Goal: Complete application form

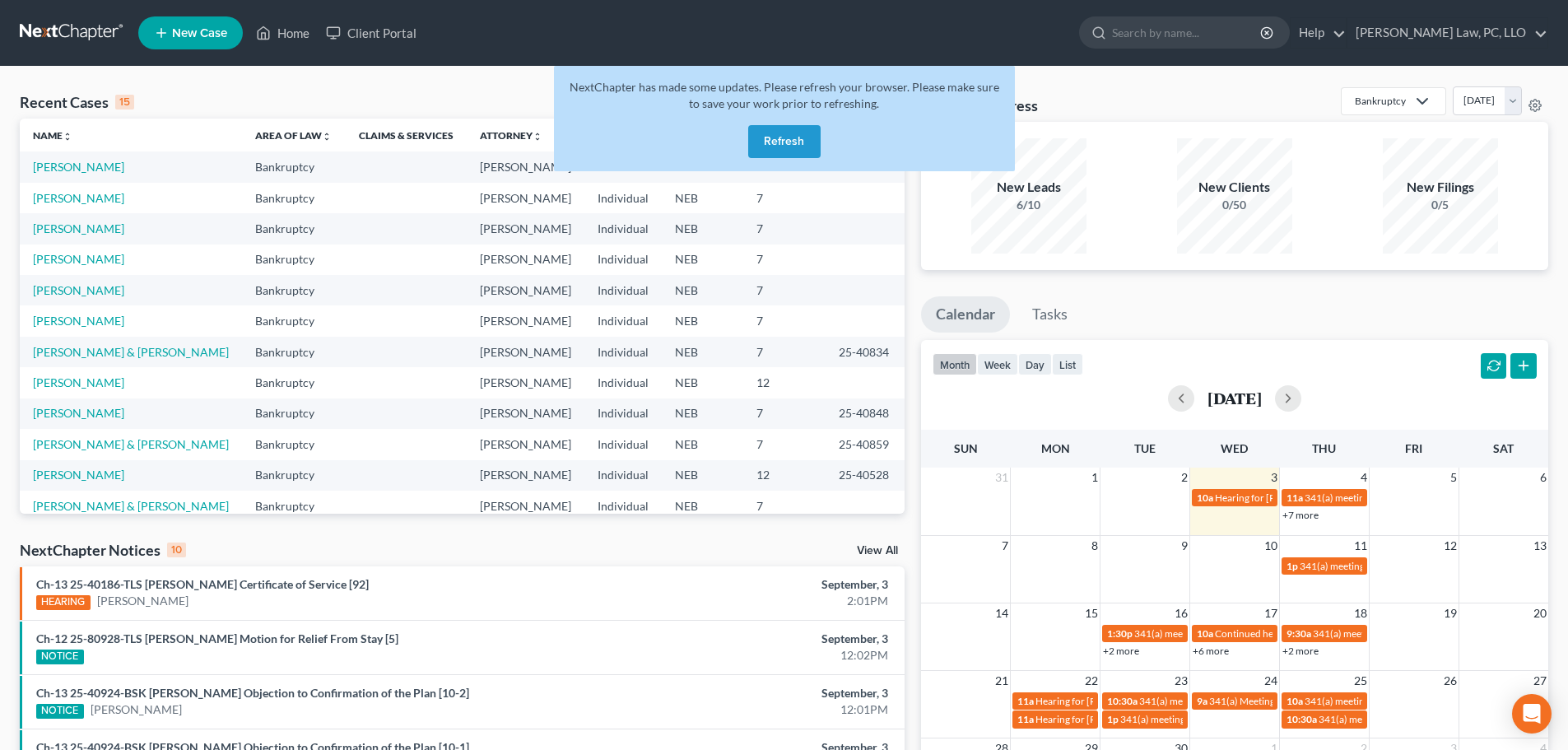
click at [802, 147] on button "Refresh" at bounding box center [784, 142] width 73 height 33
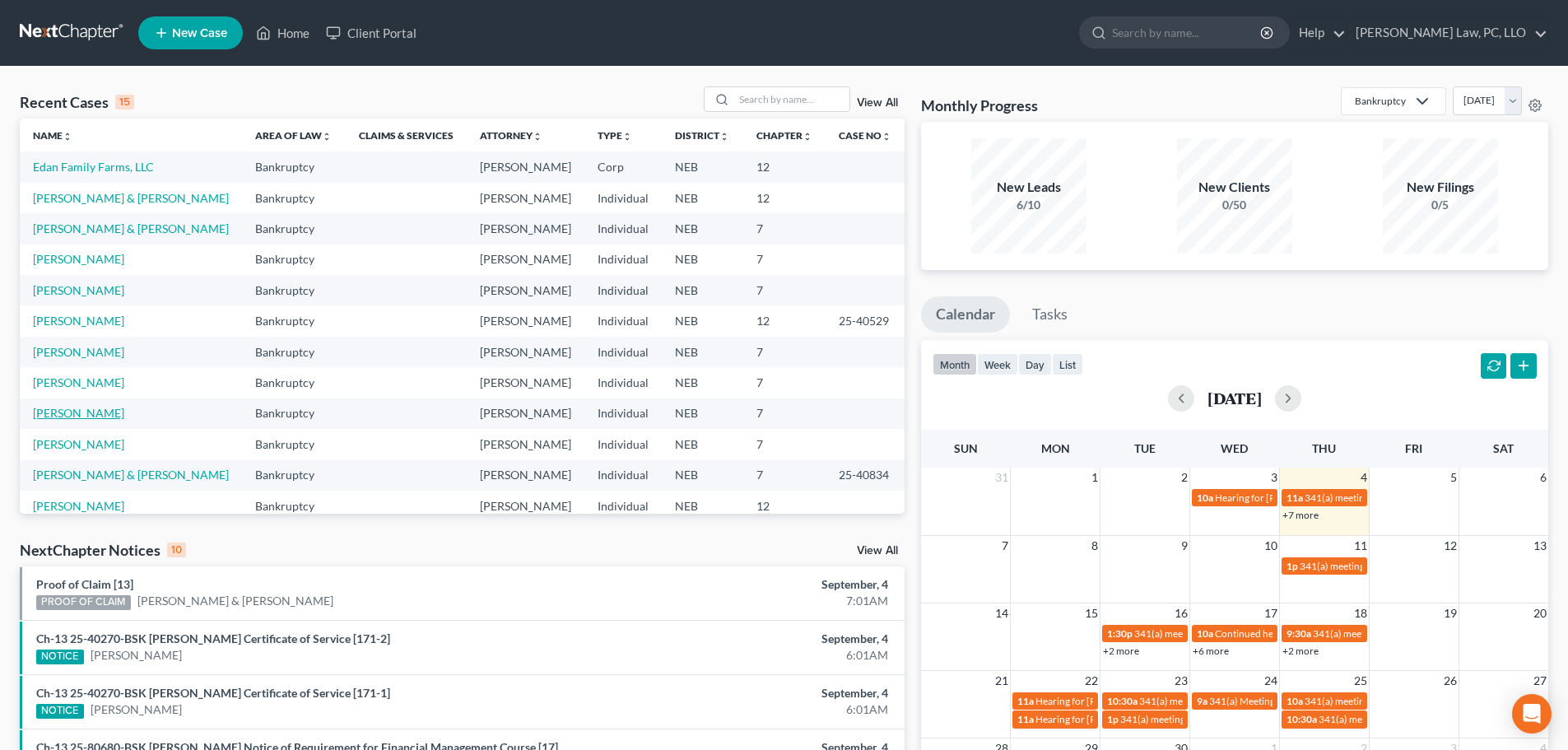
click at [99, 419] on link "[PERSON_NAME]" at bounding box center [79, 413] width 92 height 14
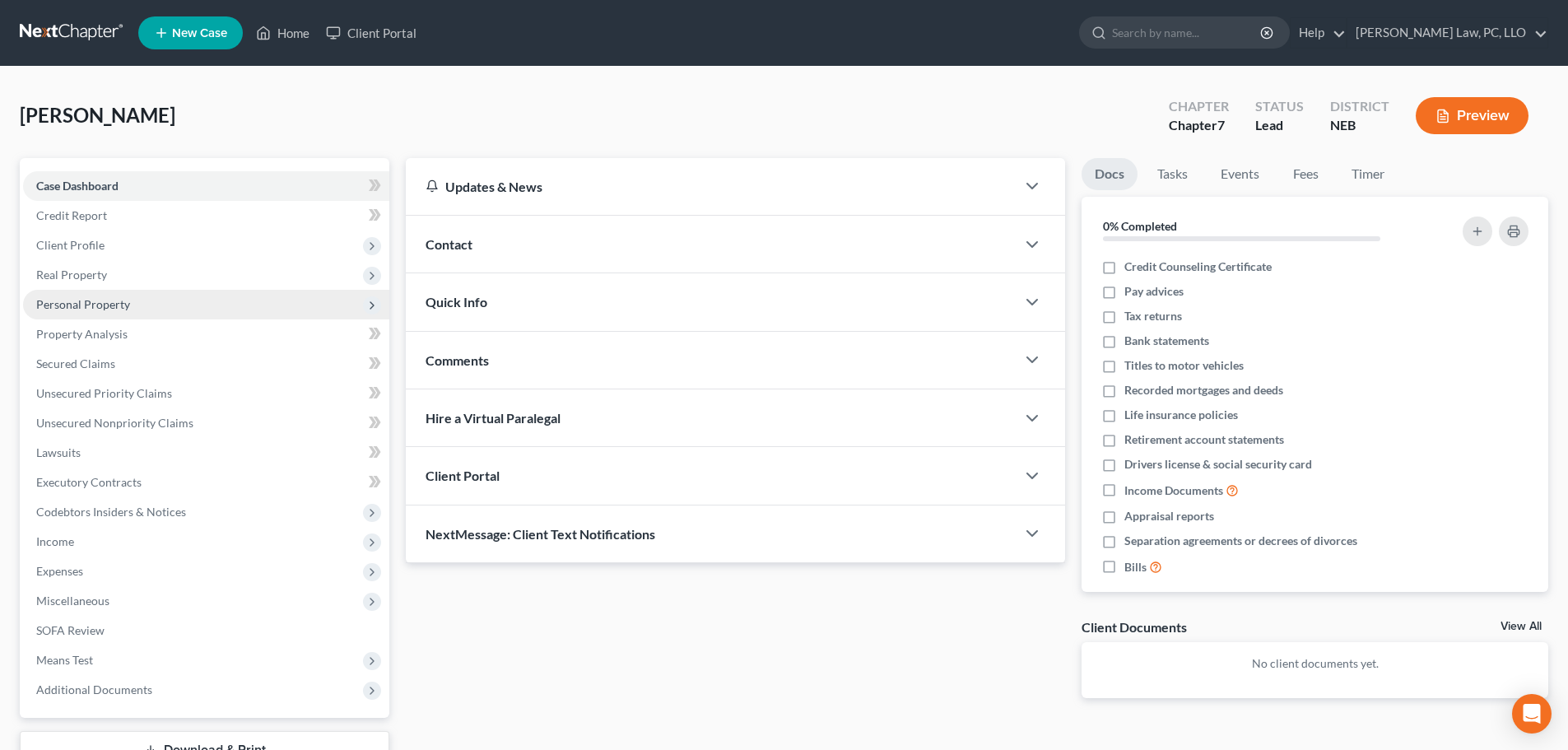
click at [74, 310] on span "Personal Property" at bounding box center [83, 304] width 93 height 14
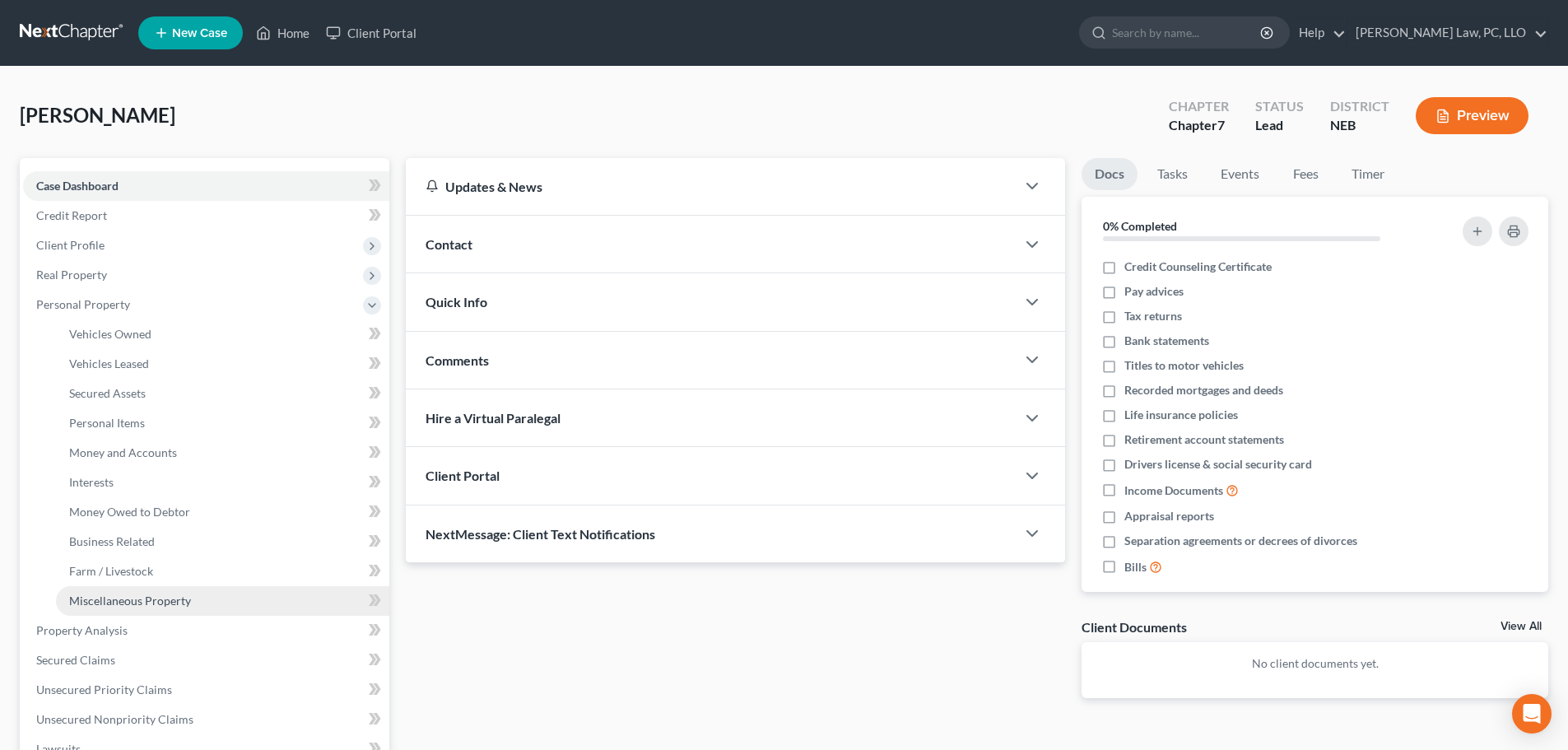
click at [96, 598] on span "Miscellaneous Property" at bounding box center [130, 600] width 122 height 14
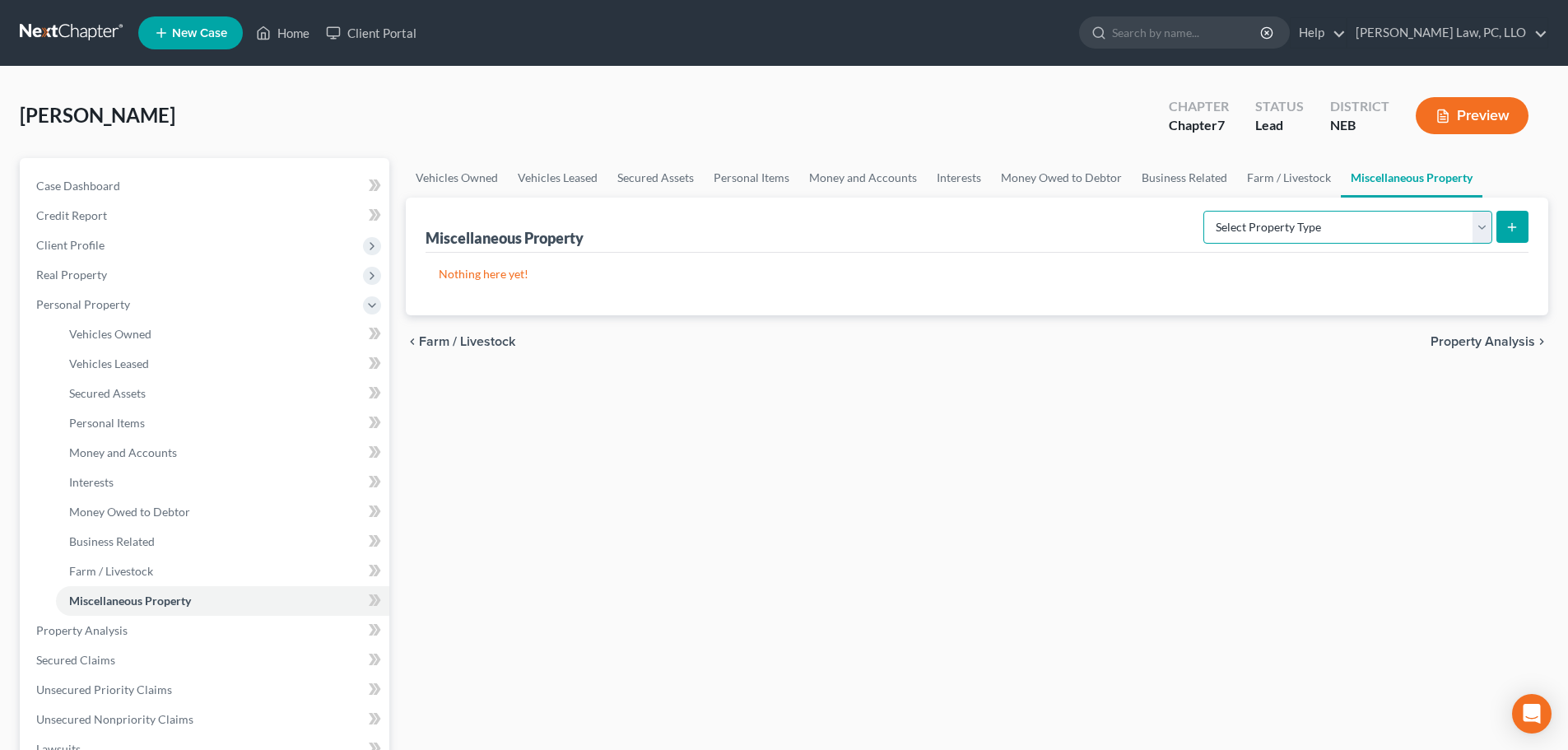
click at [1408, 233] on select "Select Property Type Assigned for Creditor Benefit Within 1 Year (SOFA: 12) Hol…" at bounding box center [1347, 228] width 289 height 33
click at [1203, 211] on select "Select Property Type Assigned for Creditor Benefit Within 1 Year (SOFA: 12) Hol…" at bounding box center [1347, 228] width 289 height 33
click at [1324, 234] on select "Select Property Type Assigned for Creditor Benefit Within 1 Year (SOFA: 12) Hol…" at bounding box center [1347, 228] width 289 height 33
select select "transferred"
click at [1203, 211] on select "Select Property Type Assigned for Creditor Benefit Within 1 Year (SOFA: 12) Hol…" at bounding box center [1347, 228] width 289 height 33
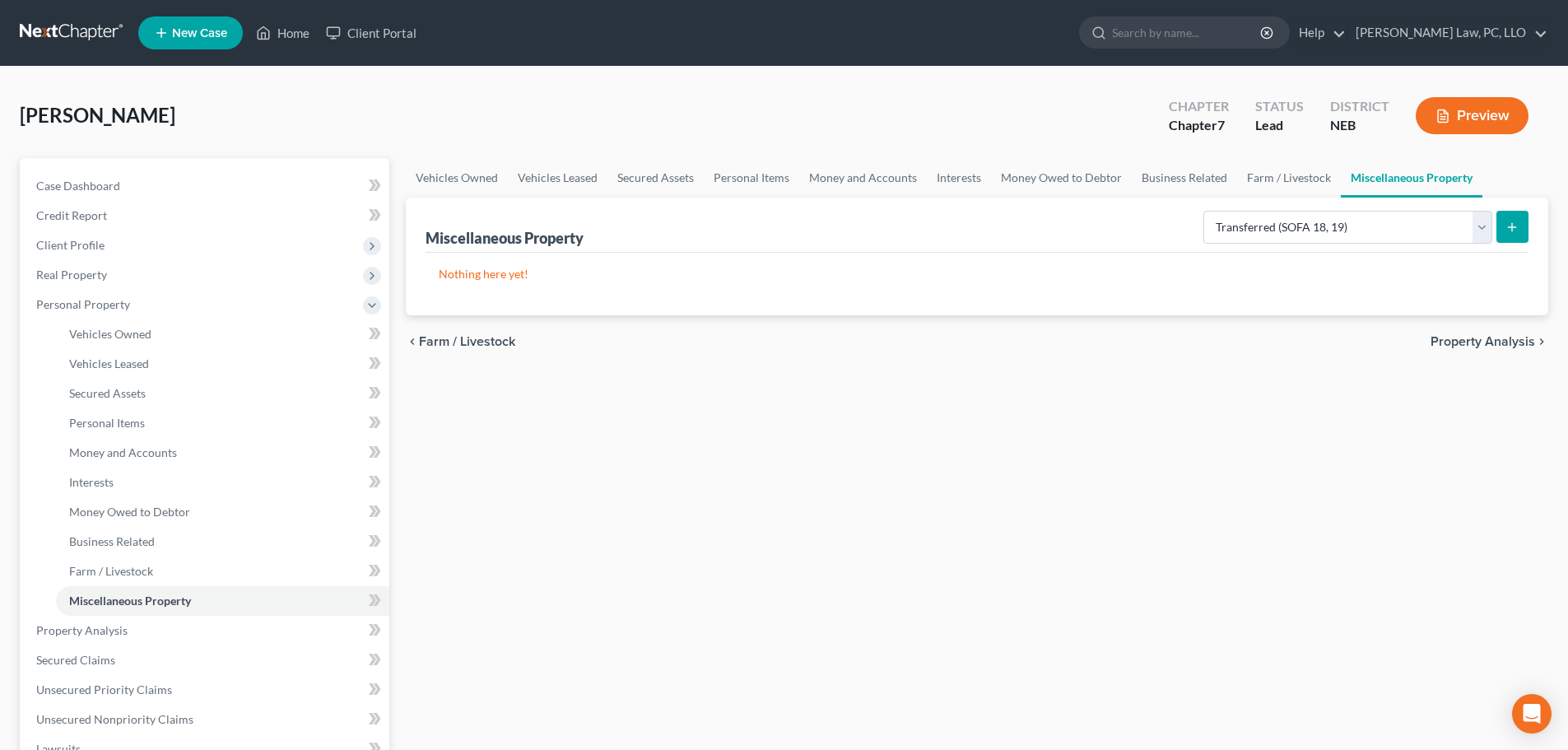
click at [1507, 228] on icon "submit" at bounding box center [1512, 227] width 13 height 13
select select "Ordinary (within 2 years)"
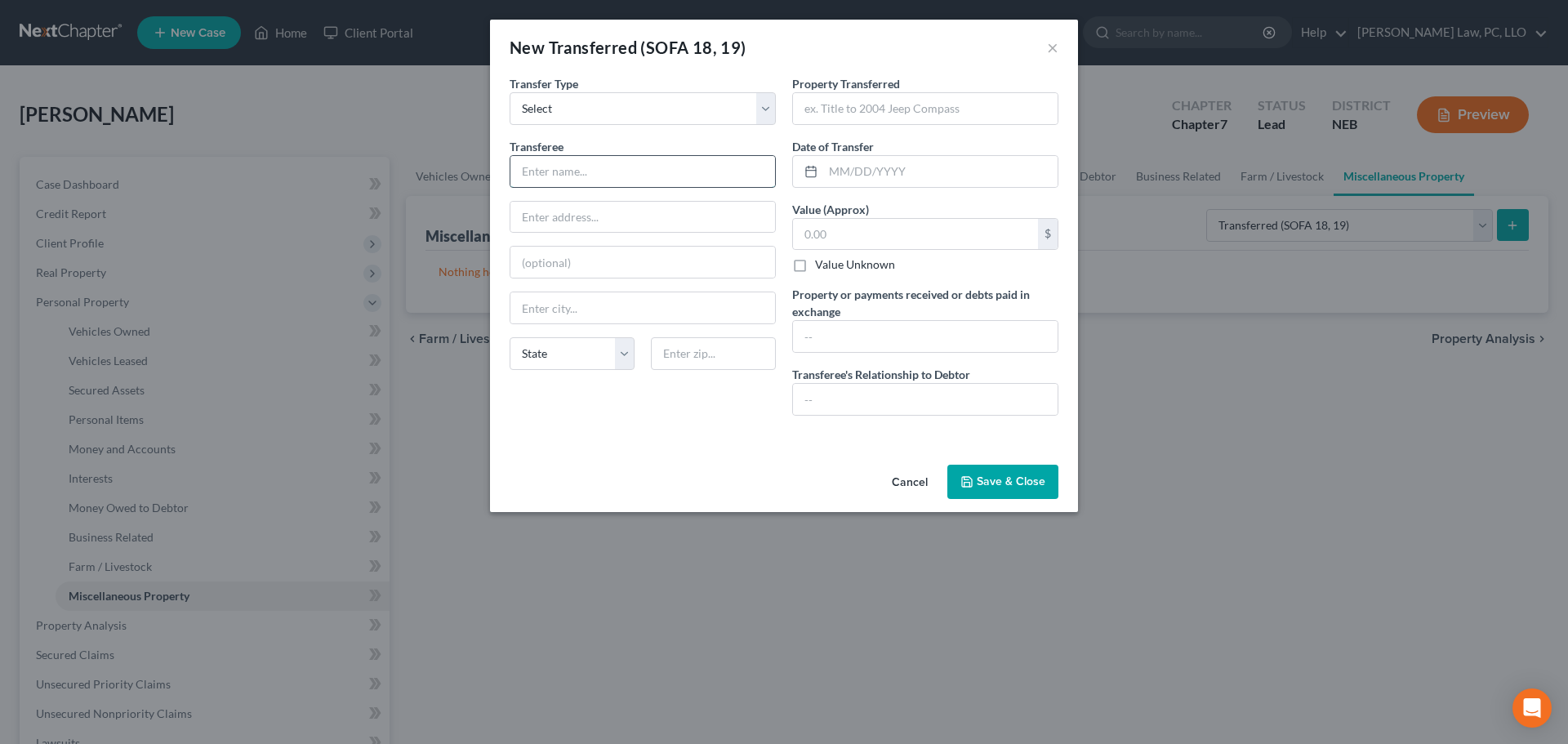
click at [557, 172] on input "text" at bounding box center [643, 172] width 264 height 31
type input "unknown"
click at [838, 112] on input "text" at bounding box center [925, 108] width 264 height 31
type input "05/13/2025"
drag, startPoint x: 875, startPoint y: 112, endPoint x: 807, endPoint y: 112, distance: 68.0
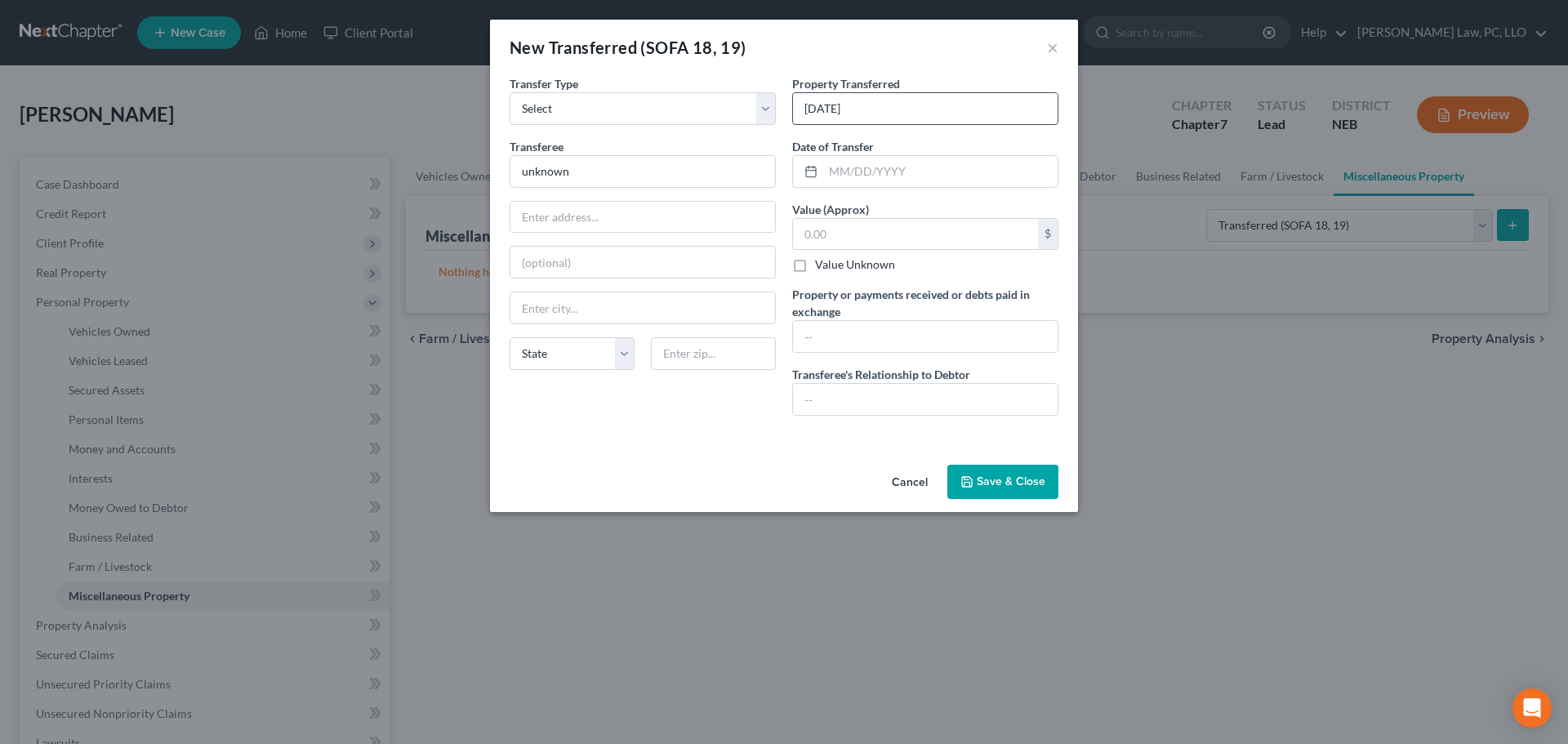
click at [807, 112] on input "05/13/2025" at bounding box center [925, 108] width 264 height 31
type input "1999 BRP Sea-Doo Jet Ski"
type input "05/13/2025"
type input "0.00"
drag, startPoint x: 843, startPoint y: 332, endPoint x: 816, endPoint y: 333, distance: 27.0
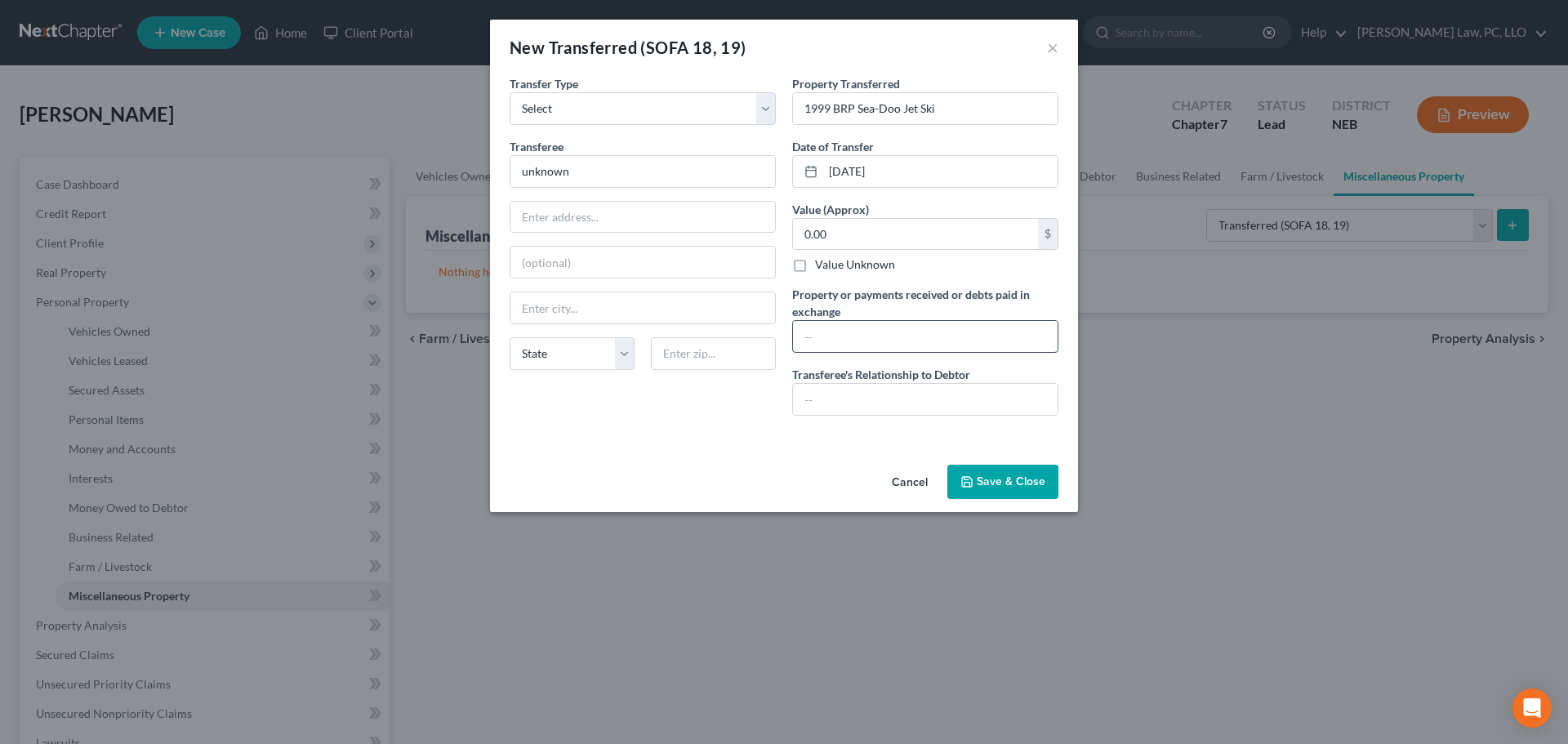
click at [838, 333] on input "text" at bounding box center [925, 336] width 264 height 31
type input "0.00- had not run in years. Gave away"
type input "None"
click at [974, 495] on button "Save & Close" at bounding box center [1002, 481] width 111 height 34
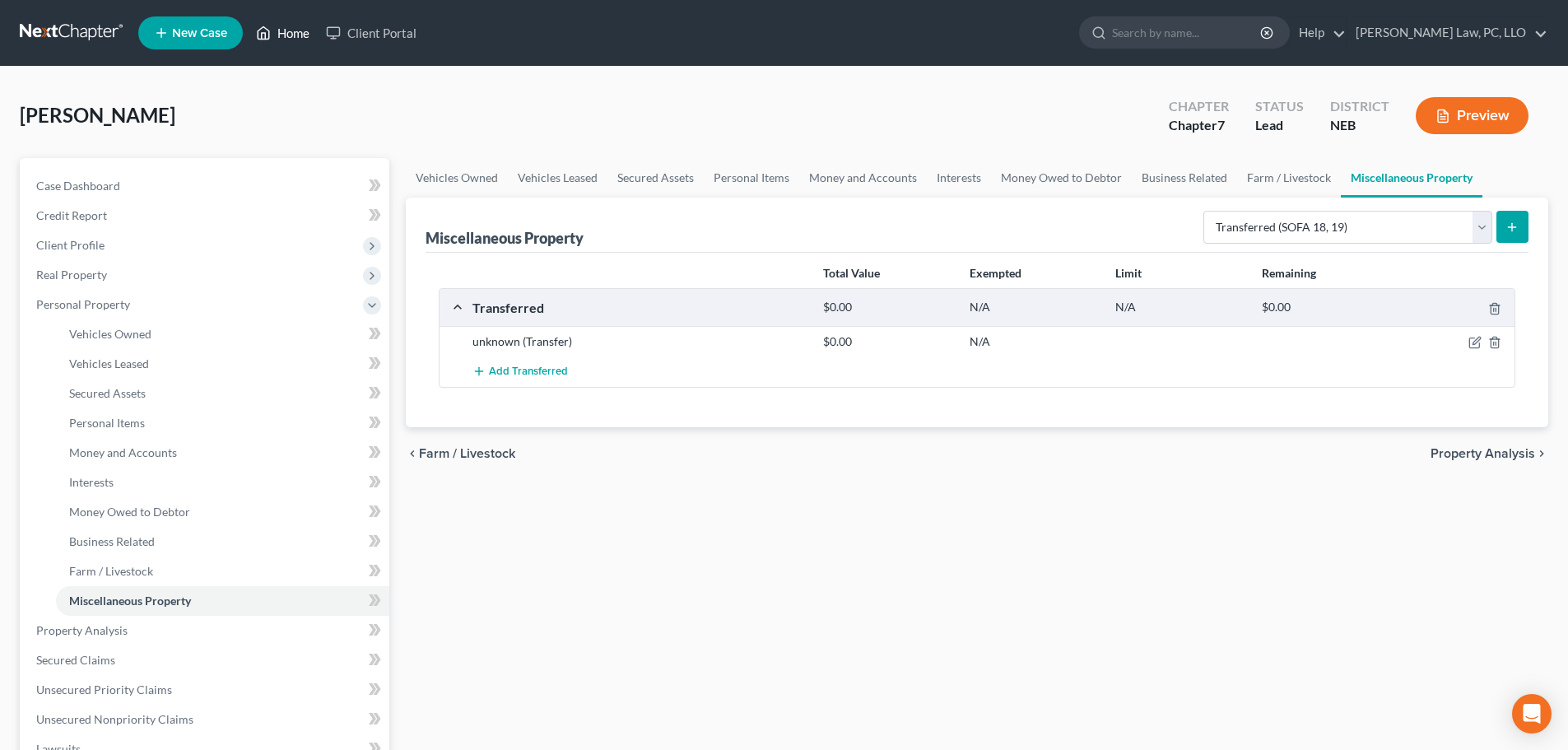
click at [273, 34] on link "Home" at bounding box center [282, 33] width 70 height 29
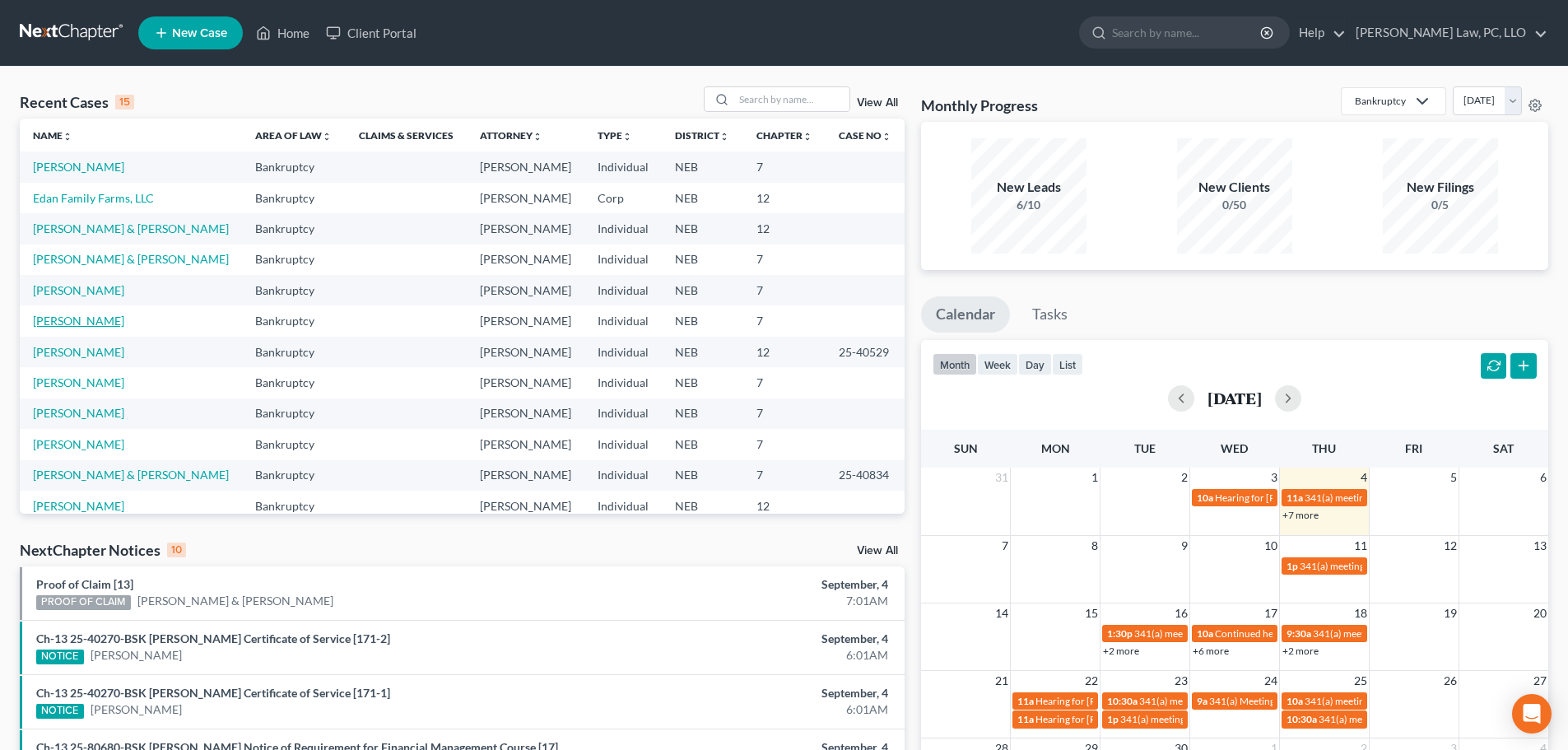
click at [113, 325] on link "[PERSON_NAME]" at bounding box center [79, 321] width 92 height 14
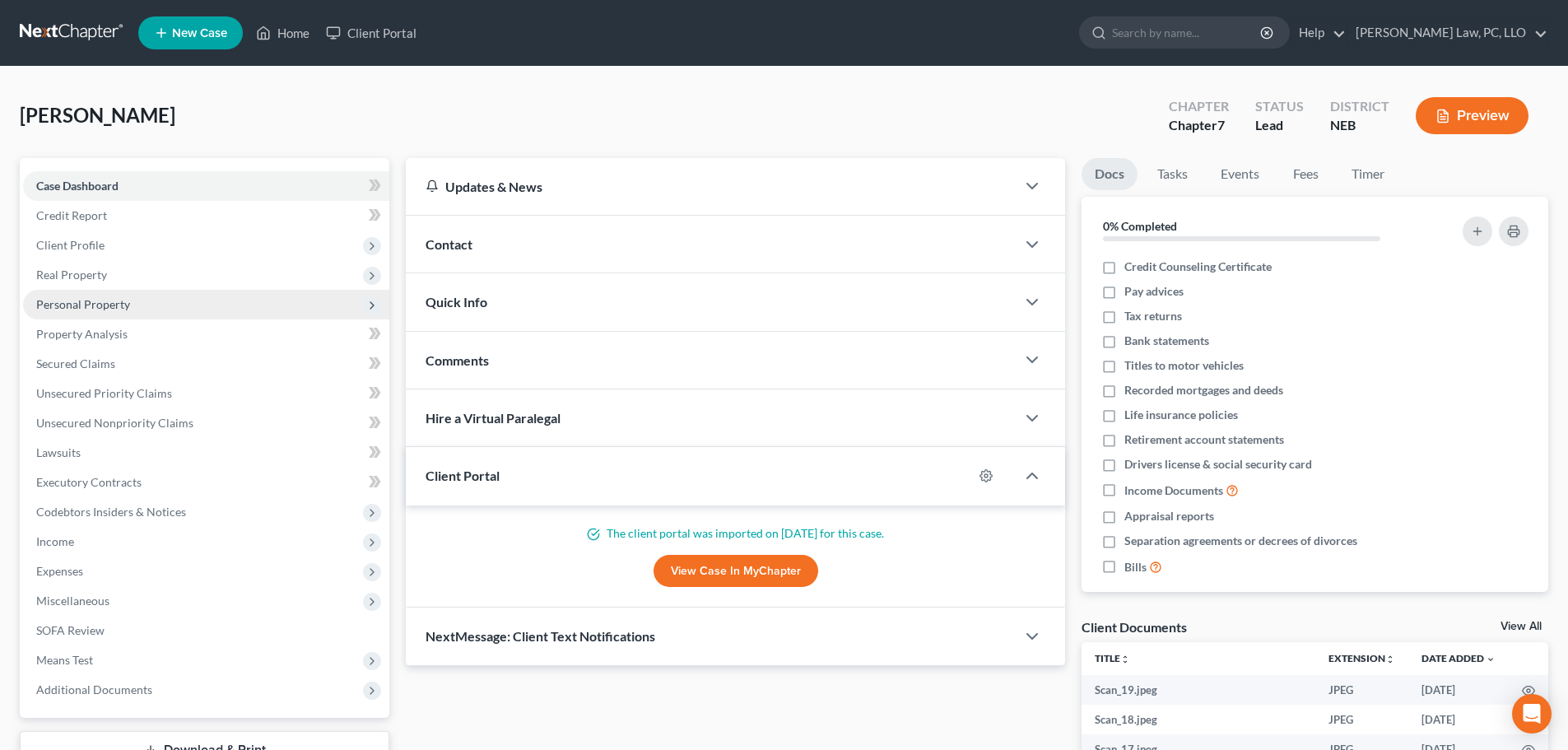
click at [108, 308] on span "Personal Property" at bounding box center [83, 304] width 93 height 14
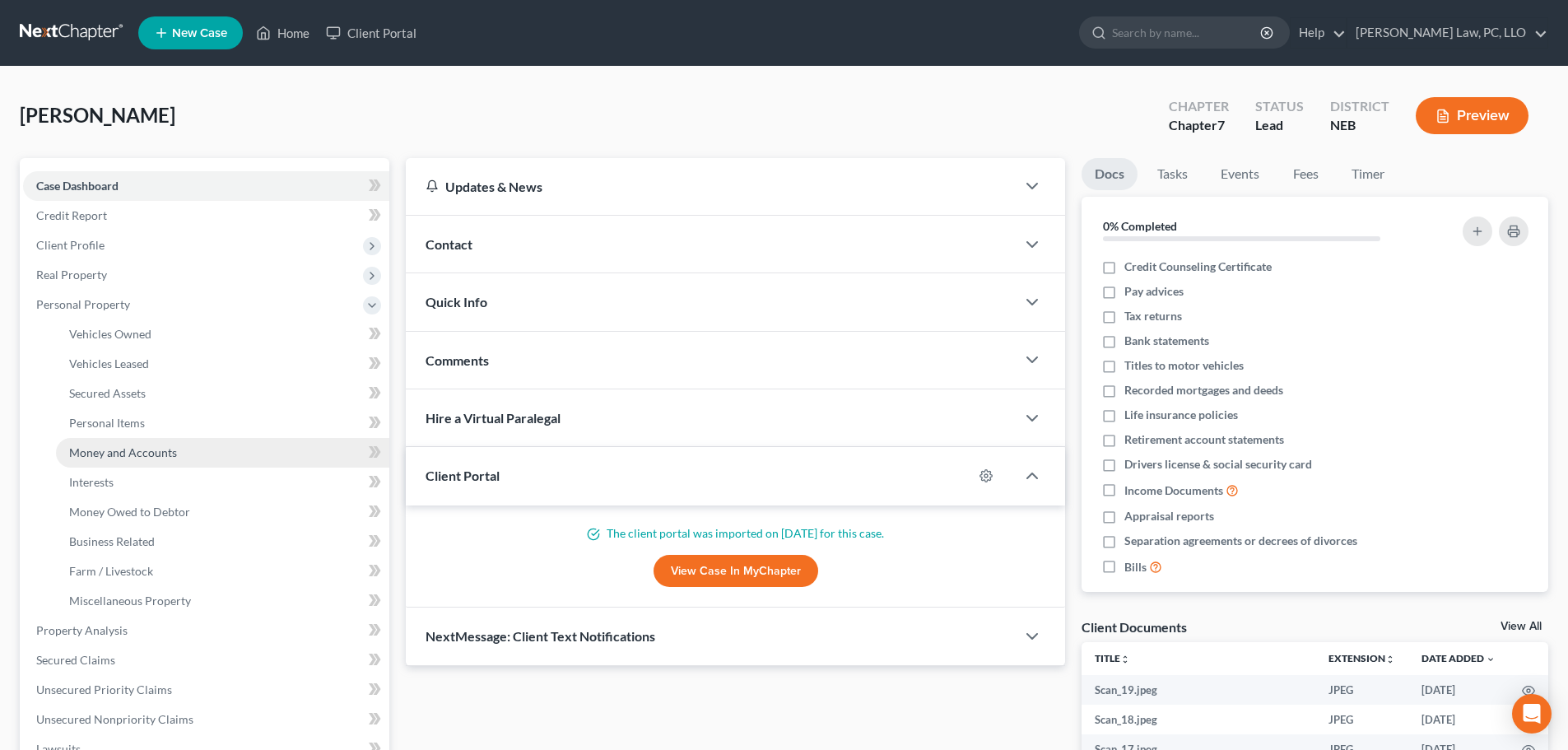
click at [138, 451] on span "Money and Accounts" at bounding box center [123, 452] width 108 height 14
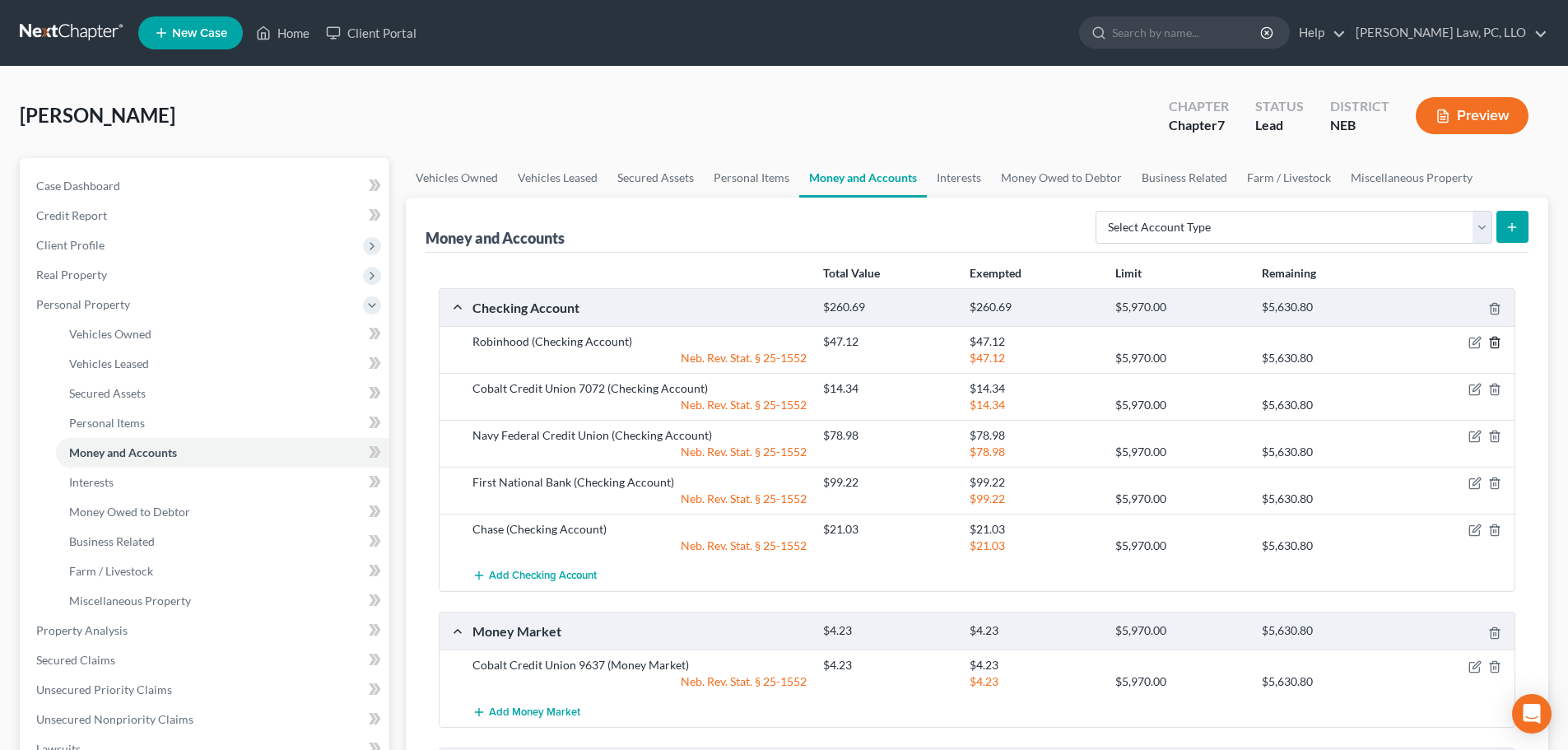
click at [1493, 342] on icon "button" at bounding box center [1494, 342] width 13 height 13
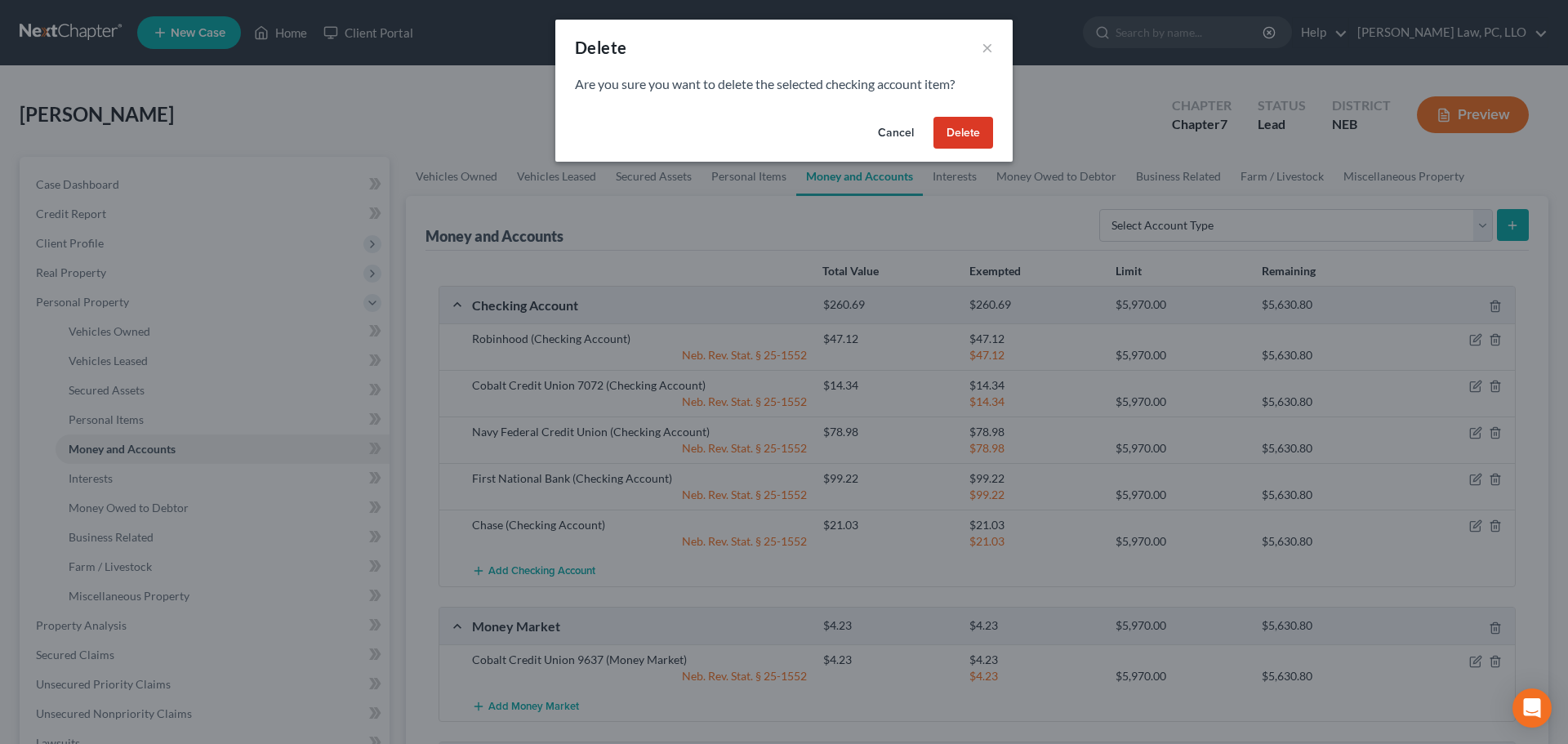
click at [966, 135] on button "Delete" at bounding box center [963, 133] width 59 height 33
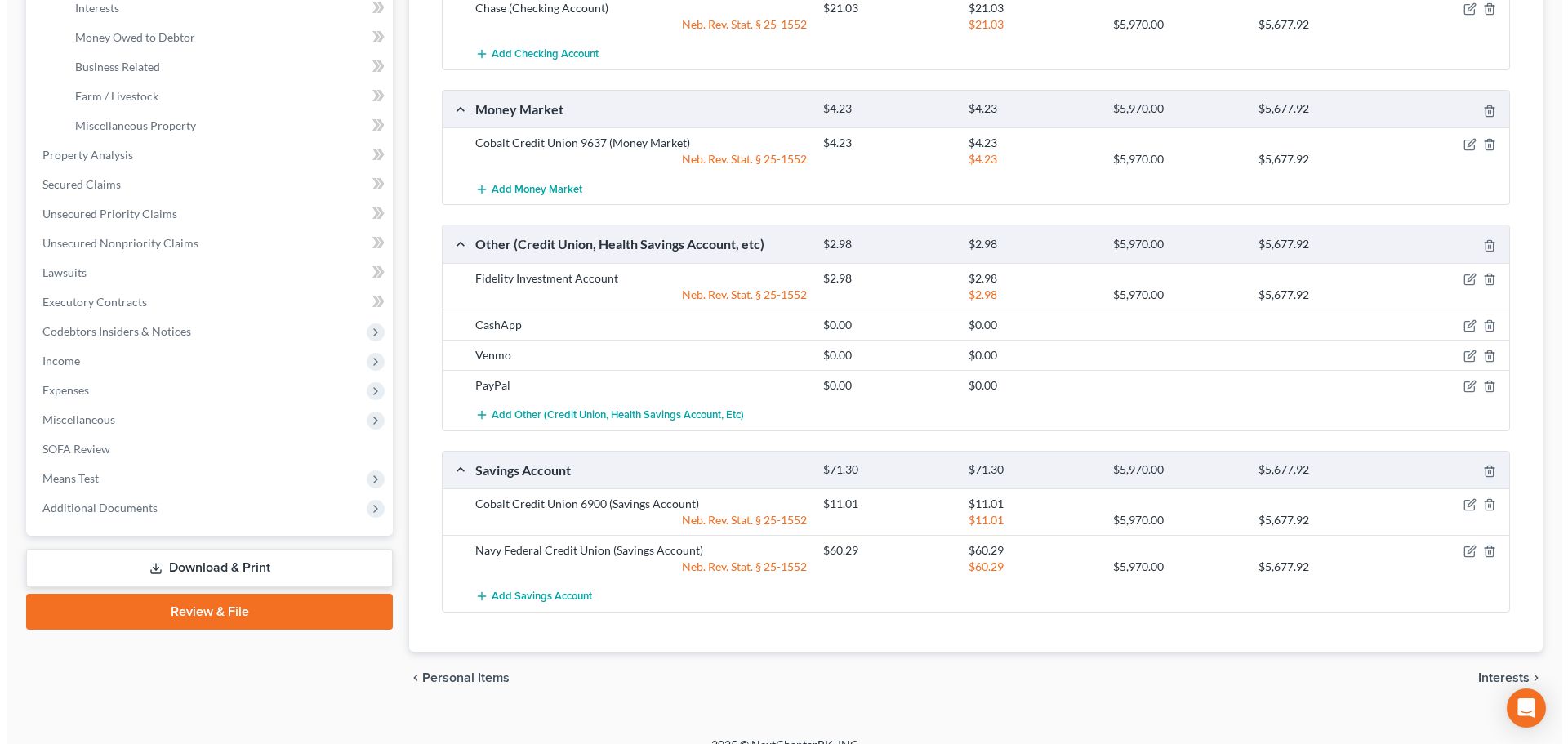
scroll to position [490, 0]
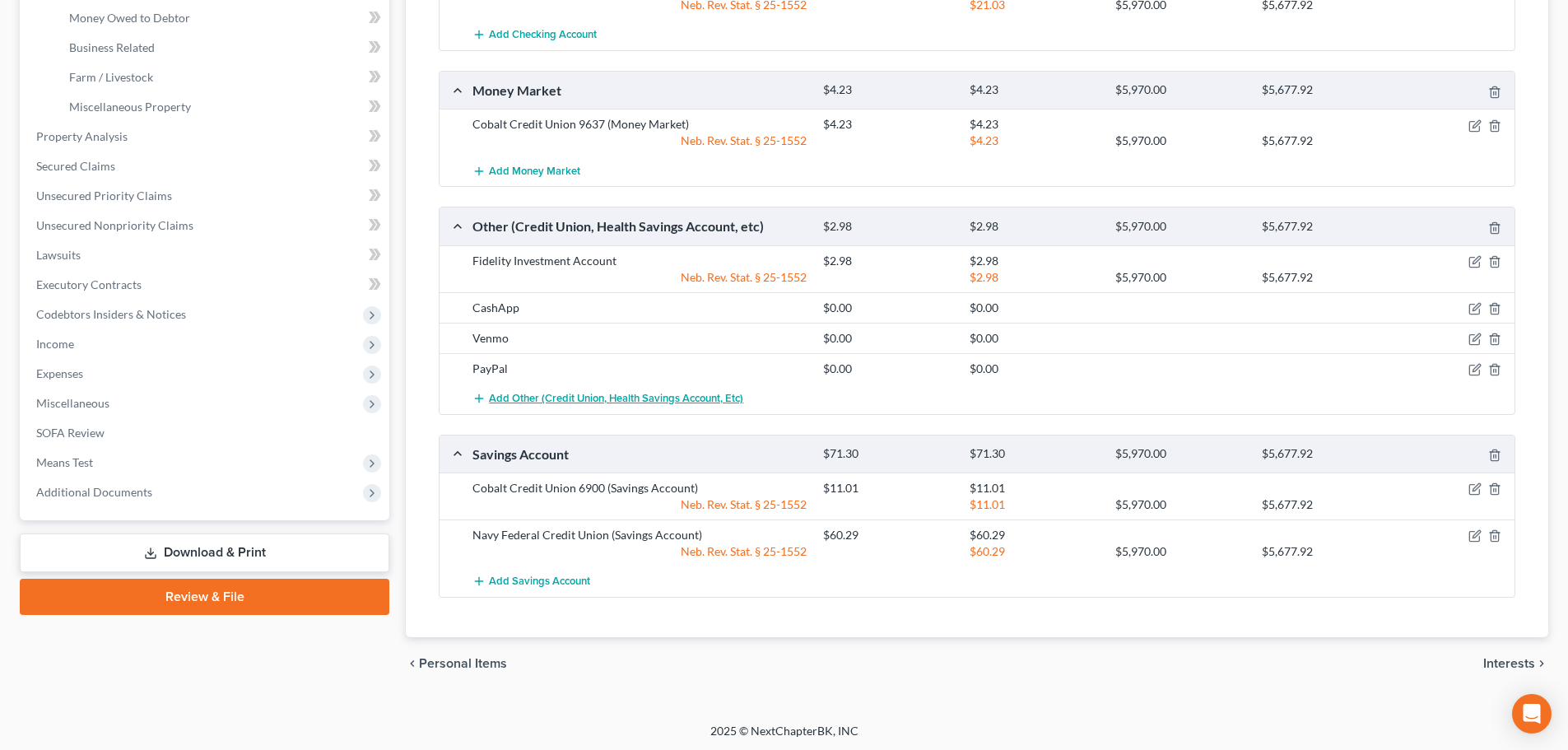
click at [516, 396] on span "Add Other (Credit Union, Health Savings Account, etc)" at bounding box center [616, 398] width 254 height 13
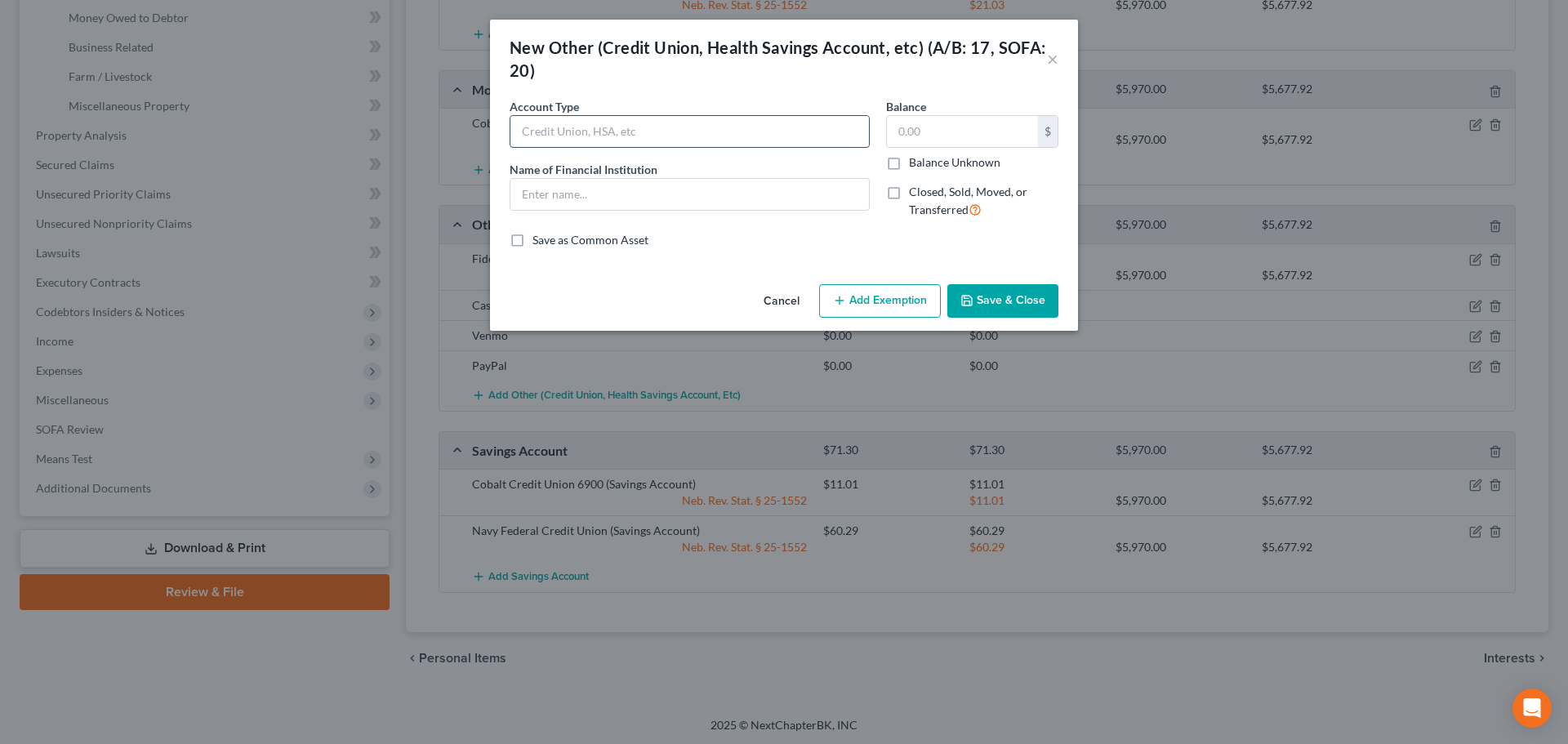
click at [590, 142] on input "text" at bounding box center [690, 131] width 359 height 31
type input "Crypto Account with: Robinhood"
type input "Robinhood"
type input "48.26"
click at [861, 297] on button "Add Exemption" at bounding box center [880, 301] width 122 height 34
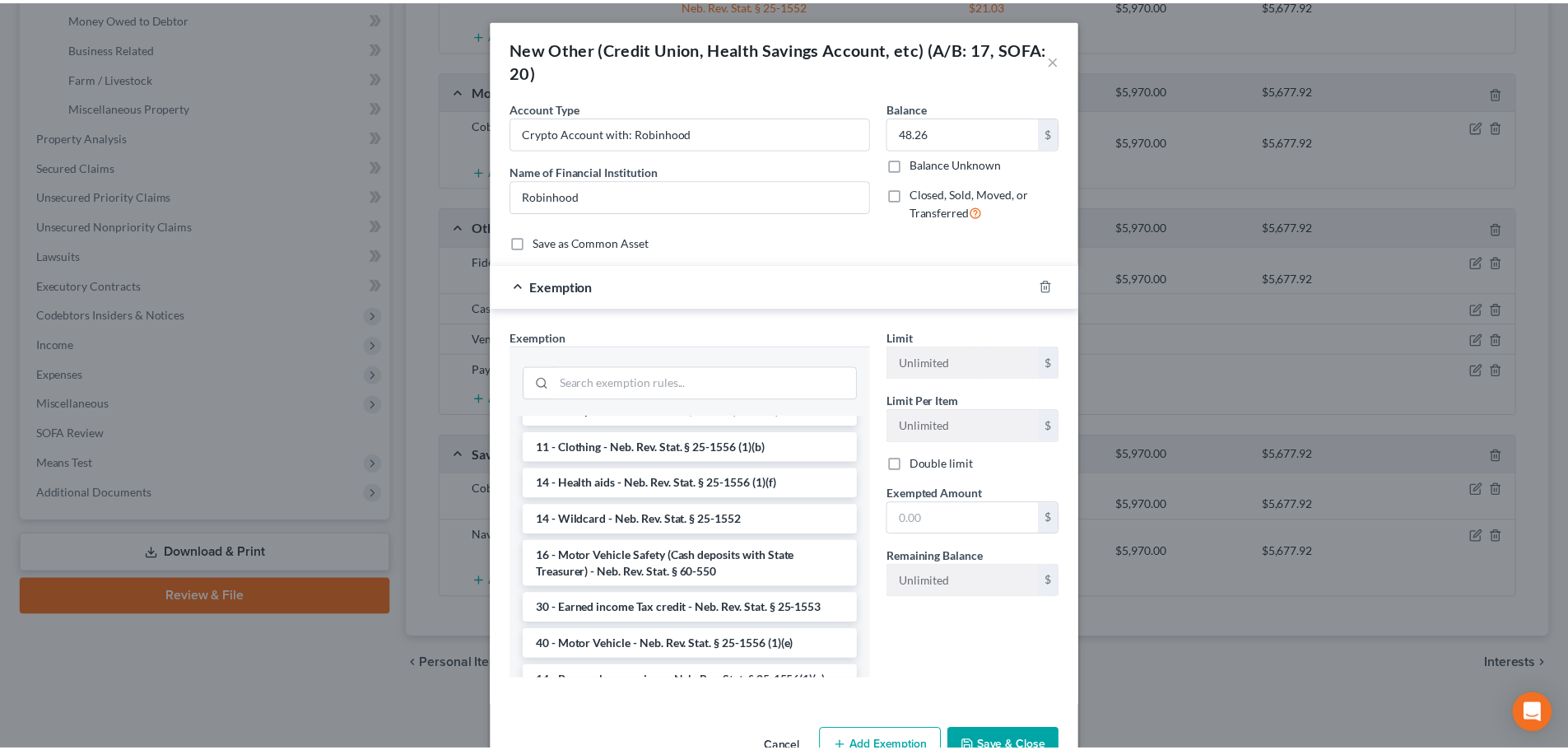
scroll to position [658, 0]
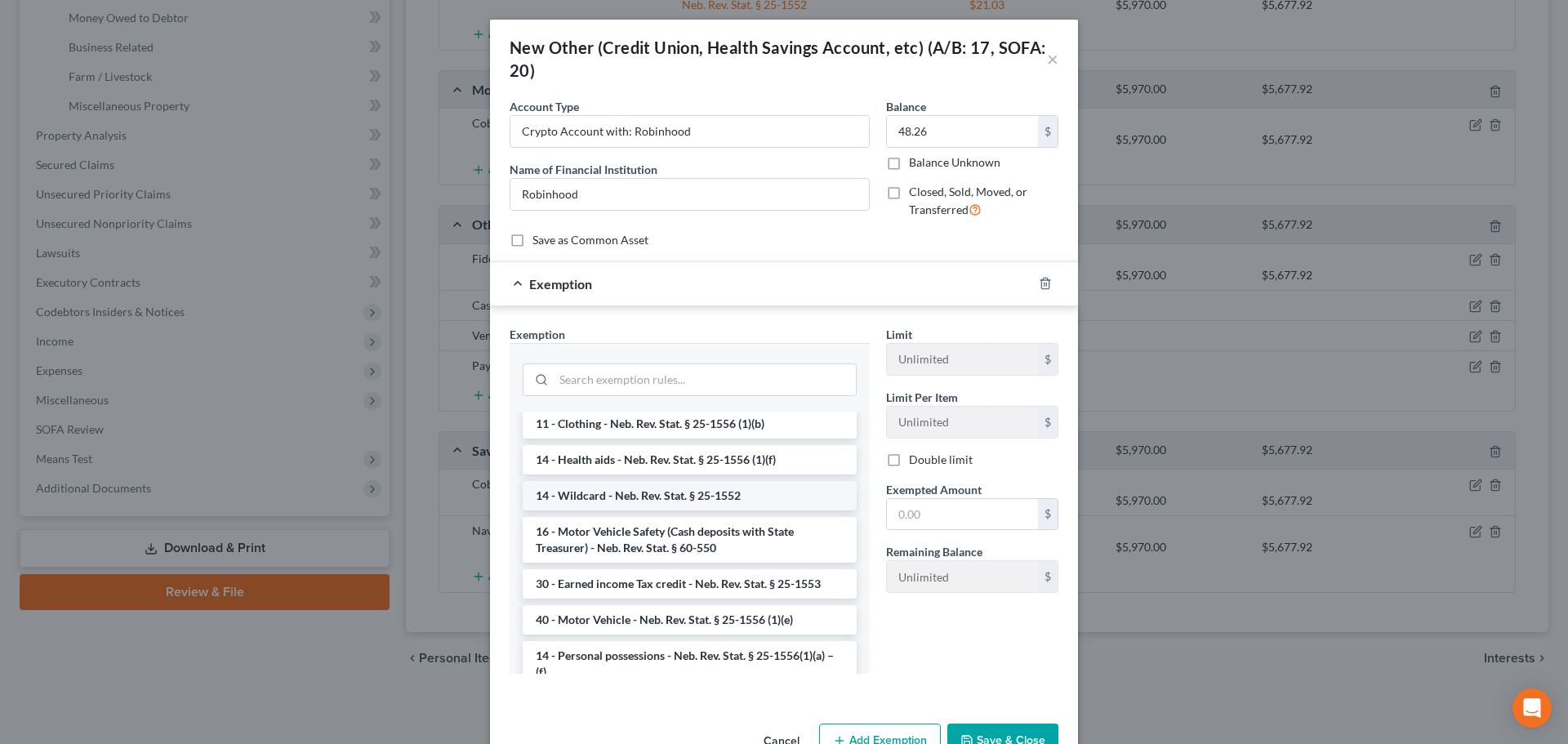
click at [624, 495] on li "14 - Wildcard - Neb. Rev. Stat. § 25-1552" at bounding box center [689, 496] width 334 height 29
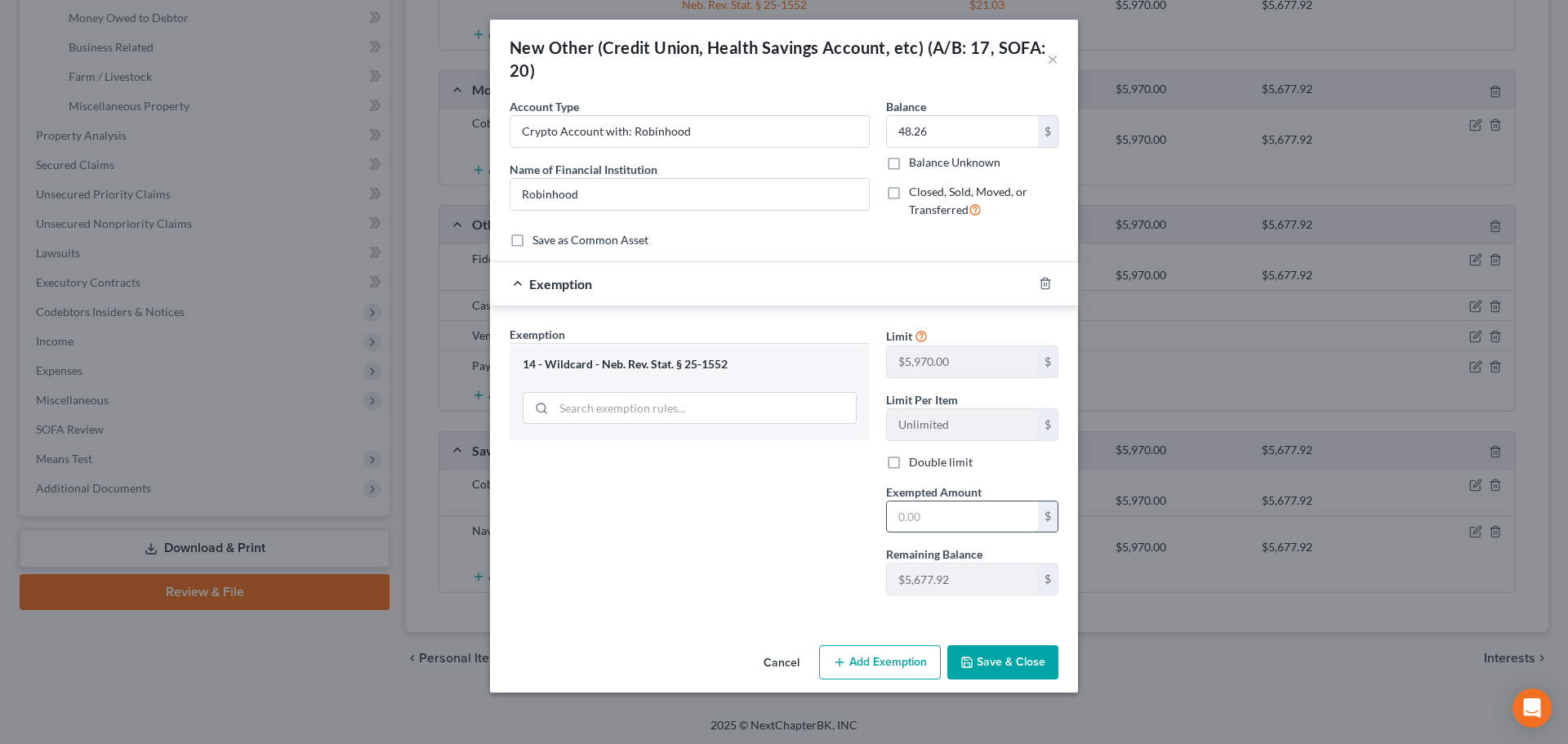
click at [952, 511] on input "text" at bounding box center [962, 517] width 151 height 31
type input "48.26"
click at [967, 659] on icon "button" at bounding box center [966, 662] width 13 height 13
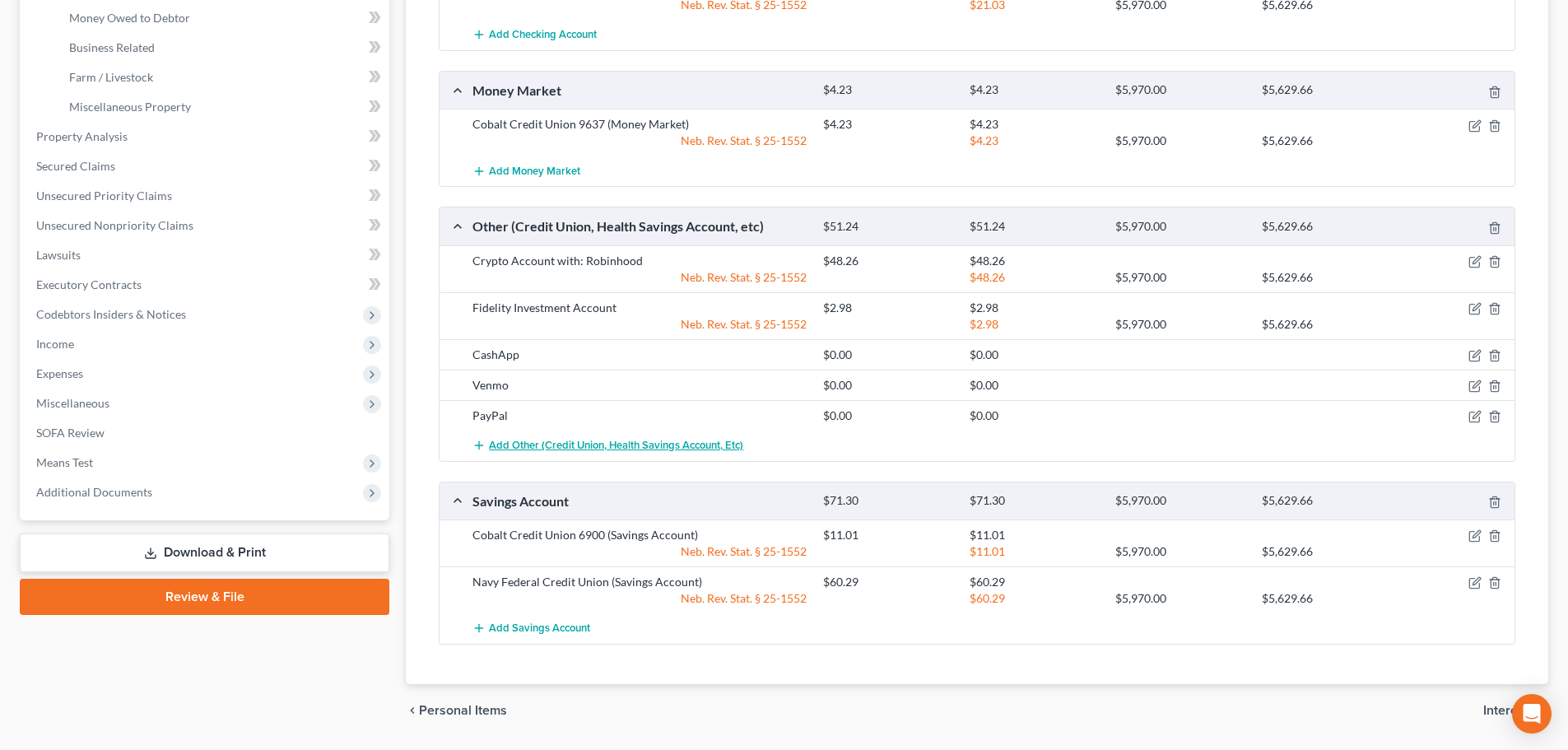
click at [543, 448] on span "Add Other (Credit Union, Health Savings Account, etc)" at bounding box center [616, 445] width 254 height 13
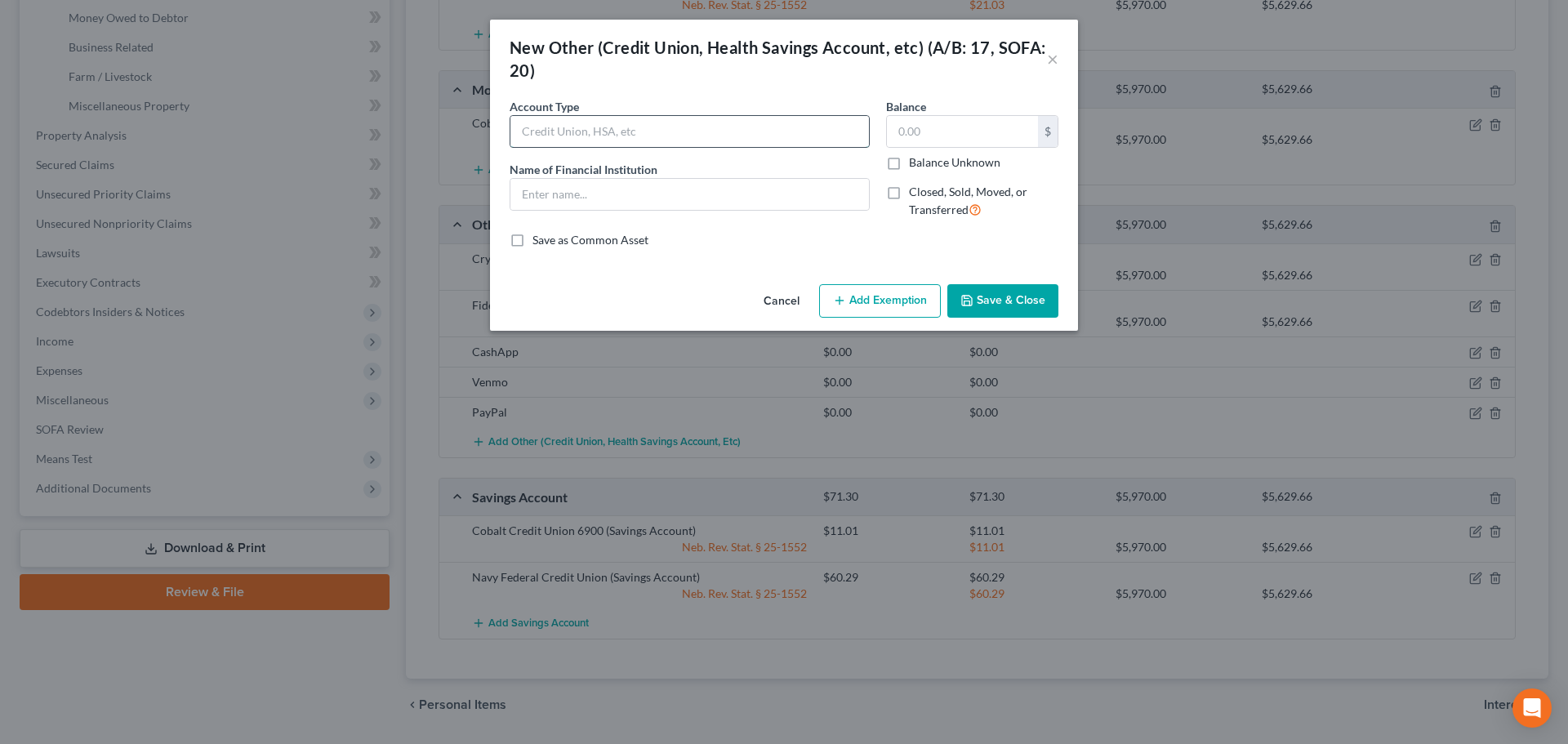
click at [575, 129] on input "text" at bounding box center [690, 131] width 359 height 31
click at [792, 300] on button "Cancel" at bounding box center [782, 302] width 62 height 33
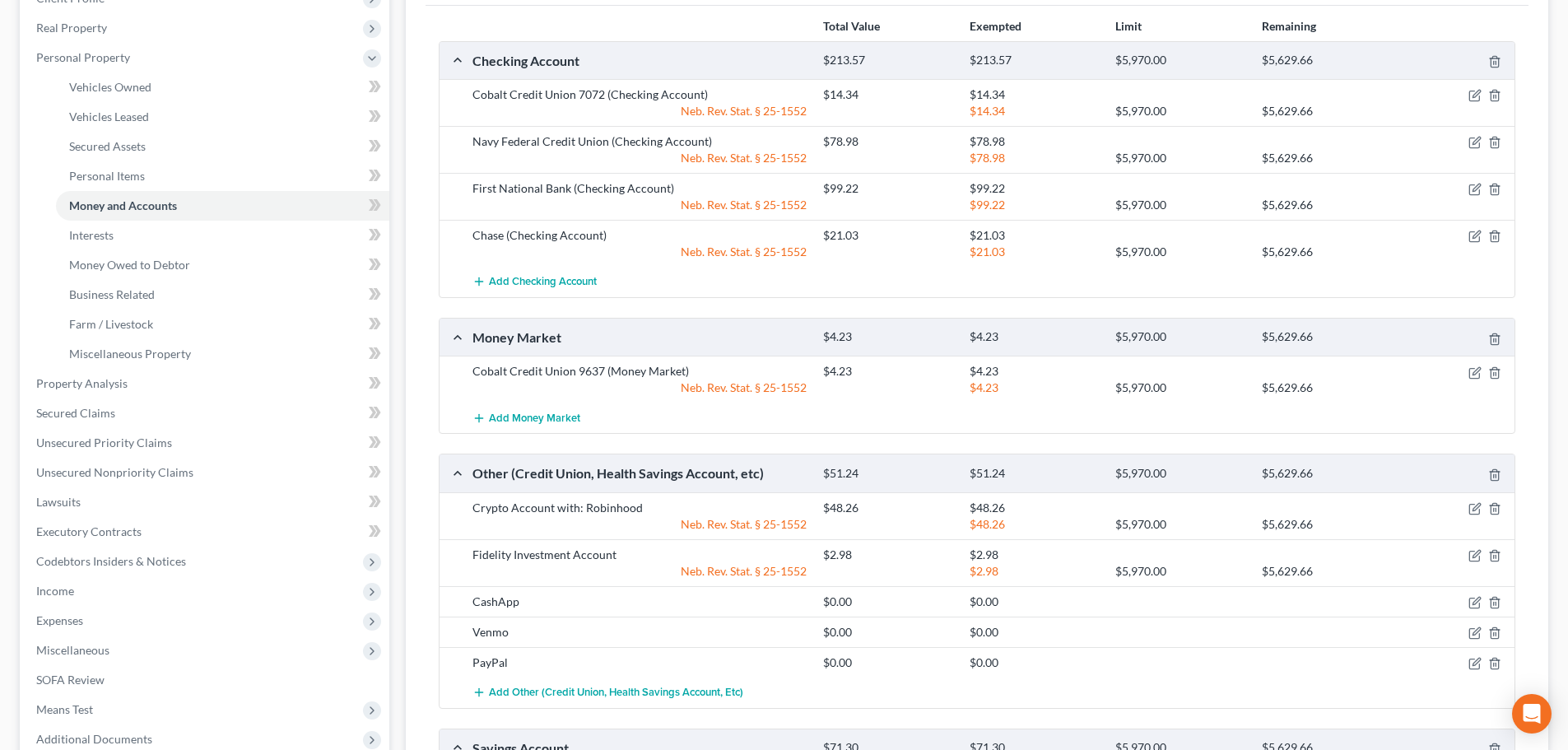
scroll to position [82, 0]
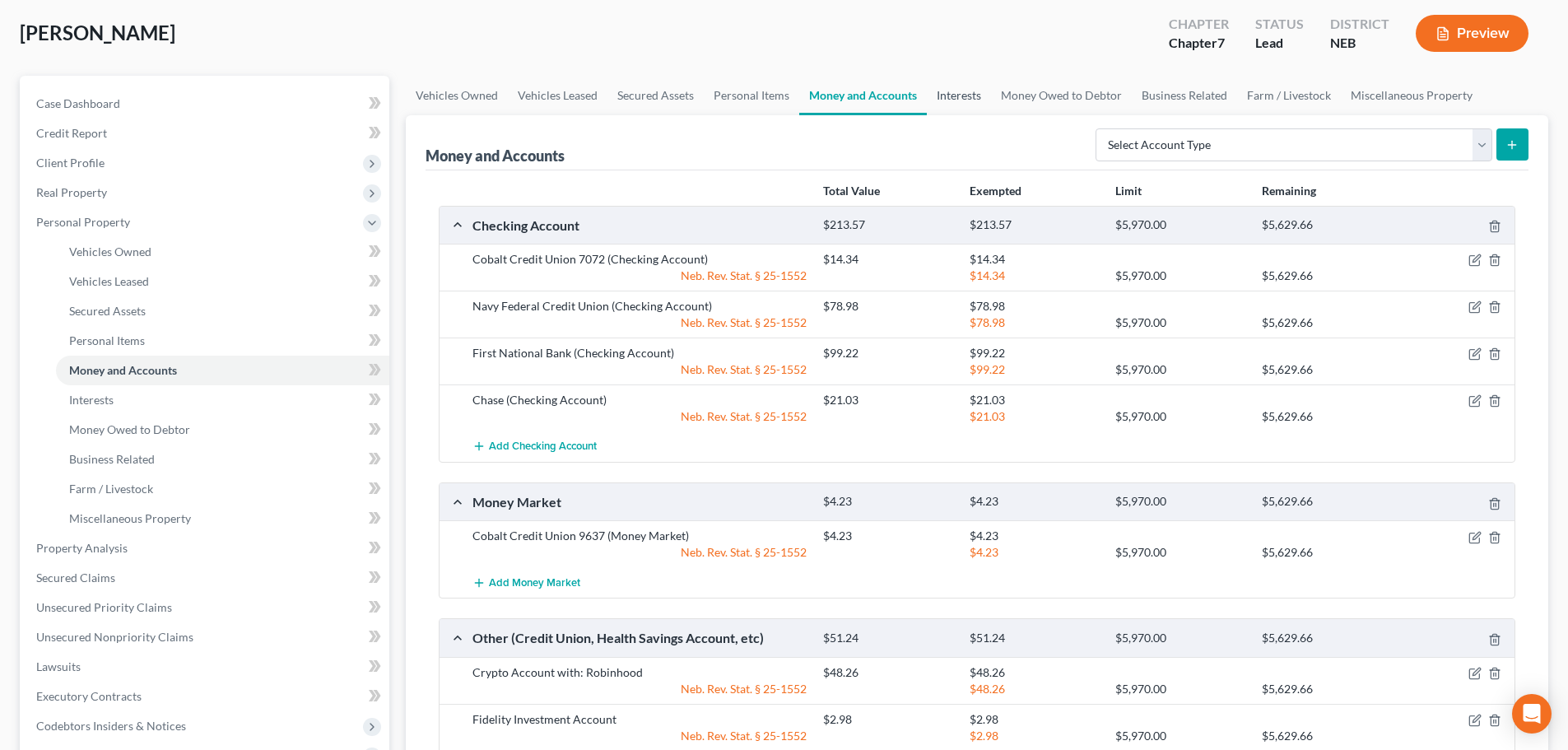
click at [968, 99] on link "Interests" at bounding box center [959, 96] width 64 height 40
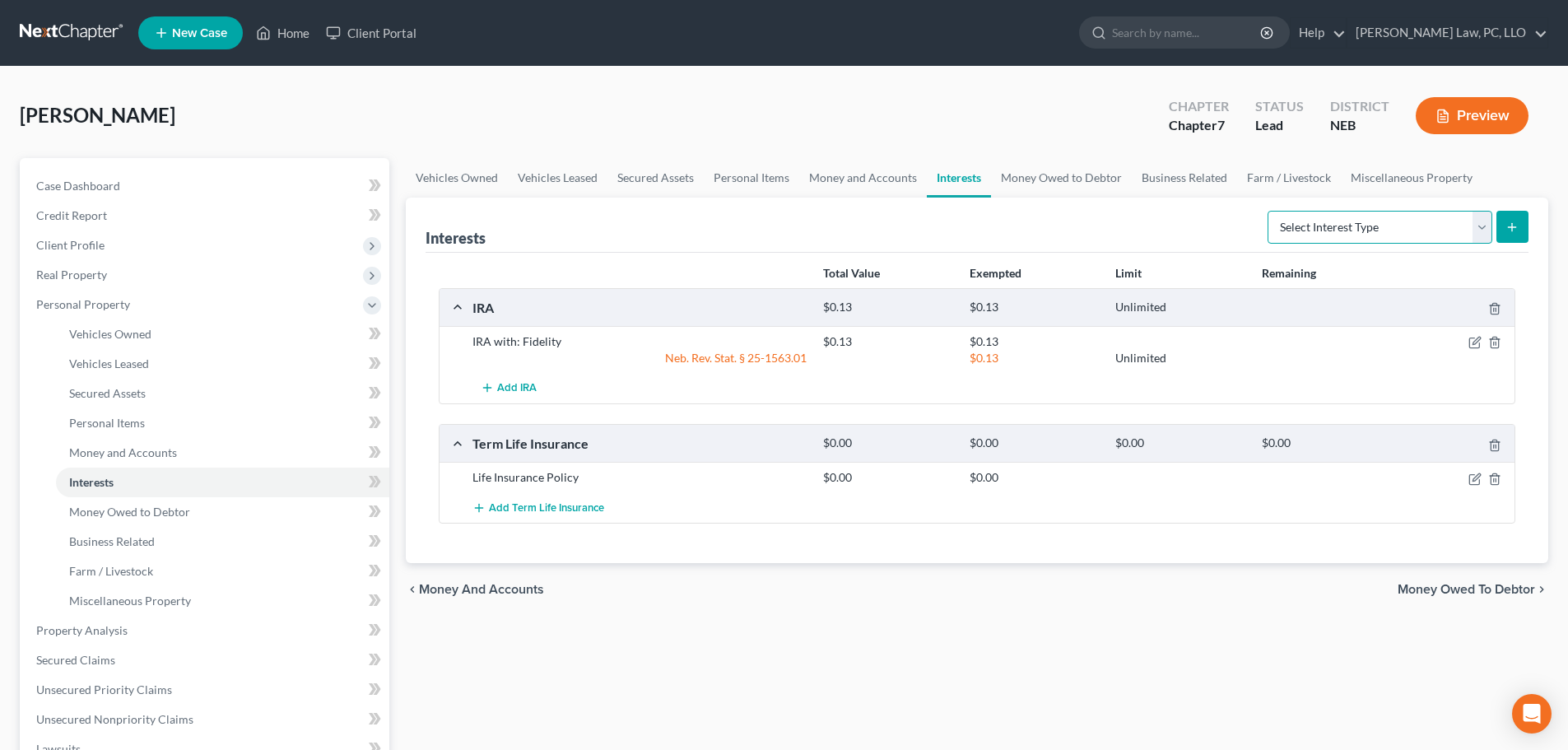
click at [1348, 232] on select "Select Interest Type 401K (A/B: 21) Annuity (A/B: 23) Bond (A/B: 18) Education …" at bounding box center [1380, 228] width 225 height 33
select select "stock"
click at [1270, 211] on select "Select Interest Type 401K (A/B: 21) Annuity (A/B: 23) Bond (A/B: 18) Education …" at bounding box center [1380, 228] width 225 height 33
click at [1503, 230] on button "submit" at bounding box center [1512, 227] width 32 height 32
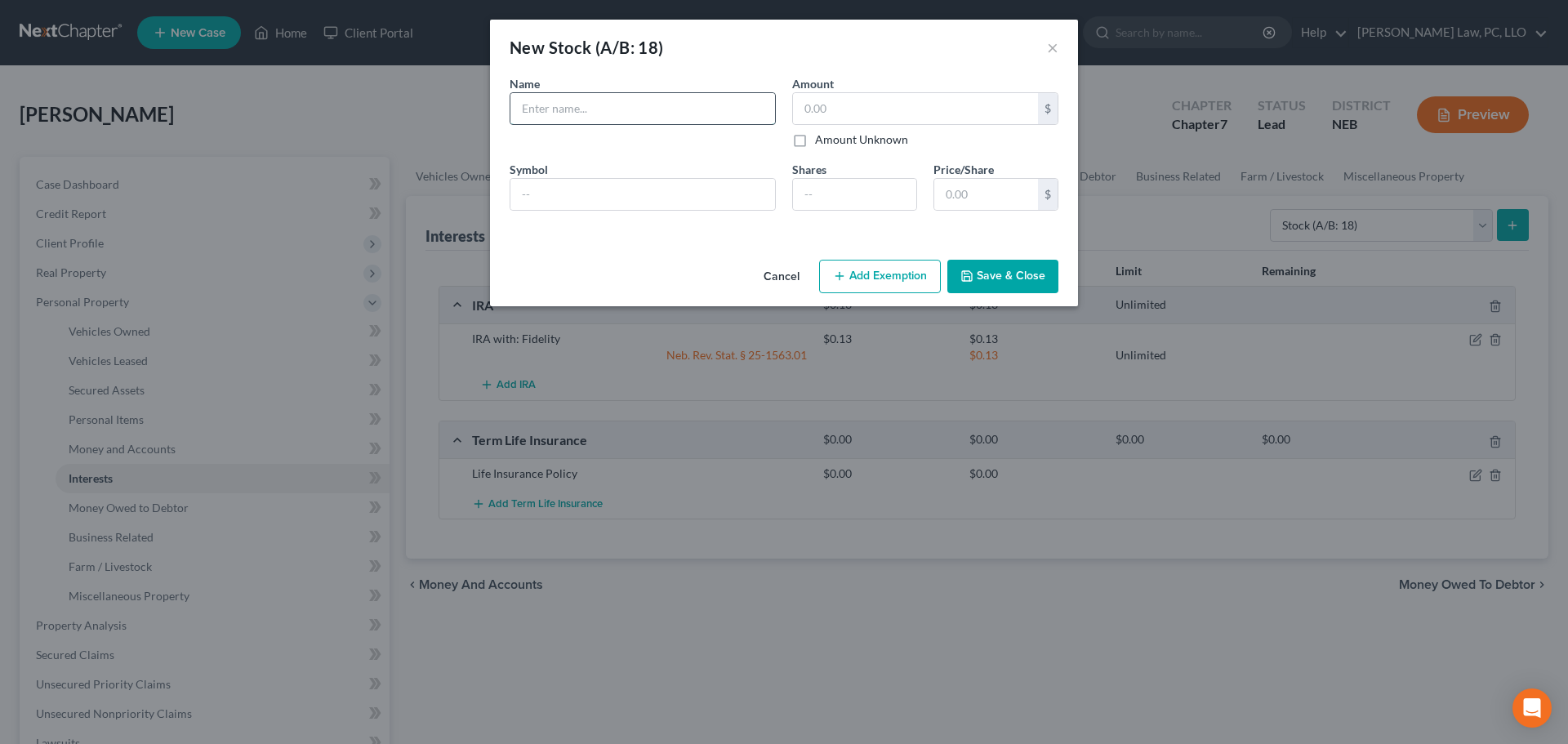
drag, startPoint x: 634, startPoint y: 110, endPoint x: 646, endPoint y: 111, distance: 12.0
click at [634, 110] on input "text" at bounding box center [643, 108] width 264 height 31
type input "Robinhood Investment Account"
click at [831, 112] on input "text" at bounding box center [915, 108] width 245 height 31
type input "0.25"
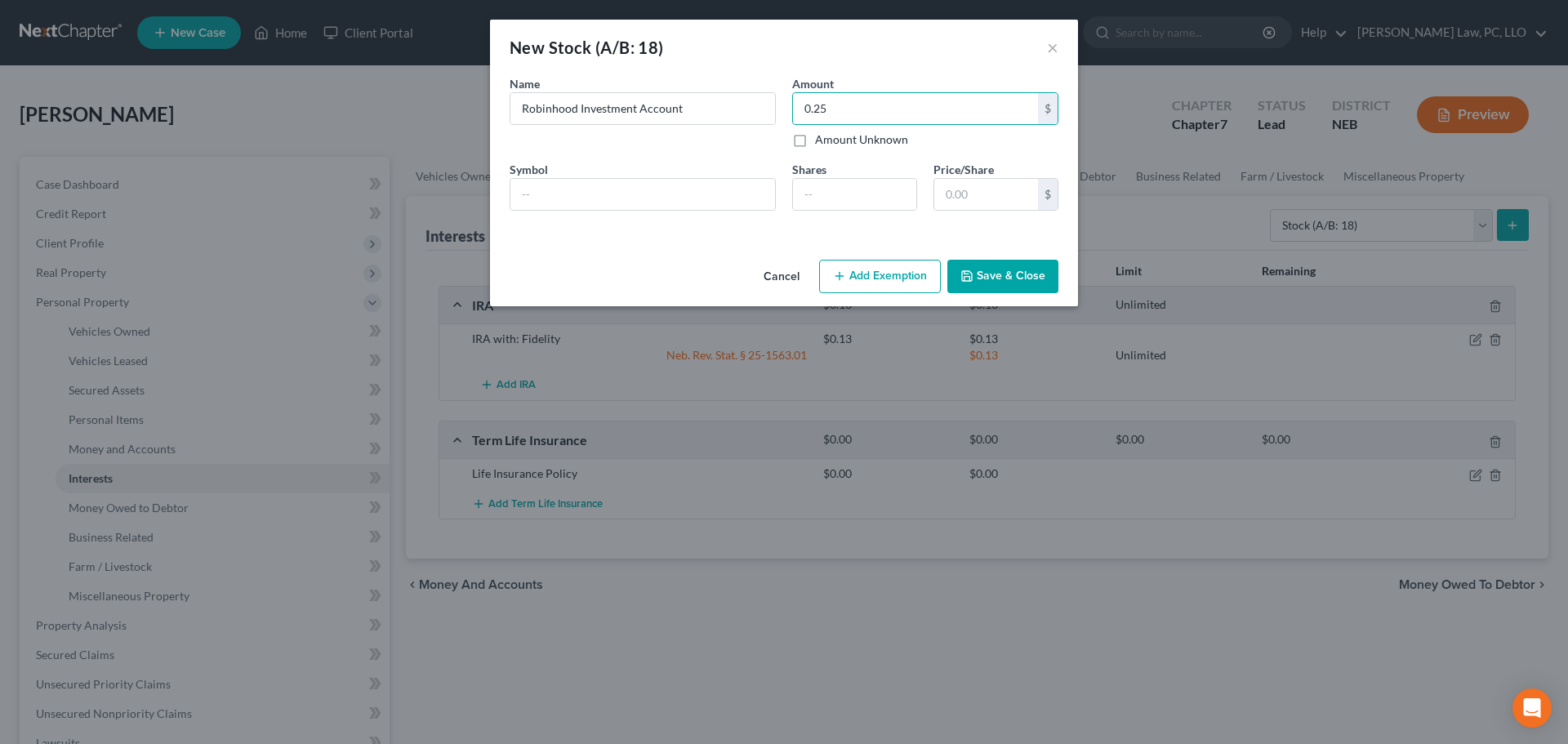
click at [863, 273] on button "Add Exemption" at bounding box center [880, 277] width 122 height 34
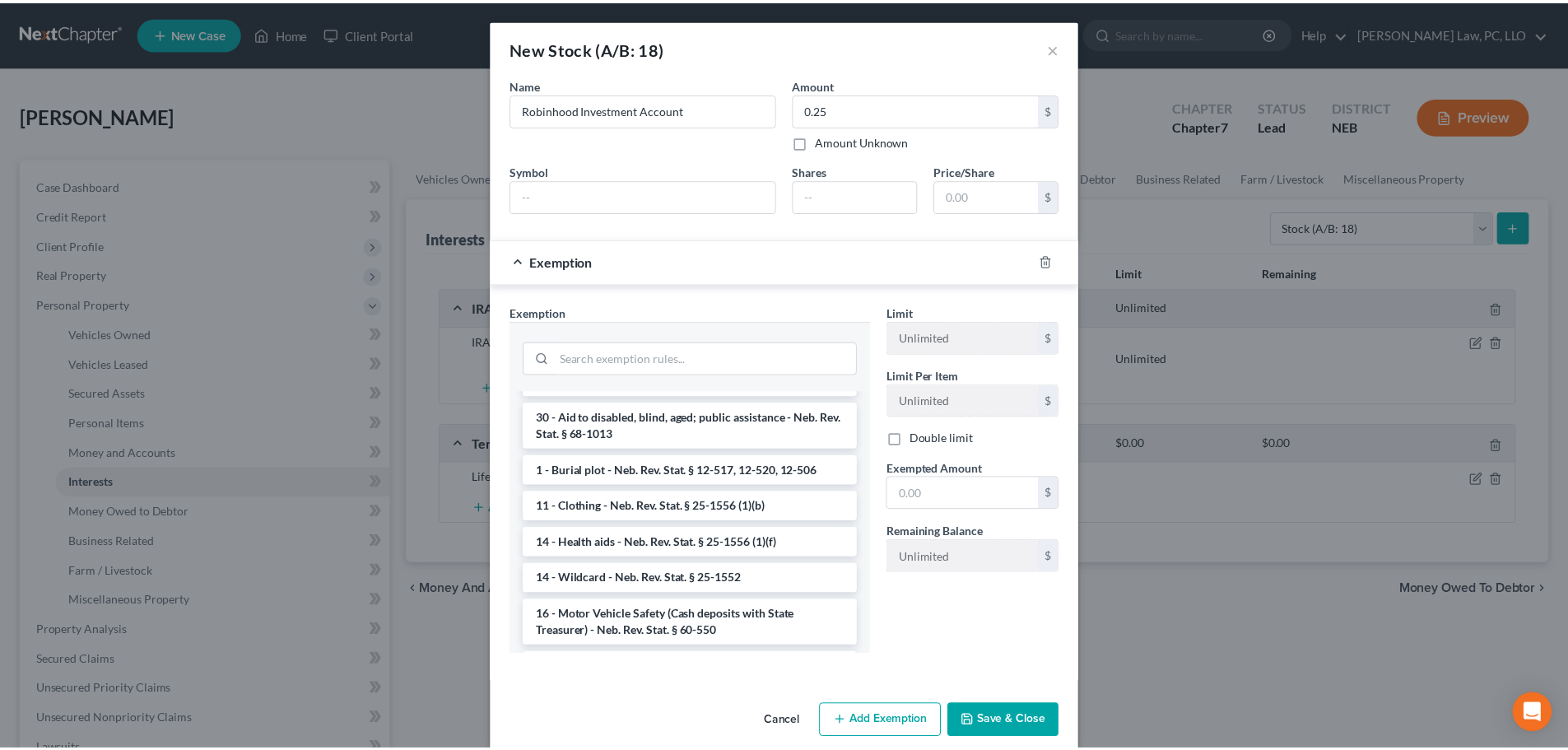
scroll to position [576, 0]
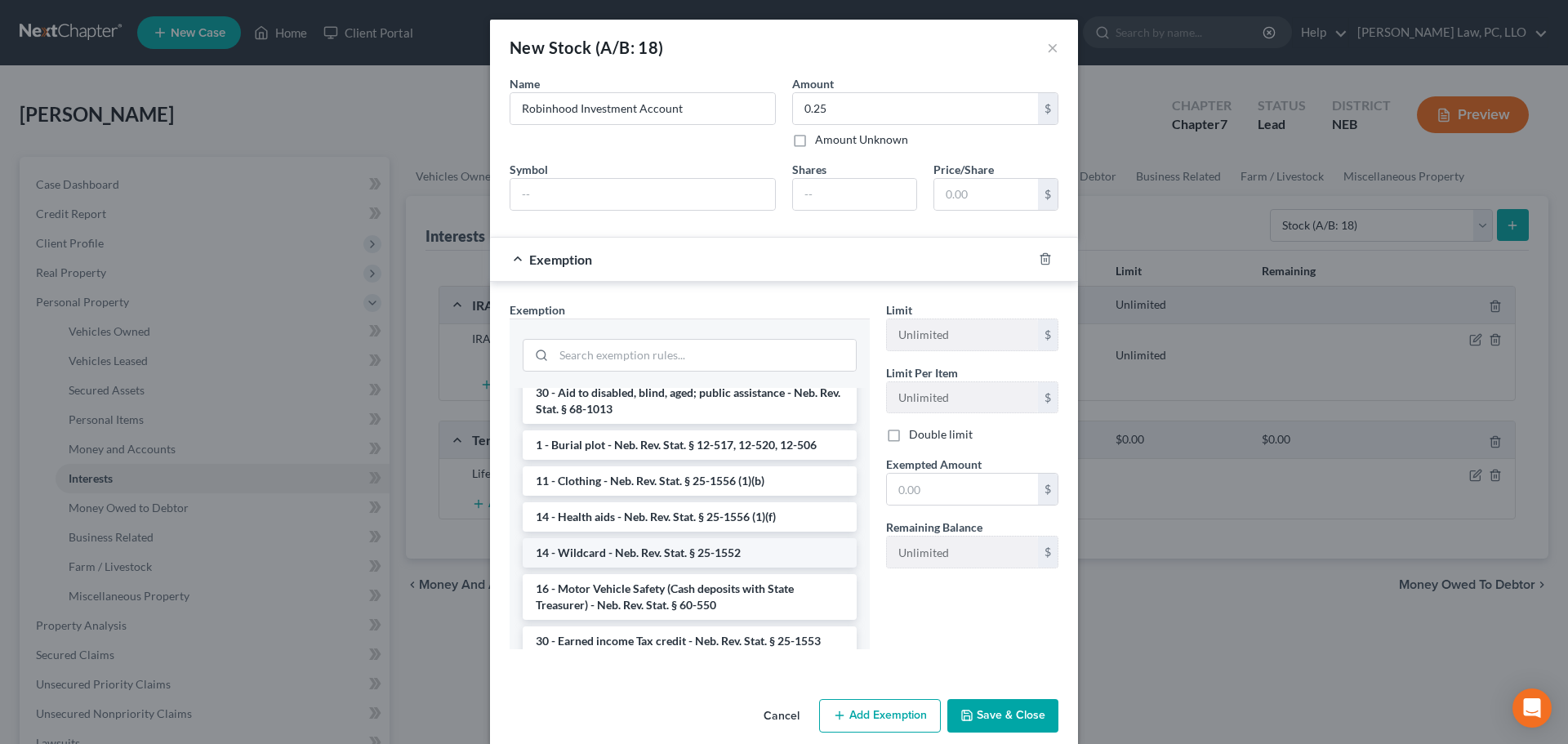
click at [627, 560] on li "14 - Wildcard - Neb. Rev. Stat. § 25-1552" at bounding box center [689, 553] width 334 height 29
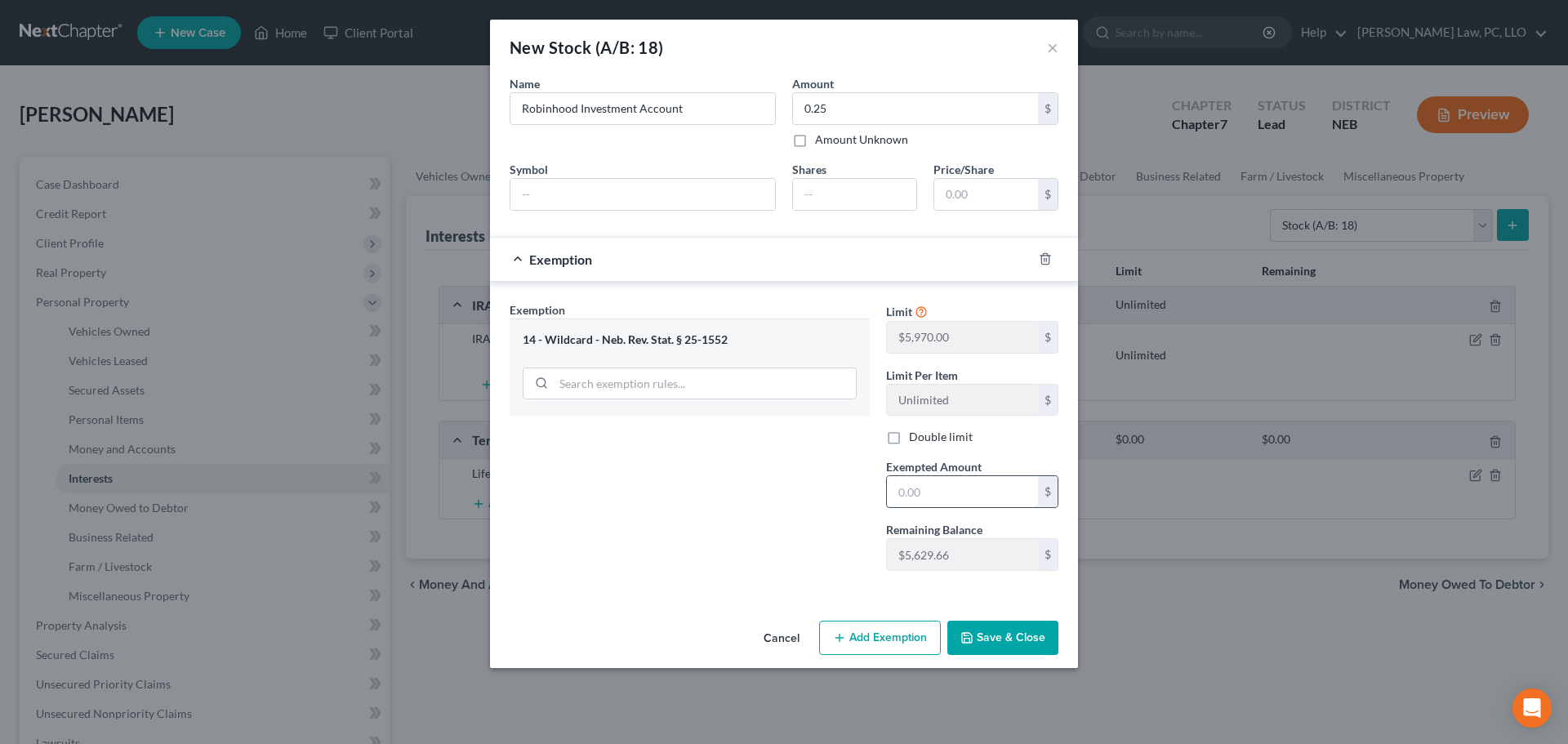
click at [935, 497] on input "text" at bounding box center [962, 492] width 151 height 31
type input "0.25"
click at [990, 635] on button "Save & Close" at bounding box center [1002, 638] width 111 height 34
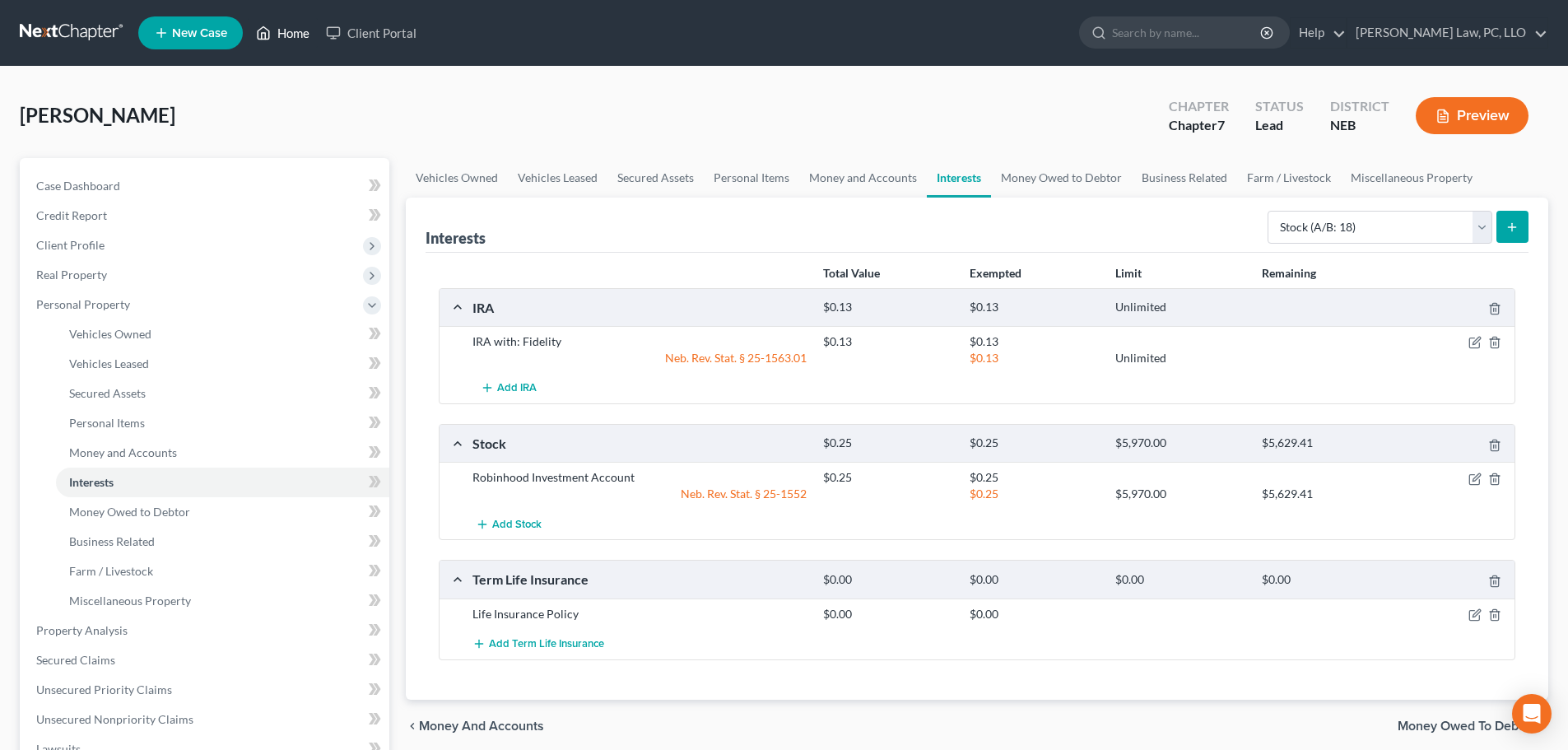
click at [262, 31] on icon at bounding box center [263, 33] width 15 height 20
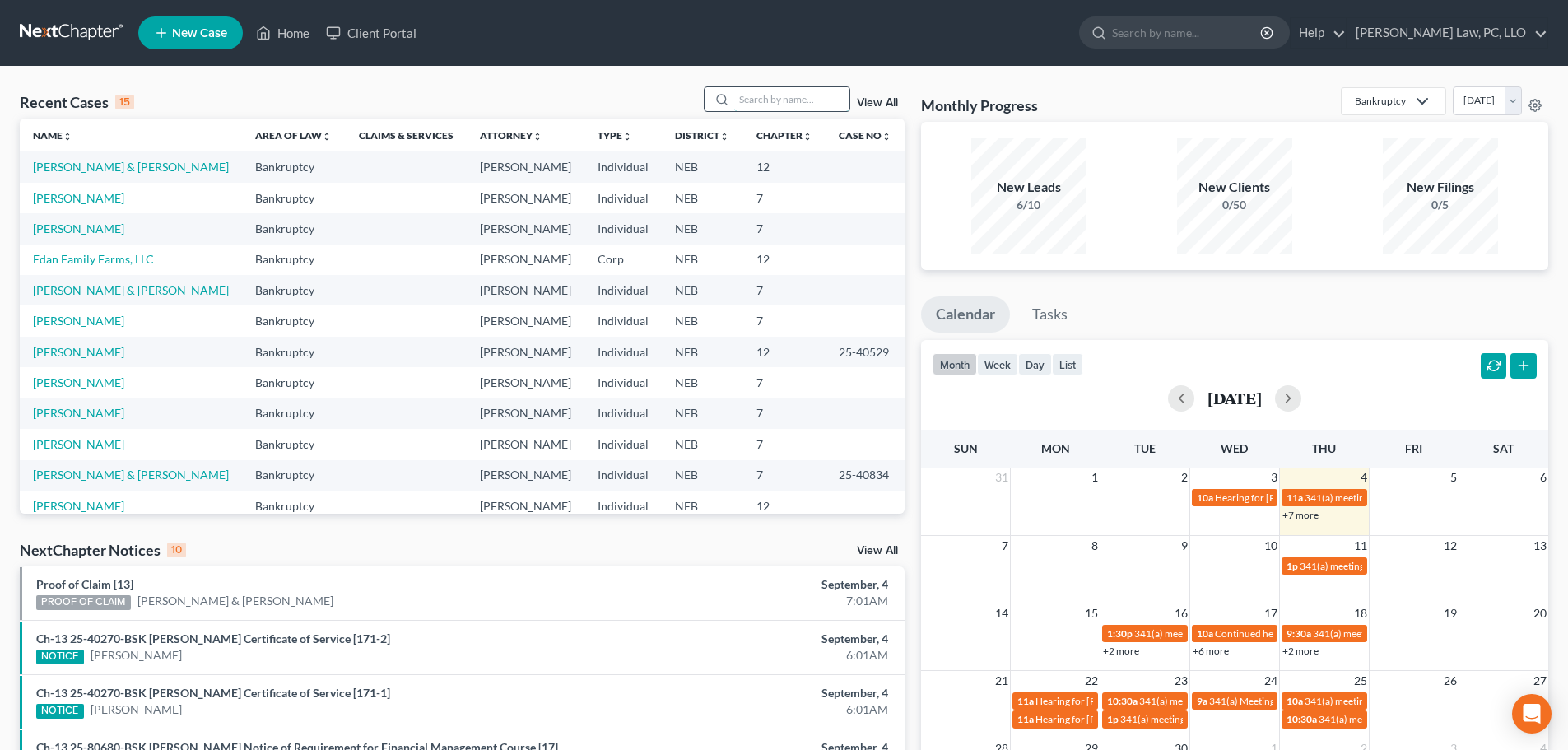
click at [770, 105] on input "search" at bounding box center [791, 99] width 115 height 24
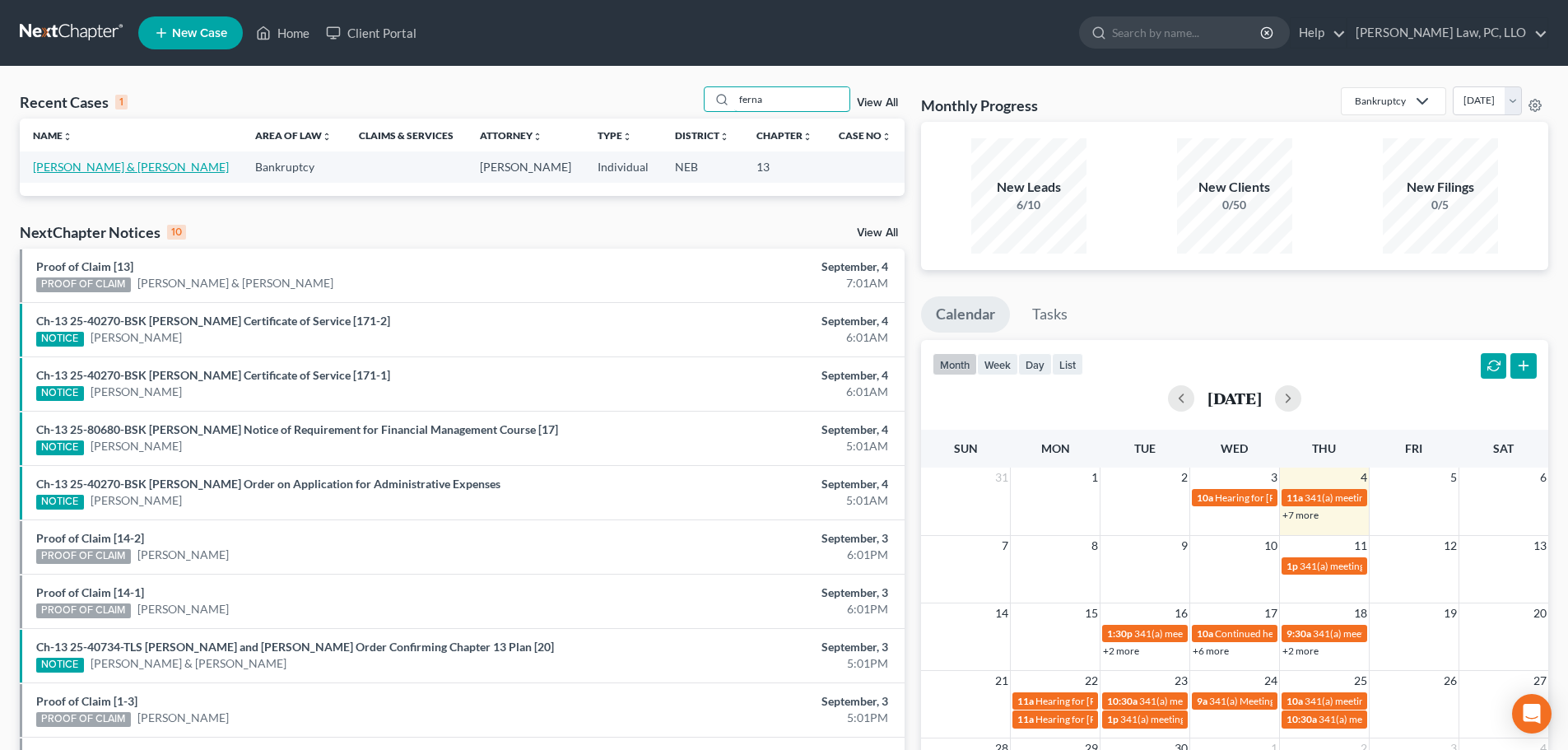
type input "ferna"
click at [116, 170] on link "[PERSON_NAME] & [PERSON_NAME]" at bounding box center [131, 167] width 195 height 14
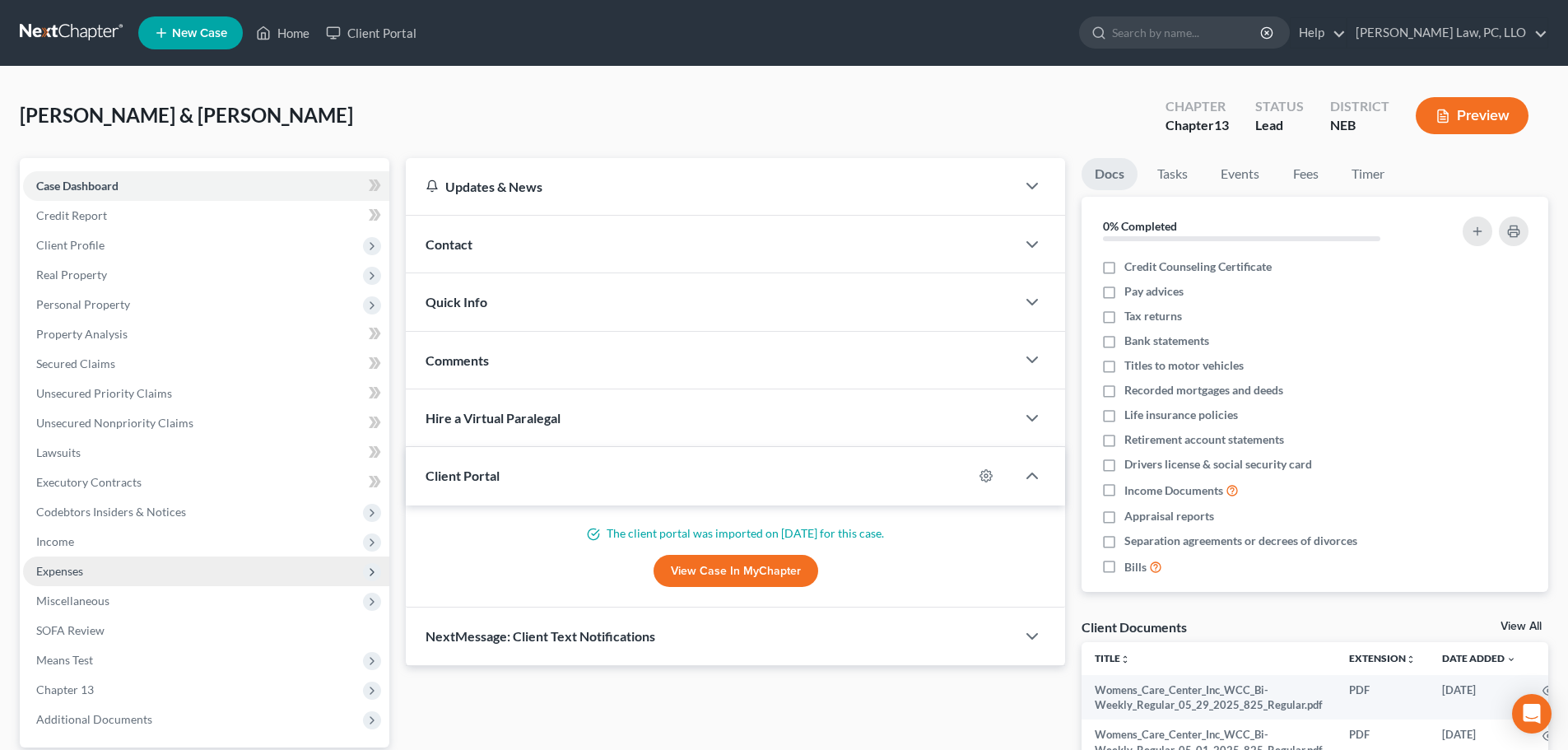
click at [59, 578] on span "Expenses" at bounding box center [206, 571] width 366 height 29
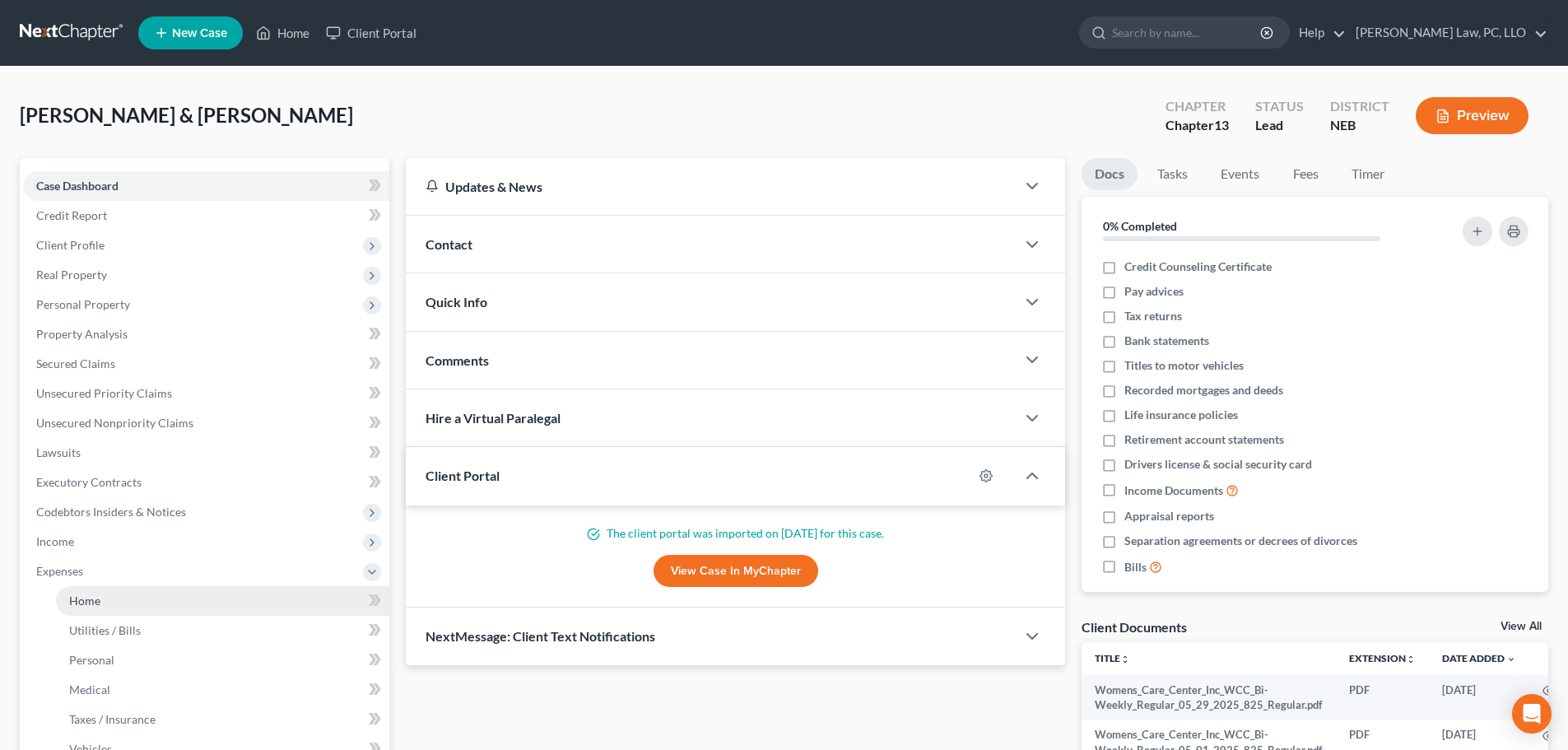
click at [90, 596] on span "Home" at bounding box center [85, 600] width 31 height 14
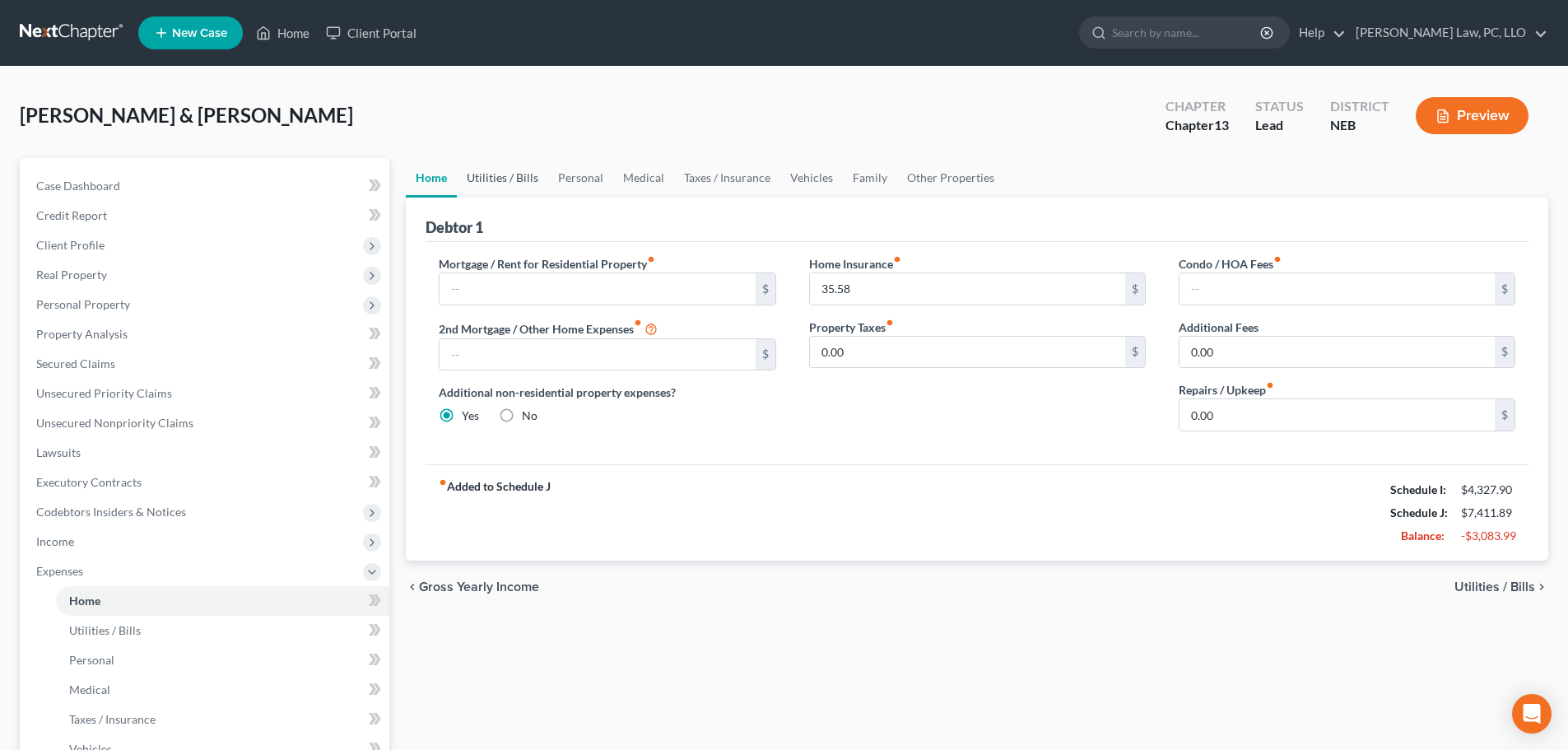
click at [519, 180] on link "Utilities / Bills" at bounding box center [502, 178] width 92 height 40
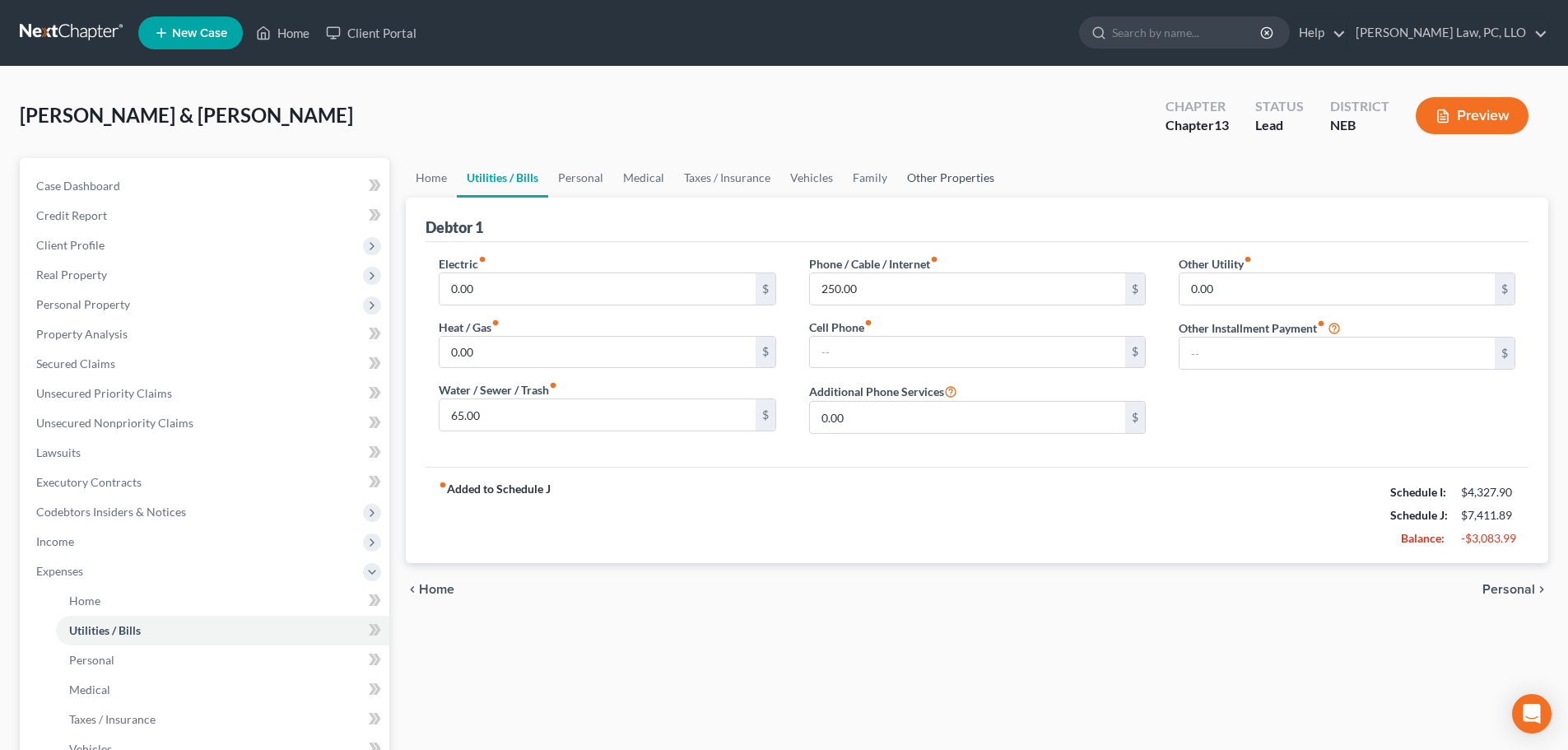
click at [930, 178] on link "Other Properties" at bounding box center [950, 178] width 107 height 40
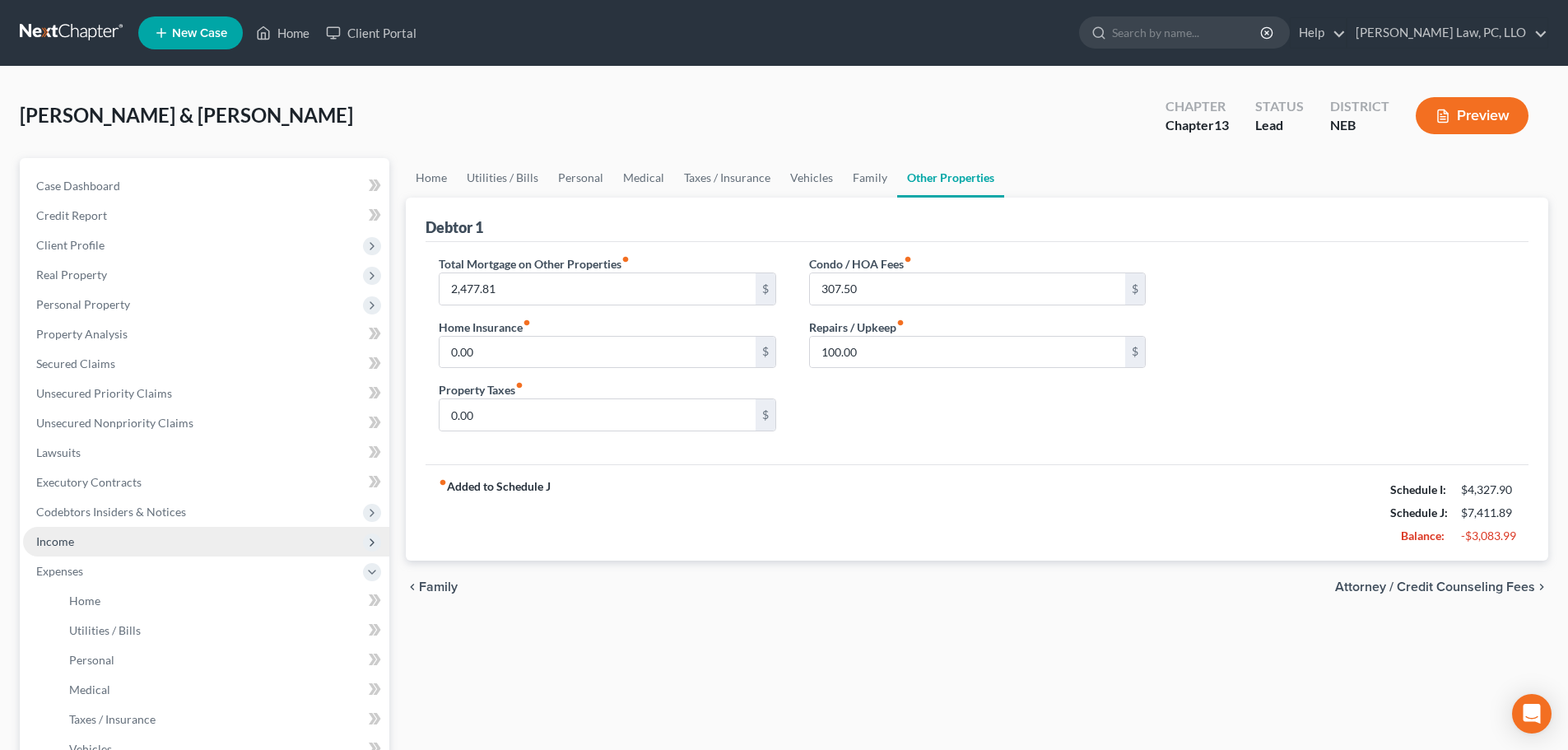
click at [87, 549] on span "Income" at bounding box center [206, 542] width 366 height 29
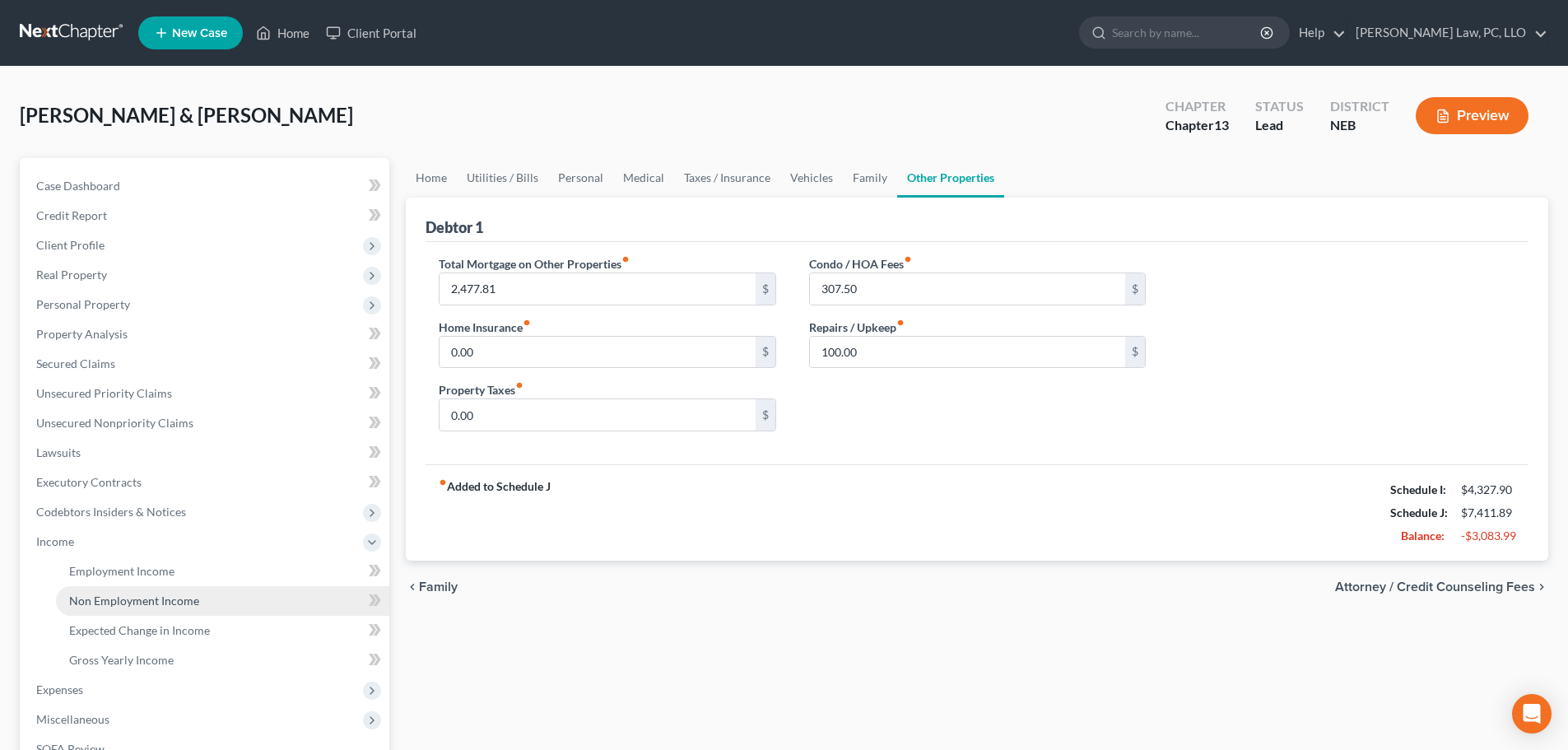
click at [85, 598] on span "Non Employment Income" at bounding box center [134, 600] width 130 height 14
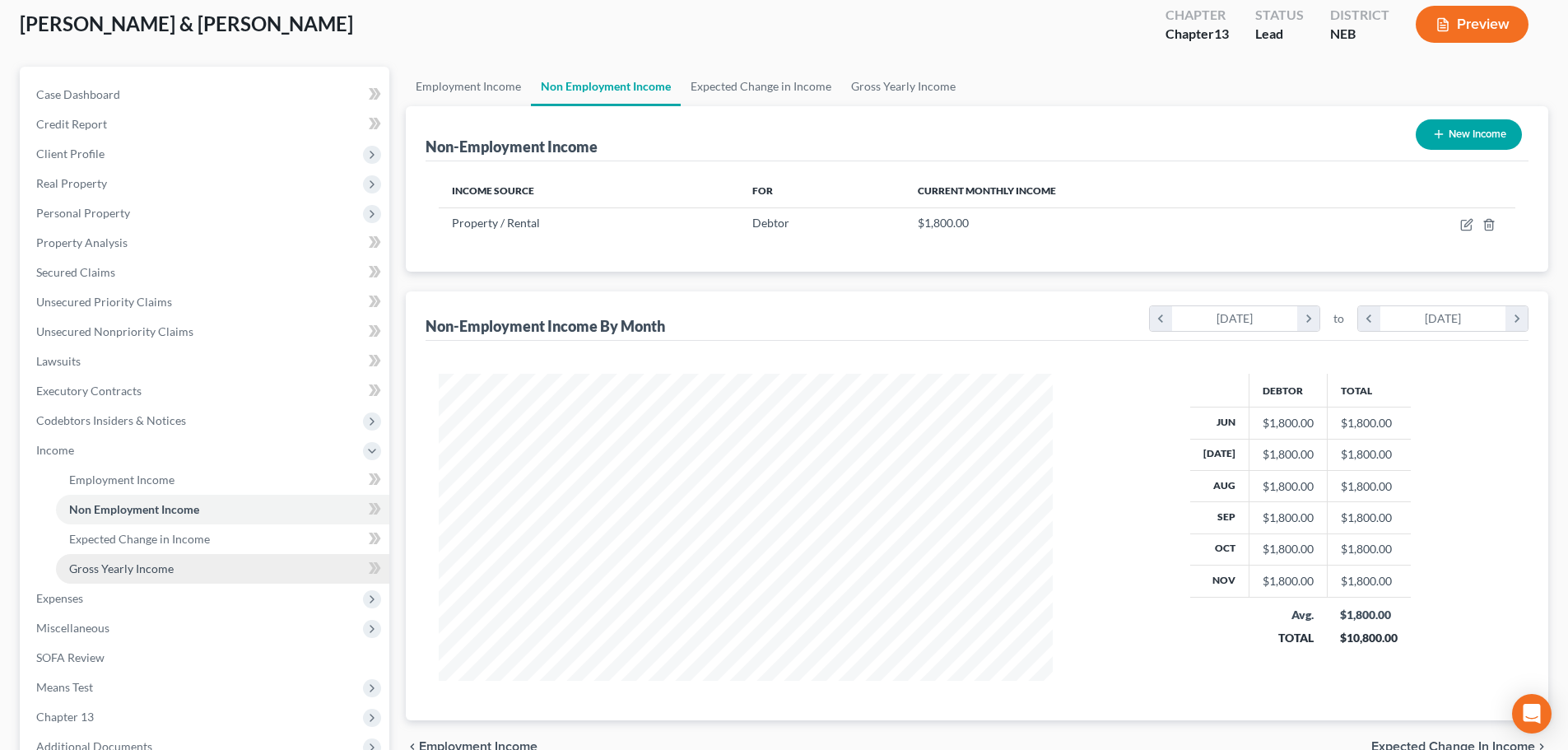
scroll to position [164, 0]
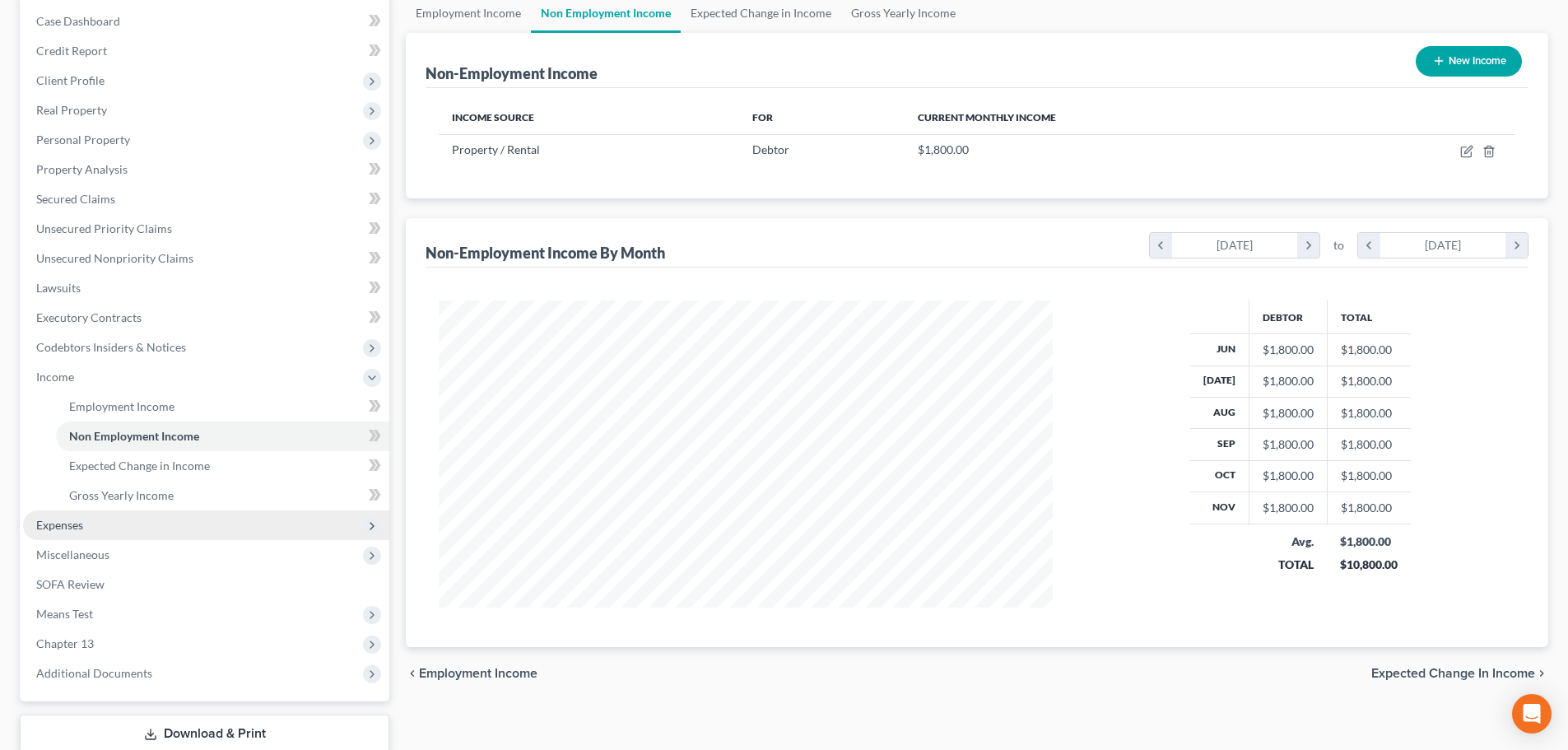
click at [45, 522] on span "Expenses" at bounding box center [60, 525] width 47 height 14
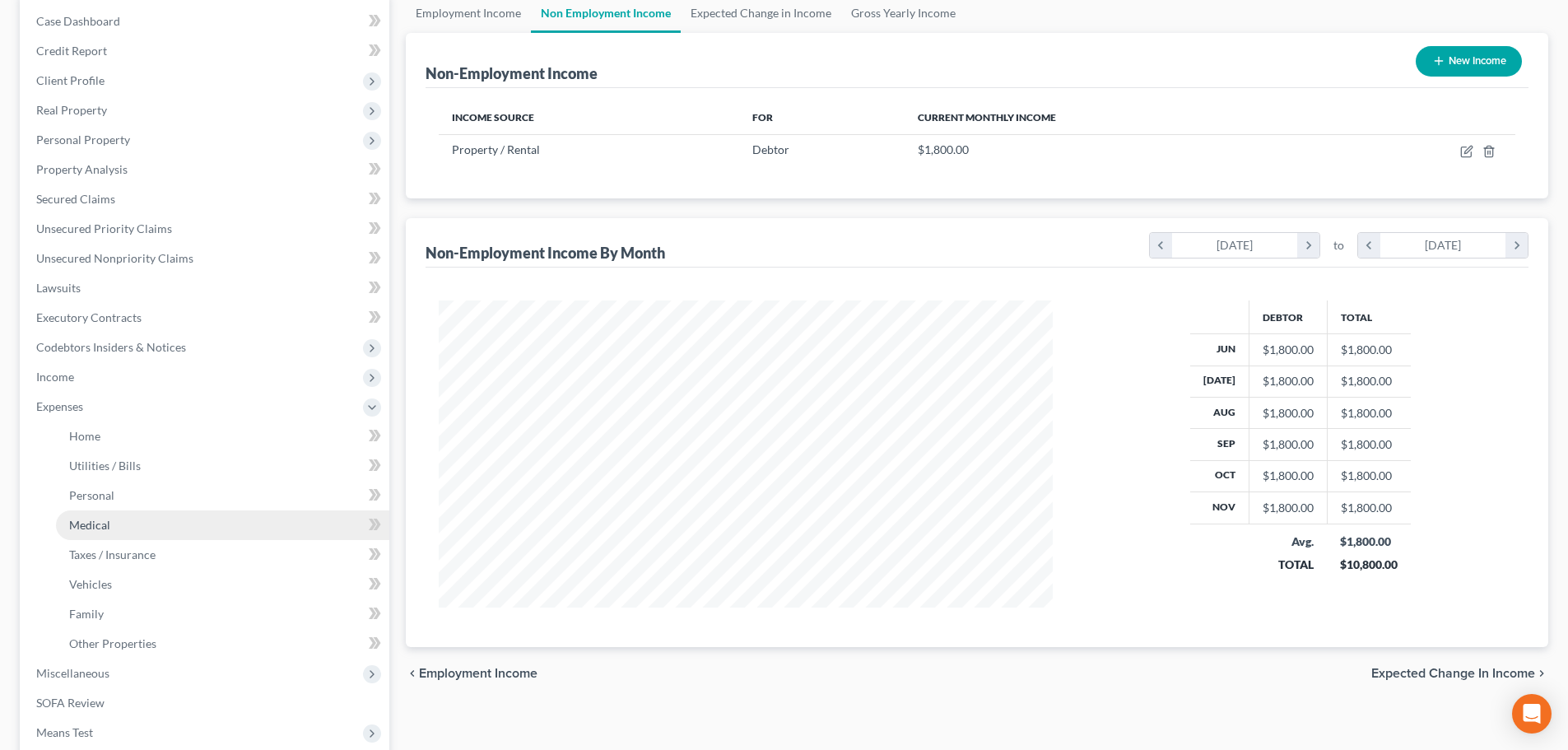
click at [80, 529] on span "Medical" at bounding box center [90, 525] width 42 height 14
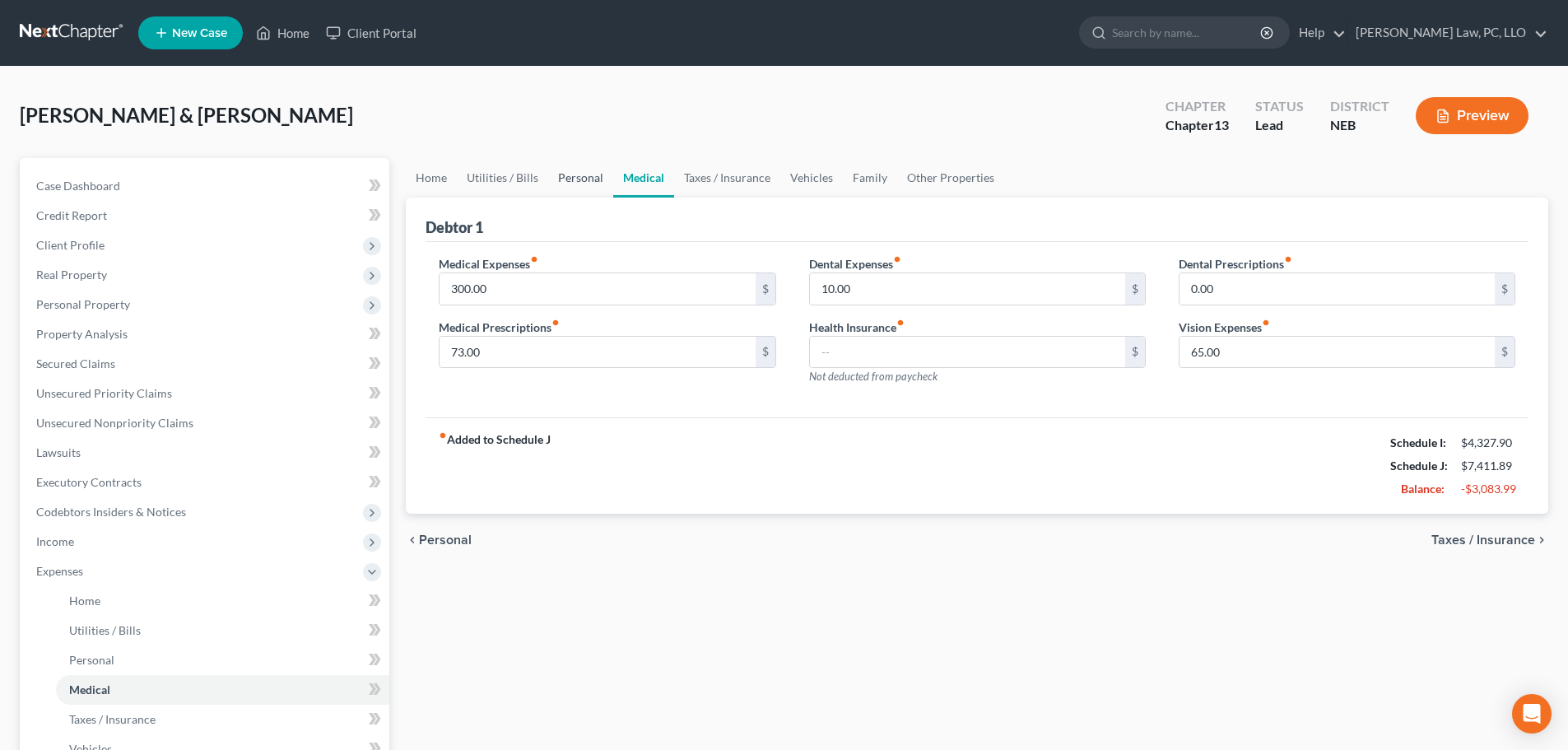
click at [589, 179] on link "Personal" at bounding box center [580, 178] width 65 height 40
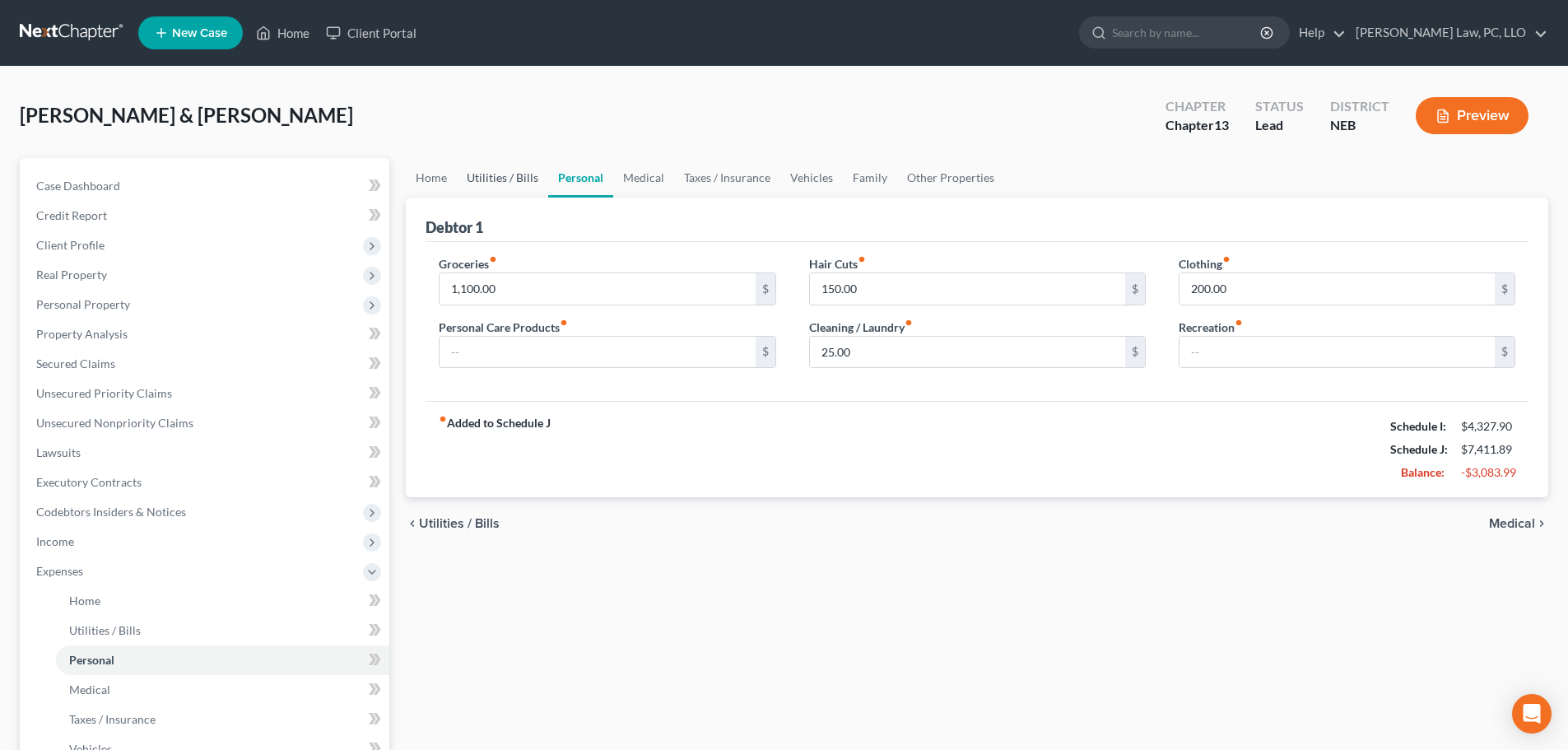
click at [520, 172] on link "Utilities / Bills" at bounding box center [502, 178] width 92 height 40
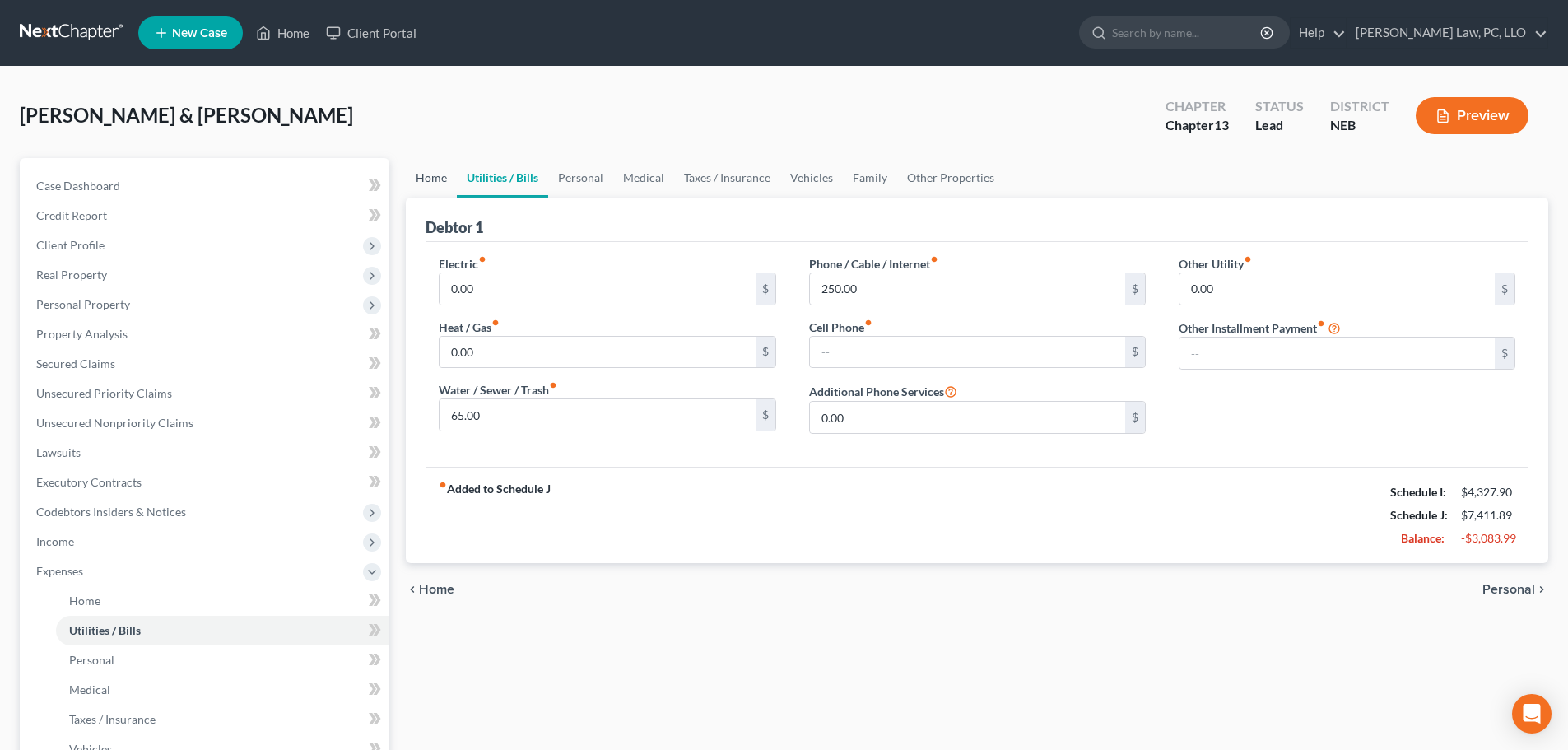
click at [411, 171] on link "Home" at bounding box center [431, 178] width 51 height 40
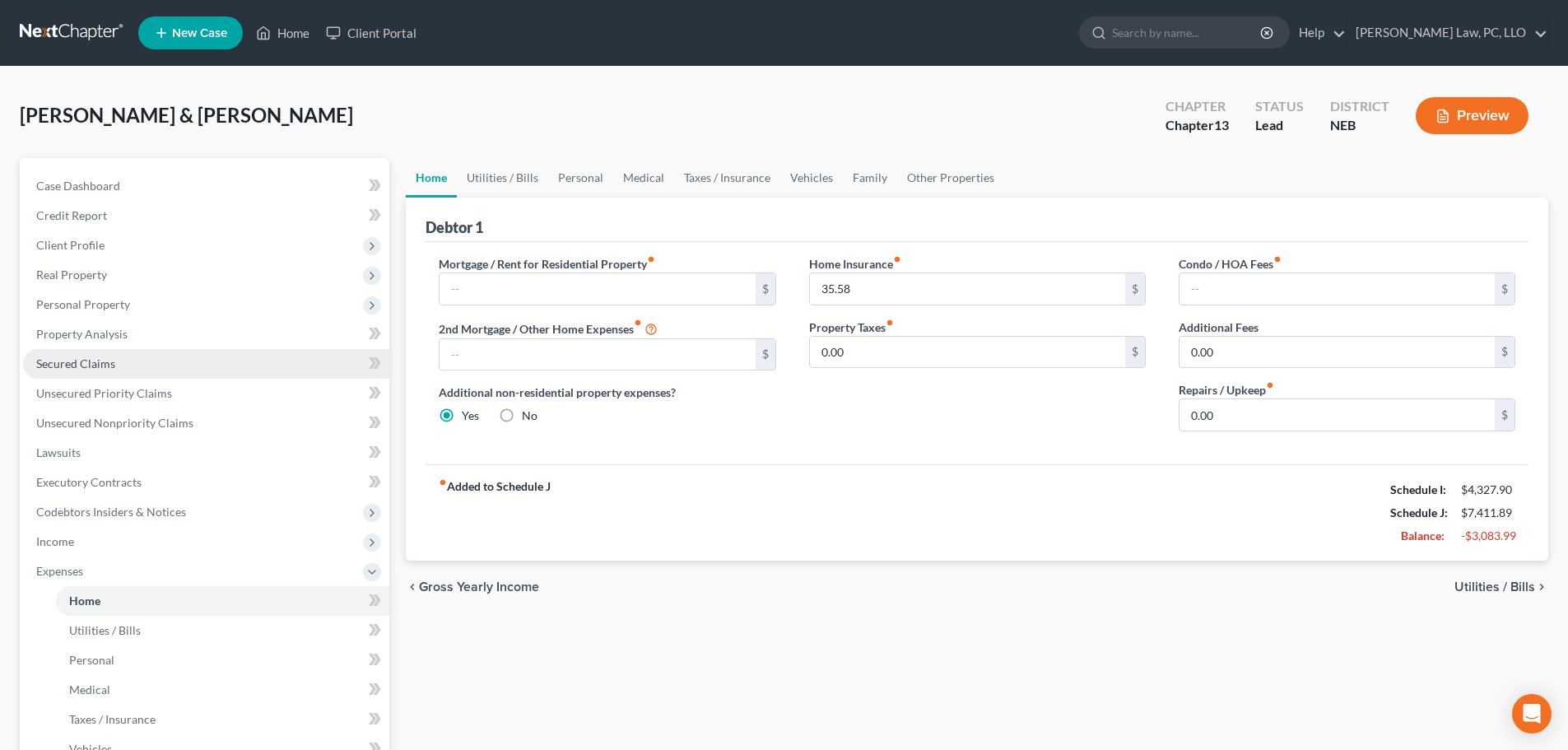
click at [125, 369] on link "Secured Claims" at bounding box center [206, 363] width 366 height 29
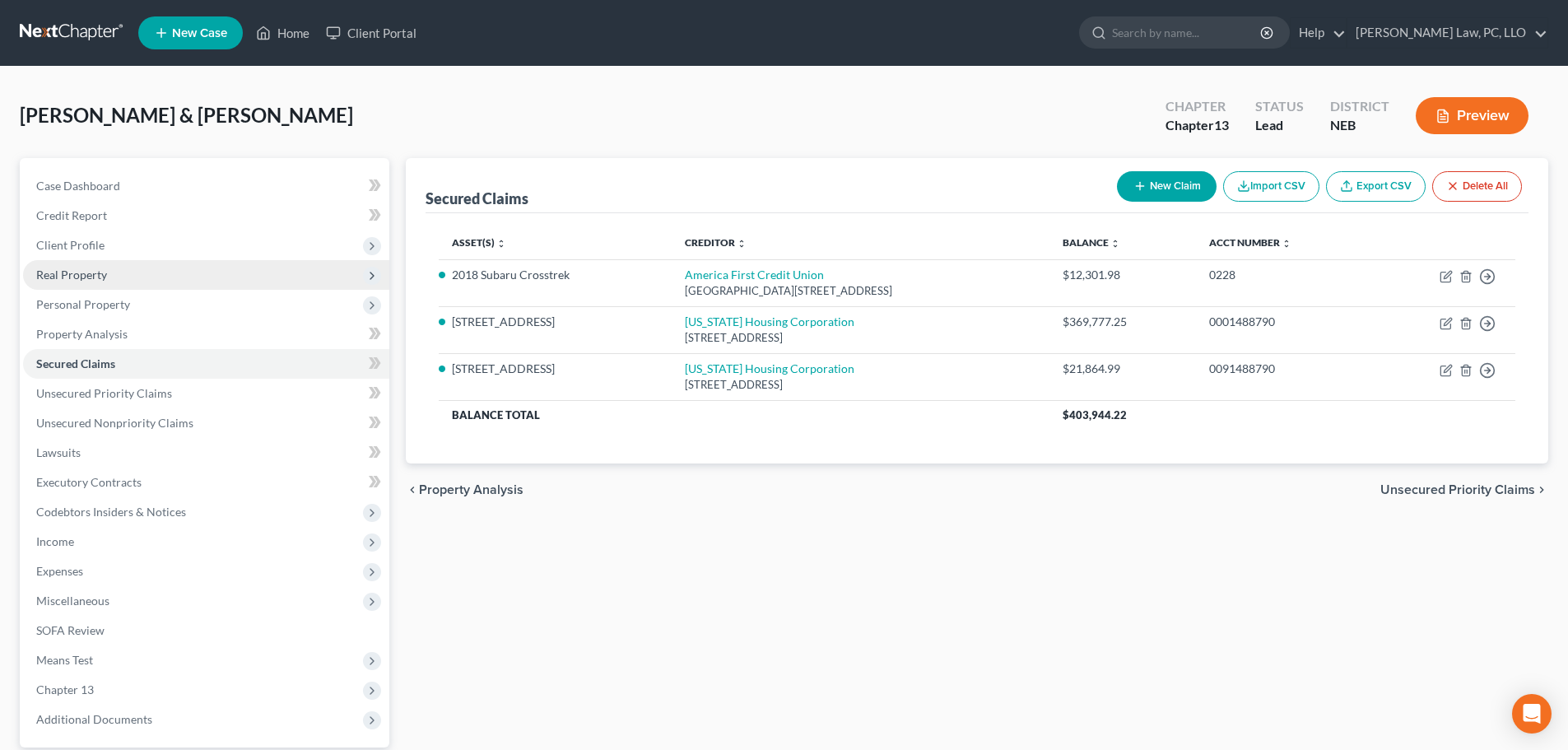
click at [112, 277] on span "Real Property" at bounding box center [206, 275] width 366 height 29
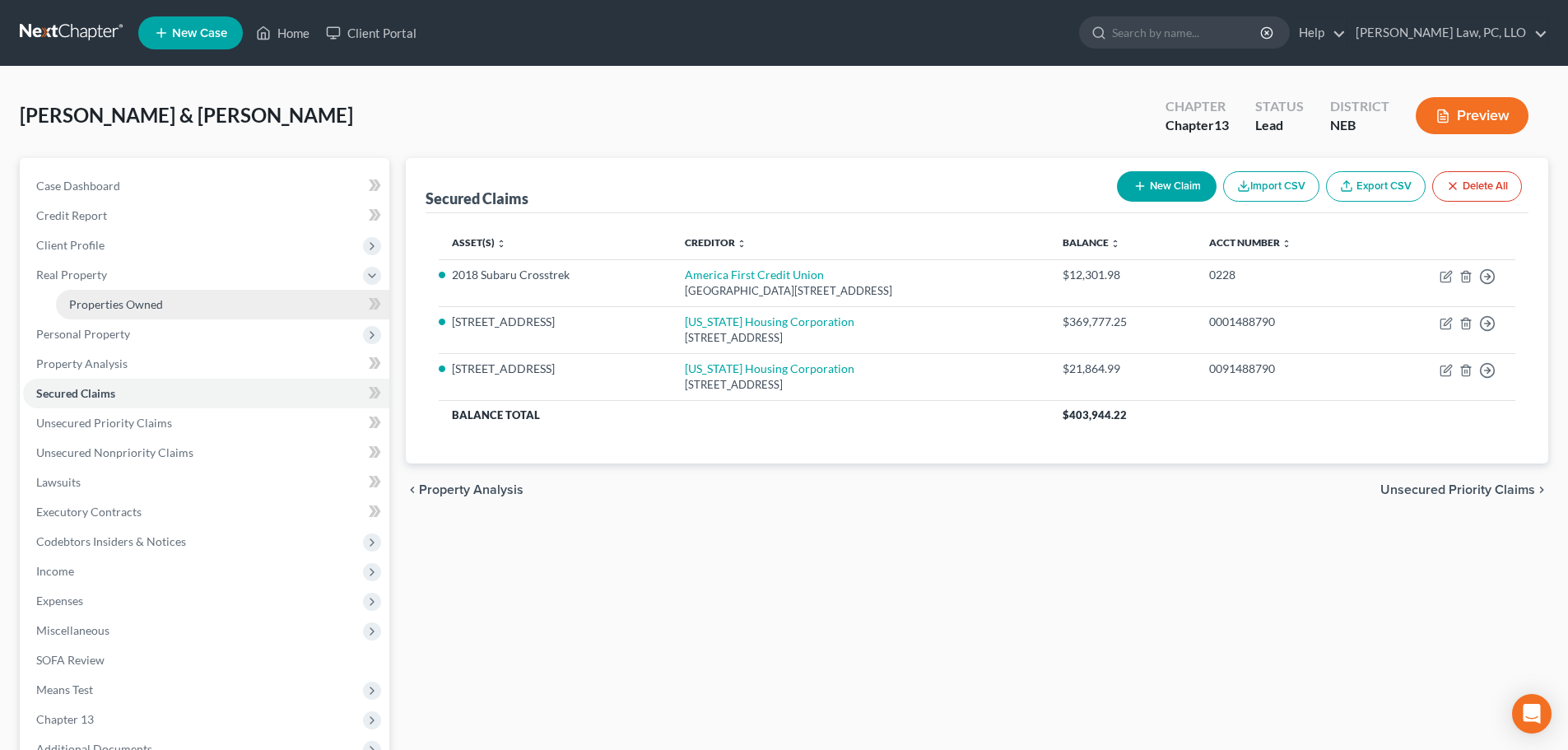
click at [115, 300] on span "Properties Owned" at bounding box center [116, 304] width 93 height 14
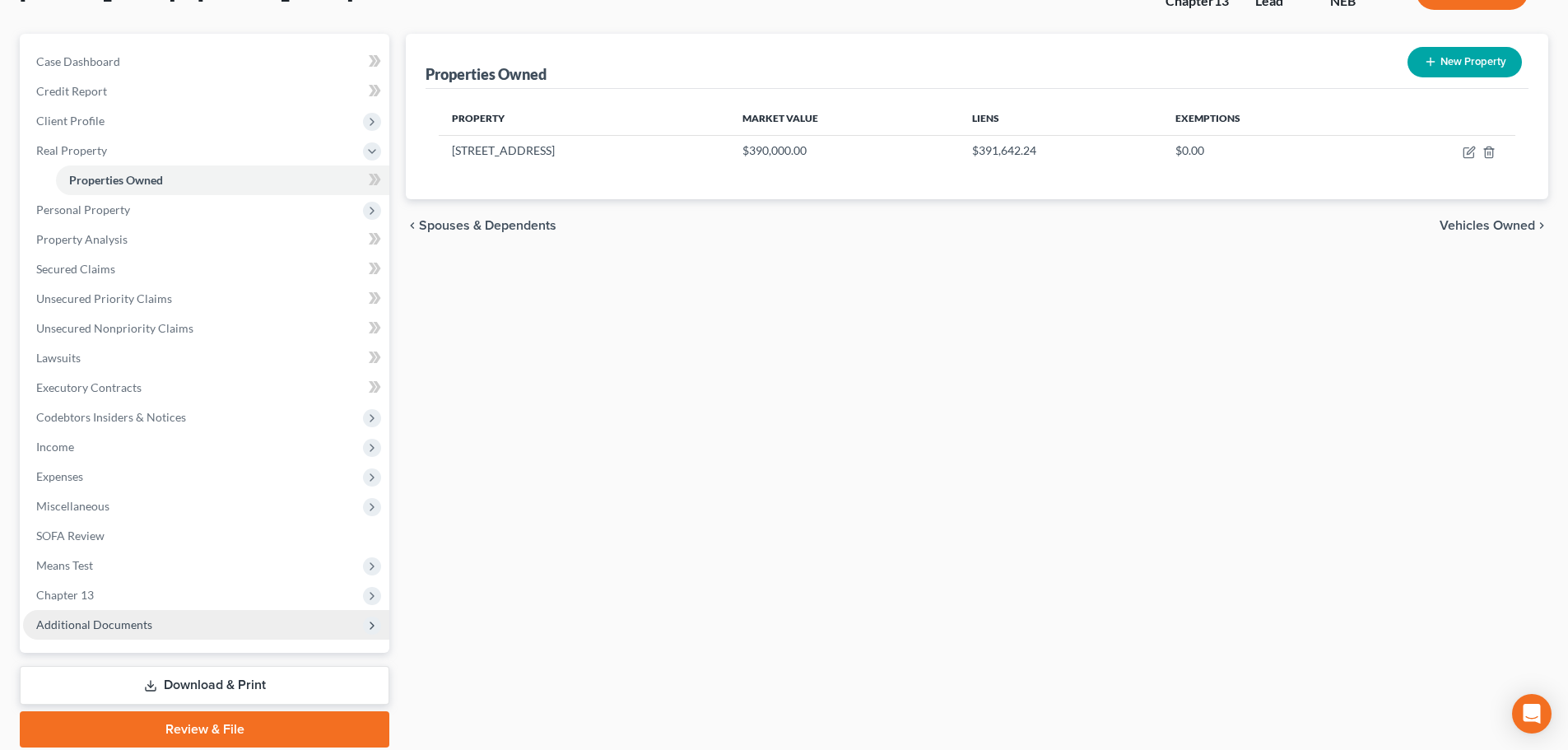
scroll to position [164, 0]
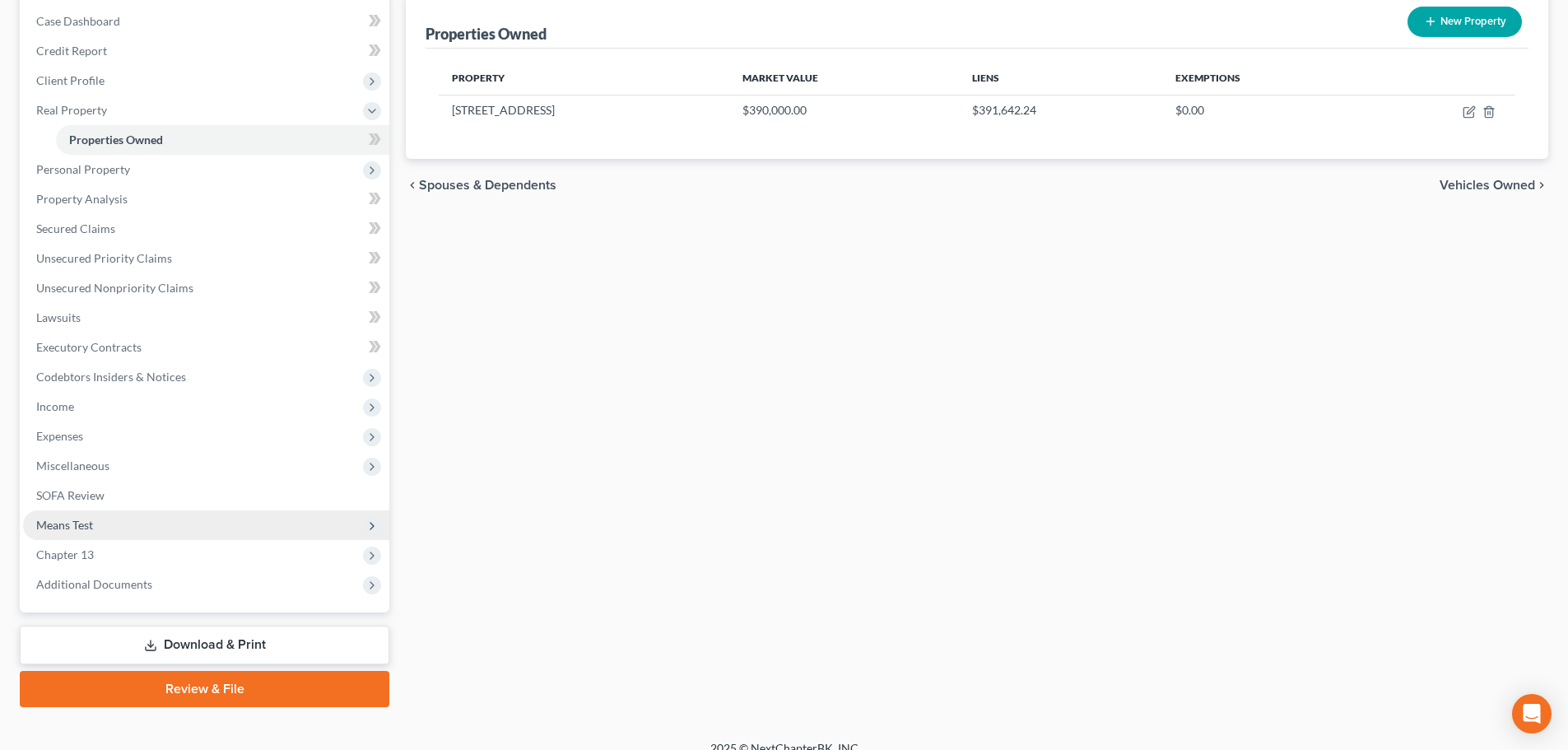
click at [98, 527] on span "Means Test" at bounding box center [206, 525] width 366 height 29
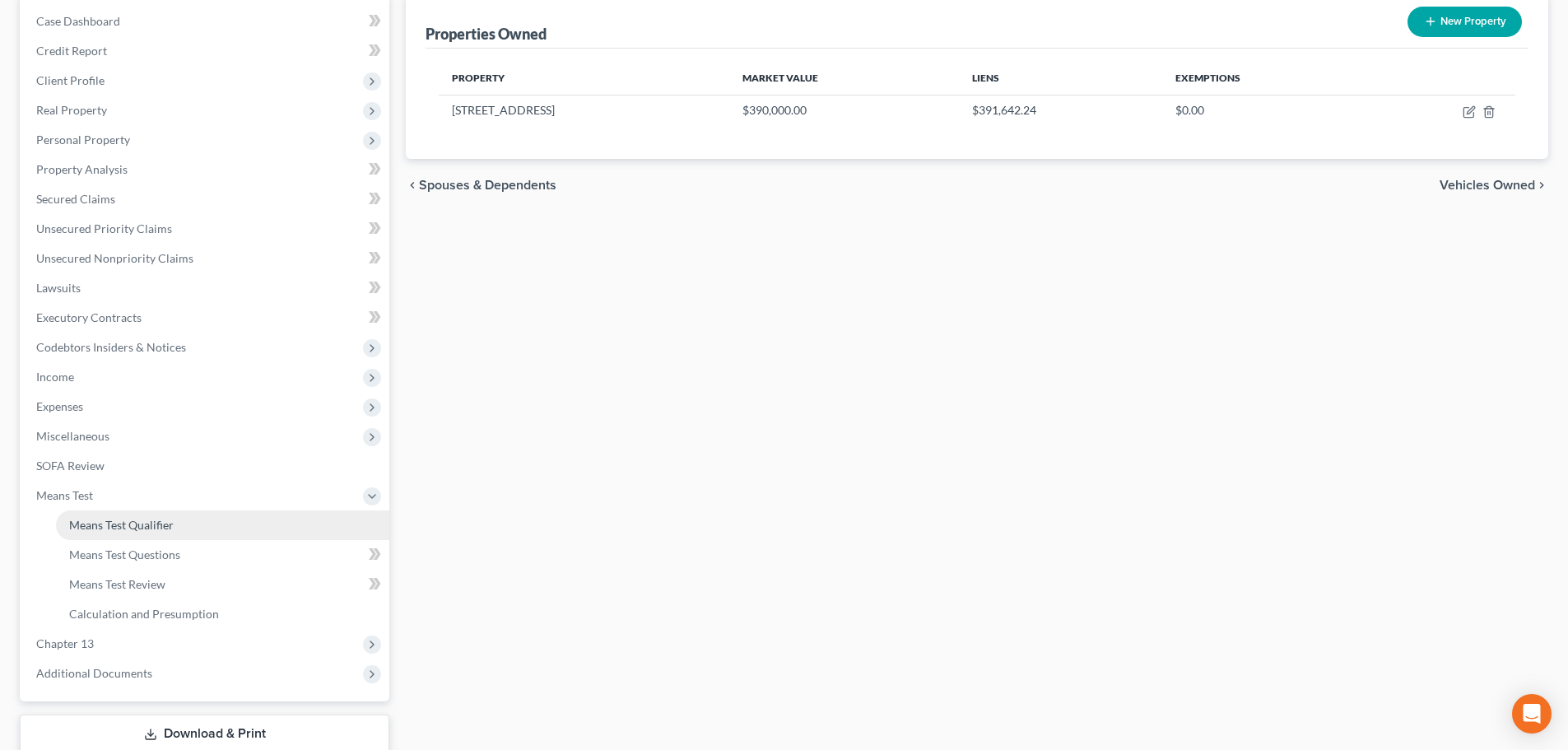
click at [101, 527] on span "Means Test Qualifier" at bounding box center [121, 525] width 105 height 14
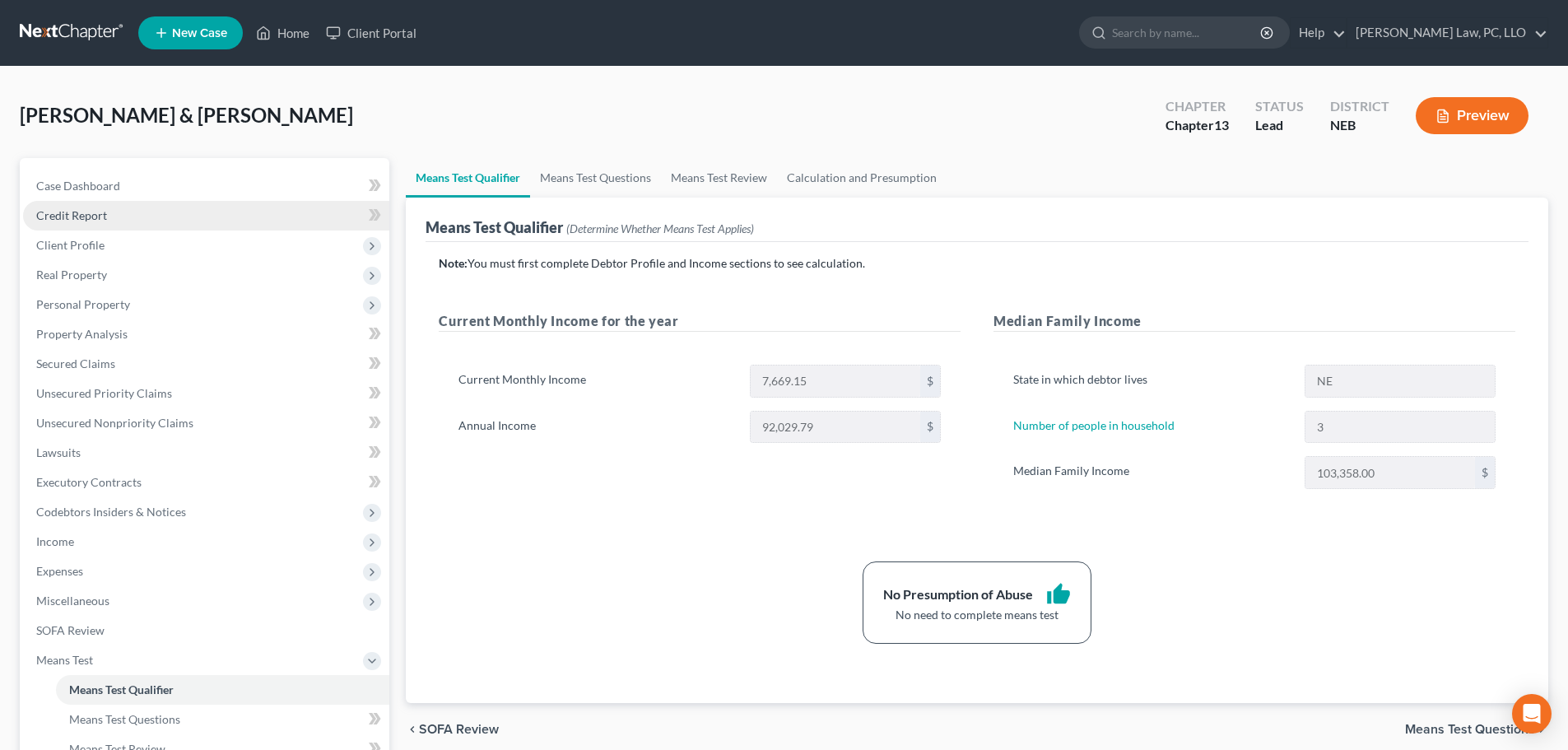
click at [104, 217] on span "Credit Report" at bounding box center [72, 215] width 71 height 14
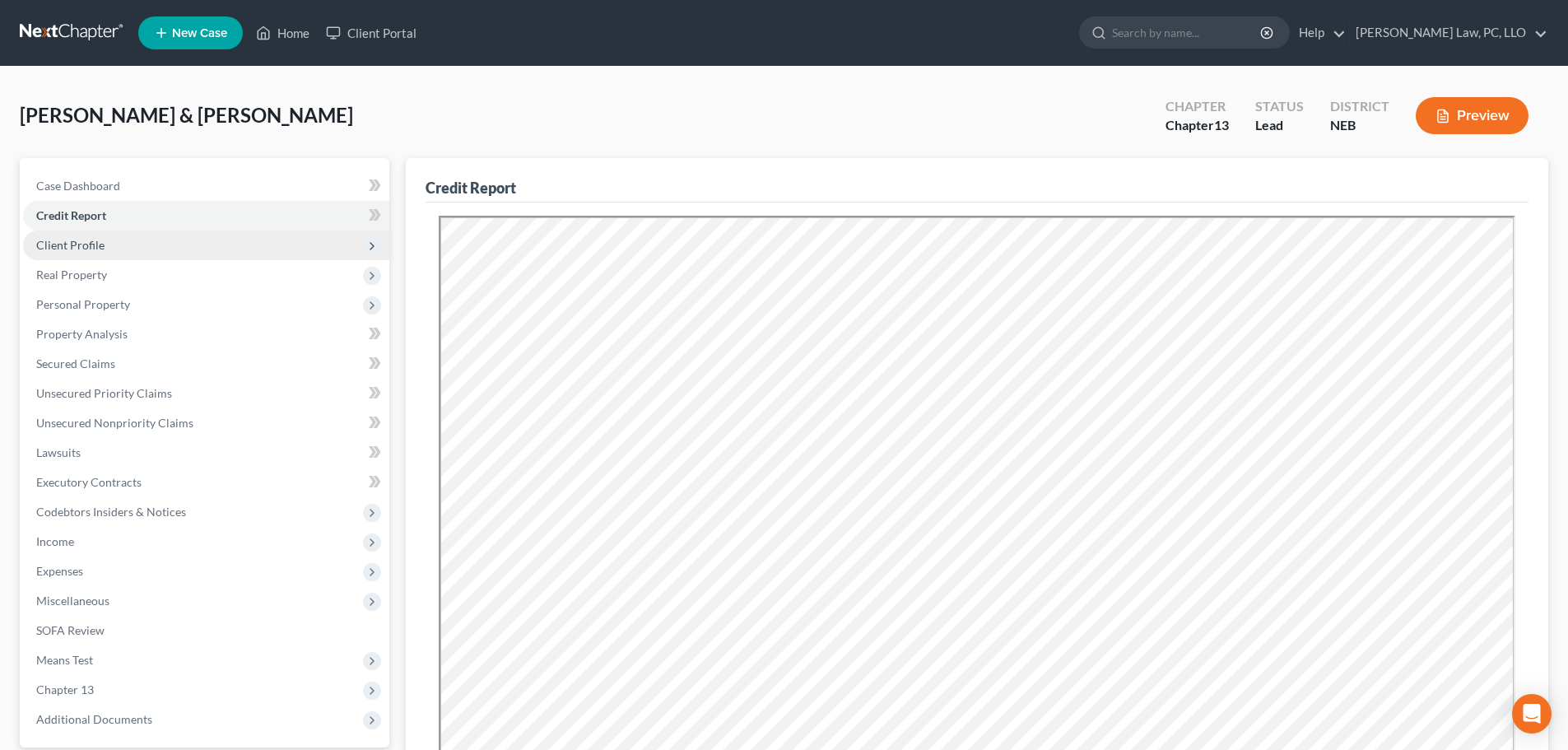
click at [97, 244] on span "Client Profile" at bounding box center [70, 245] width 68 height 14
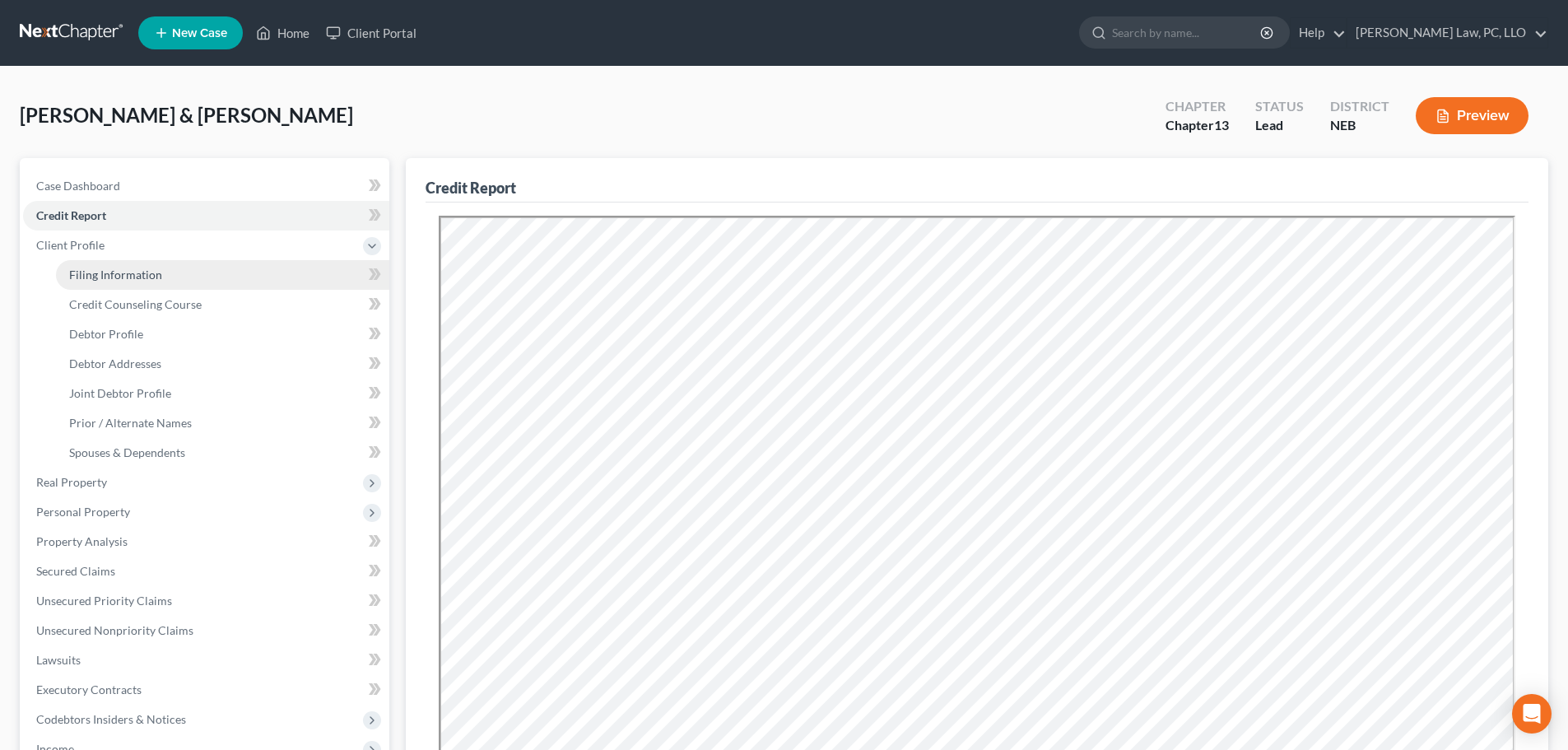
click at [106, 272] on span "Filing Information" at bounding box center [116, 274] width 93 height 14
select select "1"
select select "3"
select select "30"
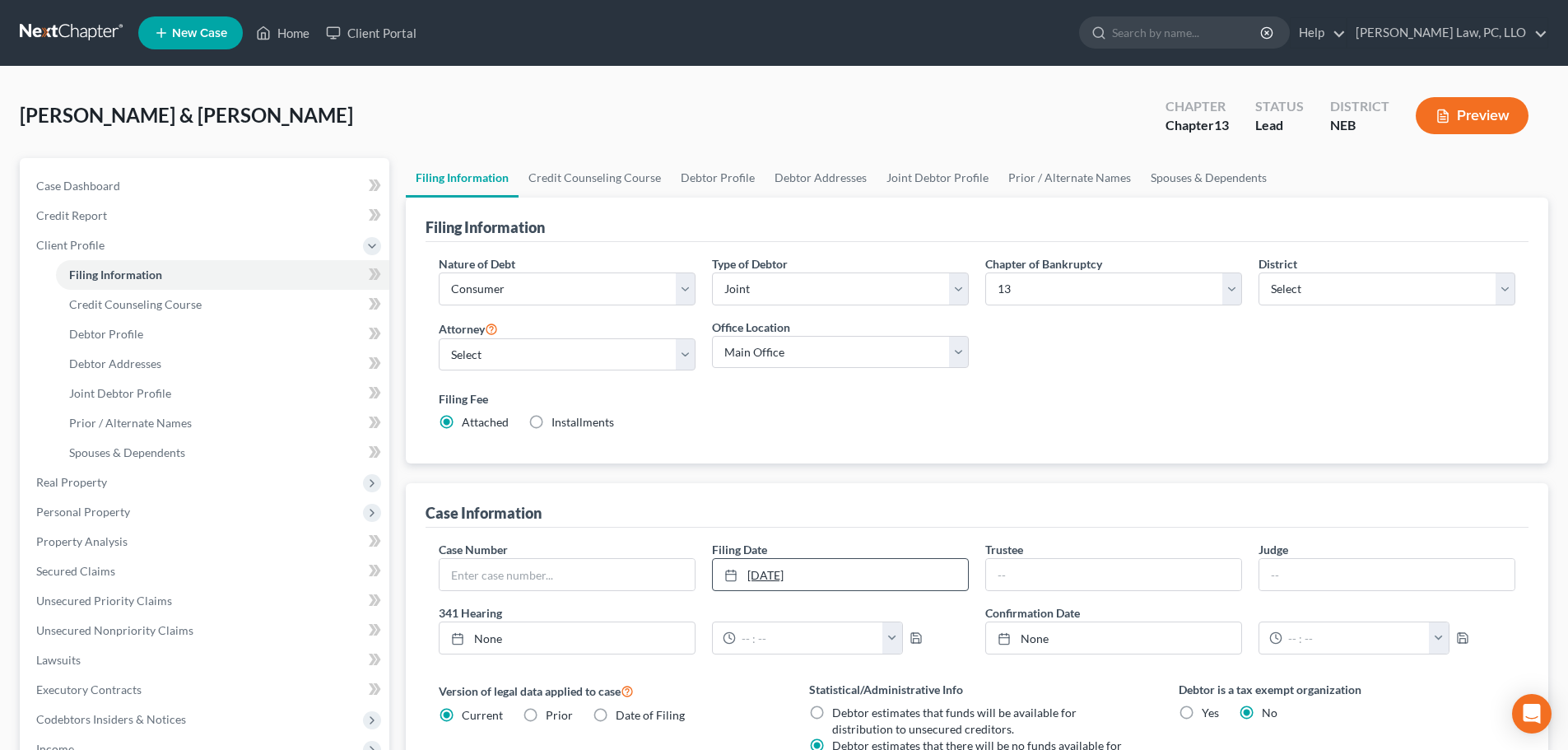
click at [867, 582] on link "12/1/2025" at bounding box center [840, 574] width 255 height 31
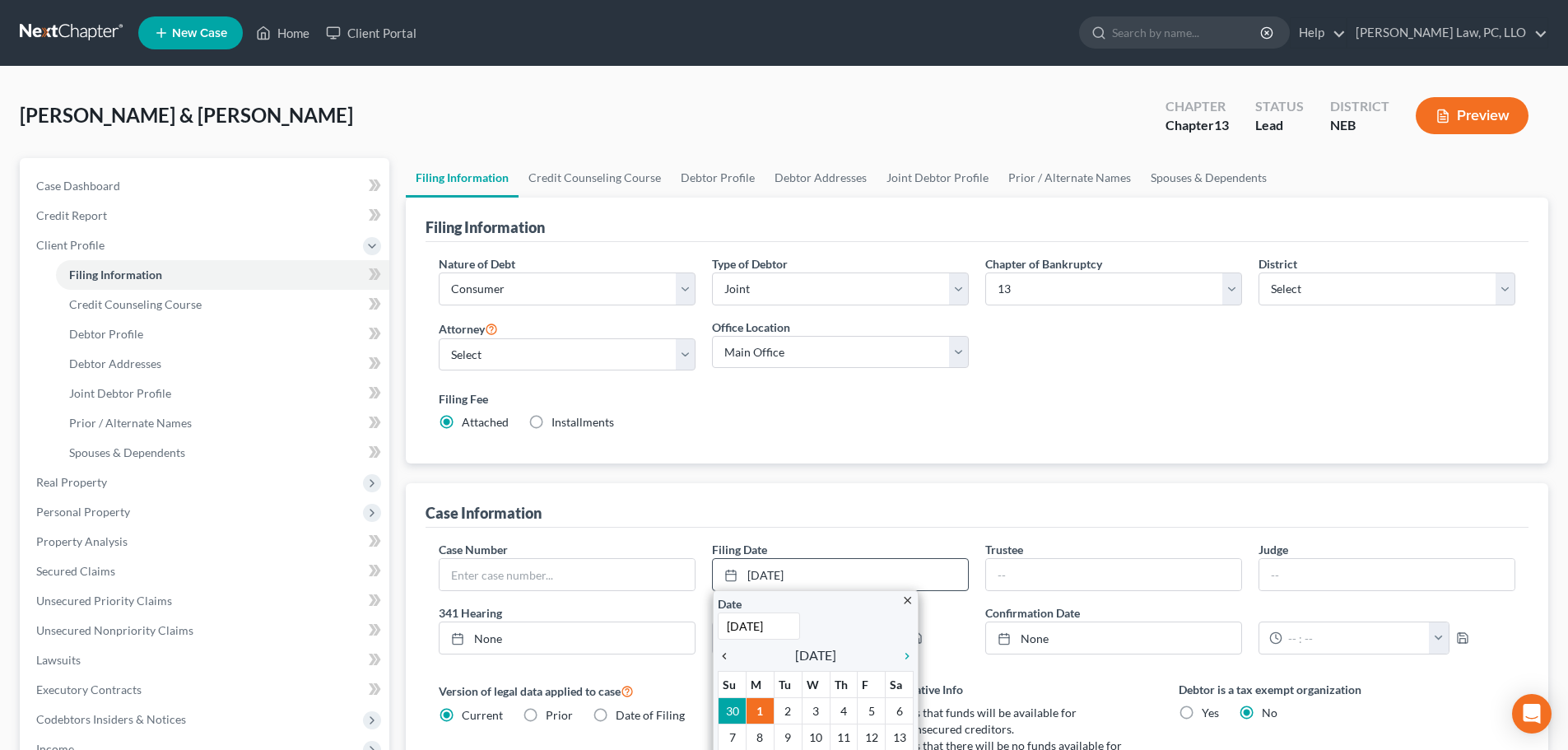
click at [721, 653] on icon "chevron_left" at bounding box center [728, 656] width 22 height 13
click at [723, 653] on icon "chevron_left" at bounding box center [728, 656] width 22 height 13
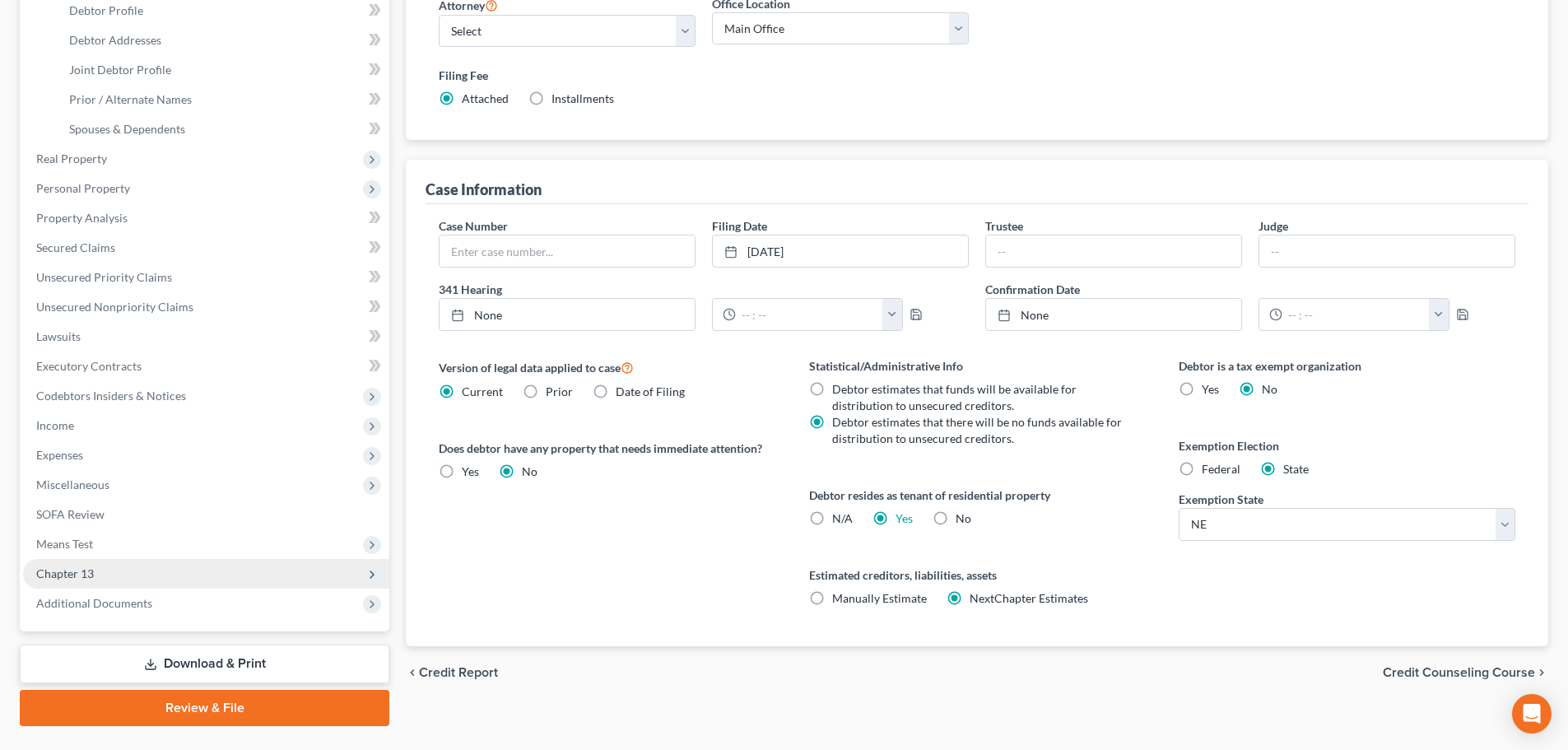
scroll to position [330, 0]
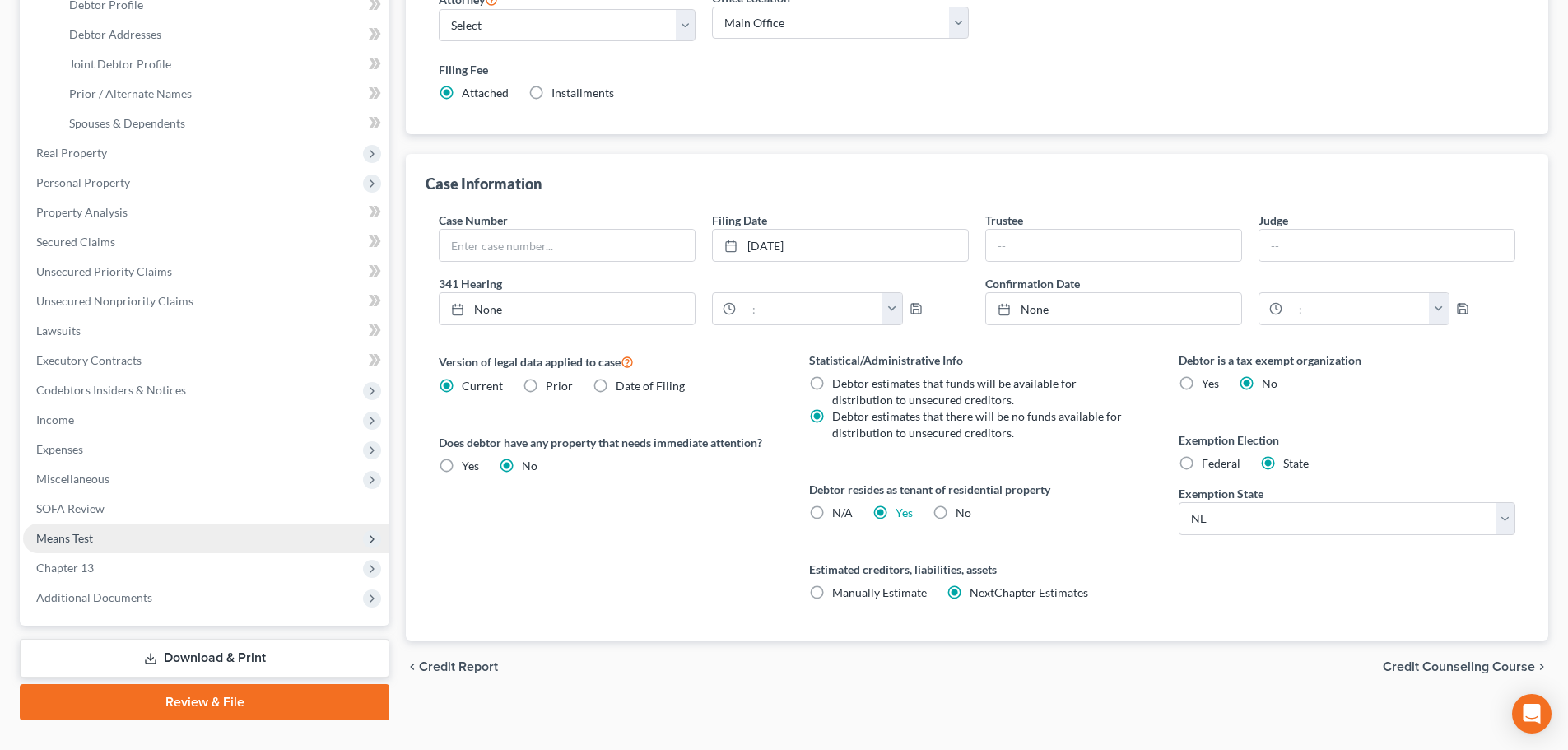
click at [80, 542] on span "Means Test" at bounding box center [65, 538] width 57 height 14
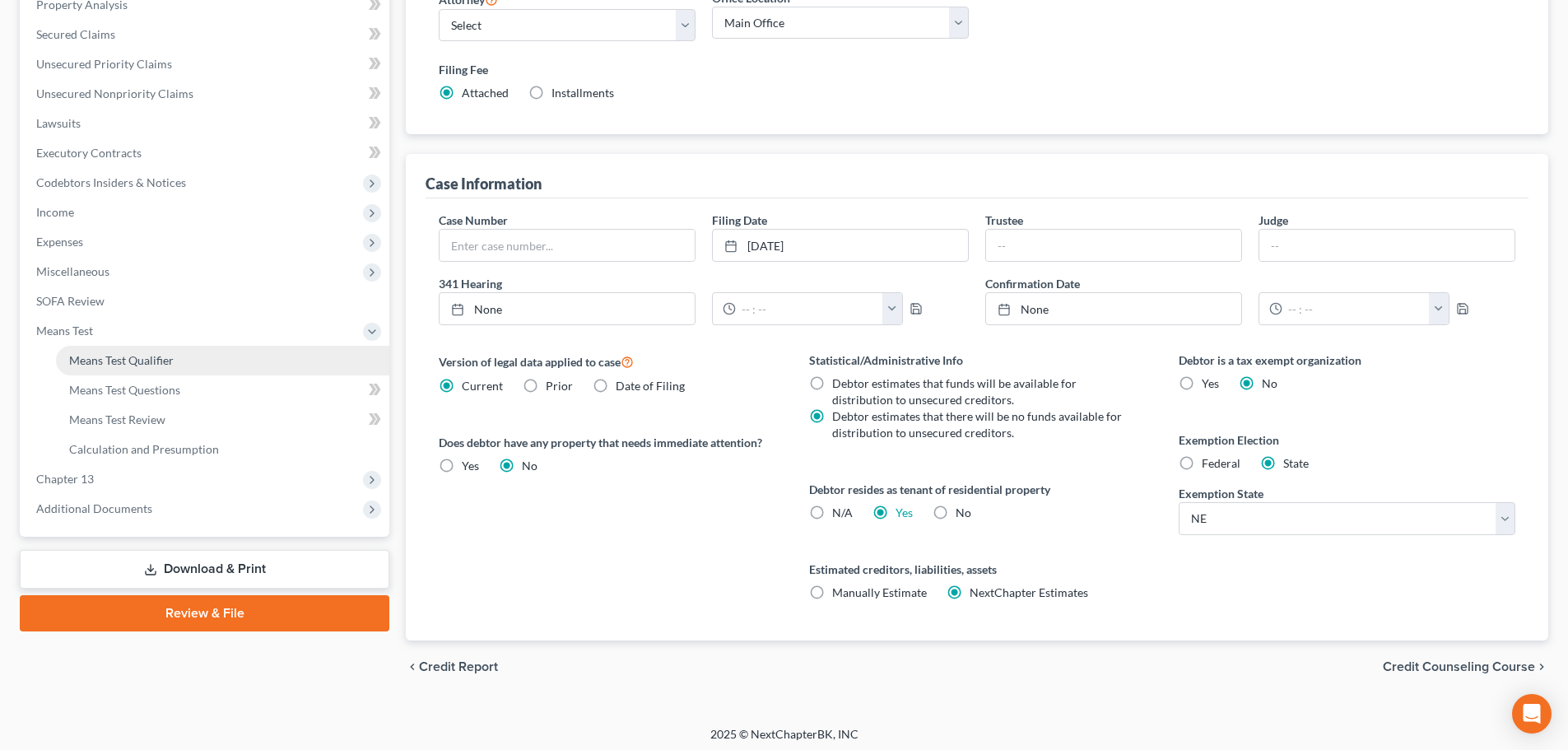
click at [95, 363] on span "Means Test Qualifier" at bounding box center [121, 360] width 105 height 14
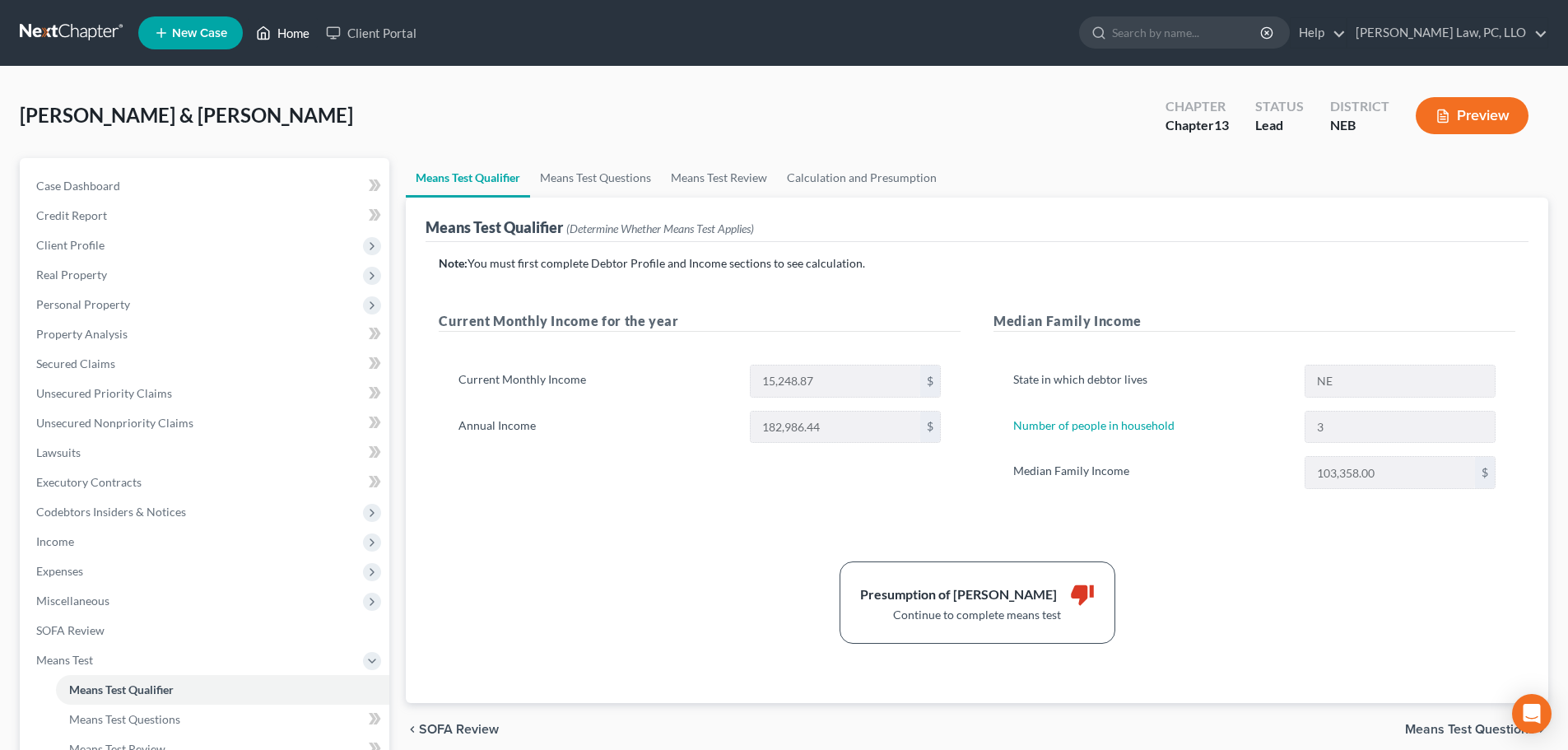
click at [271, 35] on icon at bounding box center [263, 33] width 15 height 20
